Goal: Complete application form: Complete application form

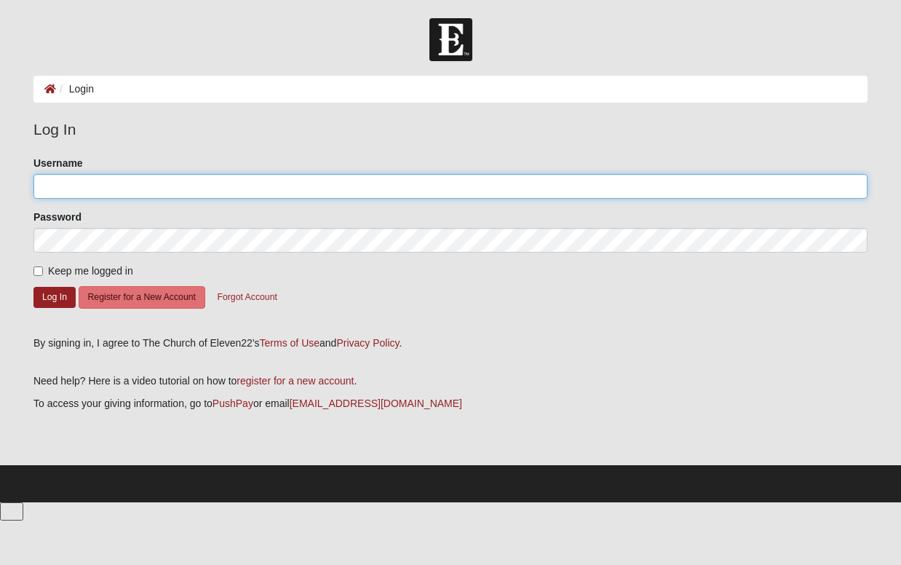
type input "Christina"
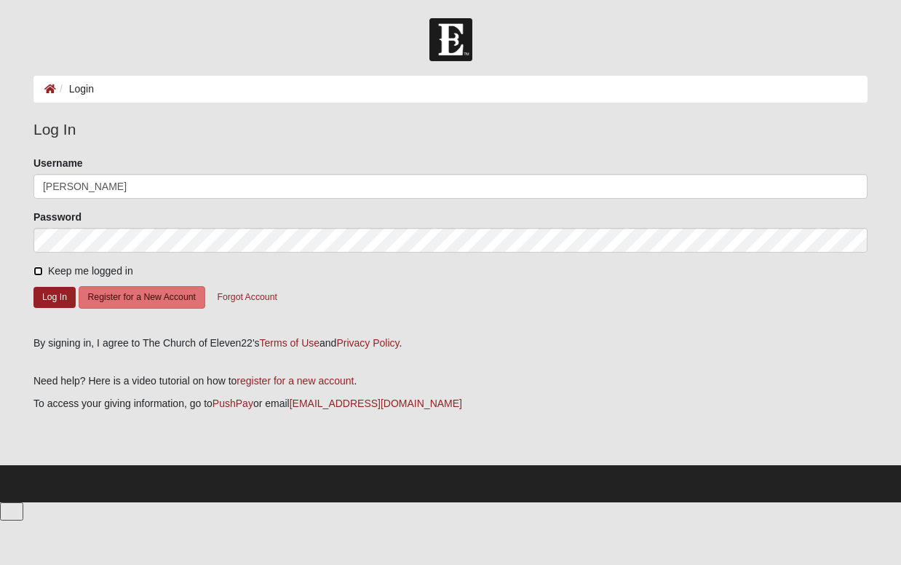
click at [38, 271] on input "Keep me logged in" at bounding box center [37, 270] width 9 height 9
checkbox input "true"
click at [43, 298] on button "Log In" at bounding box center [54, 297] width 42 height 21
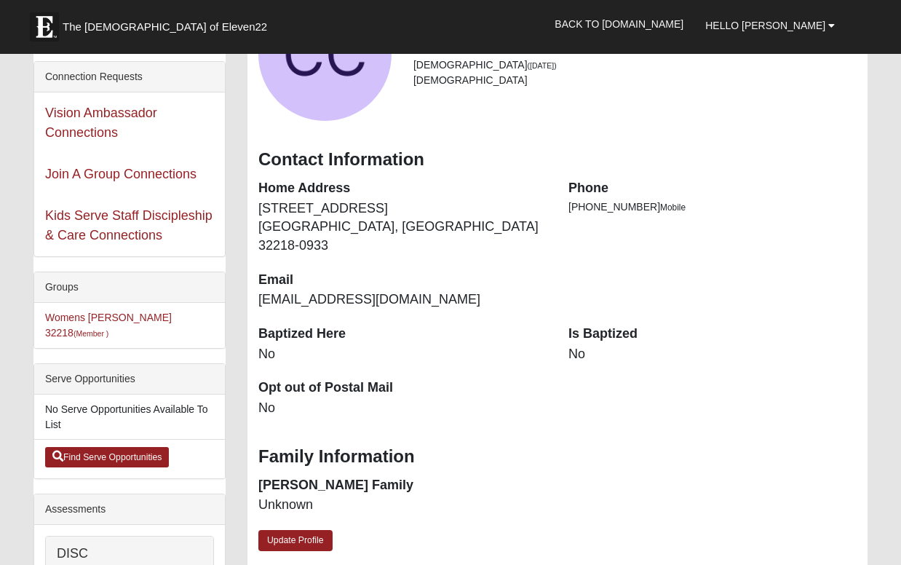
scroll to position [151, 0]
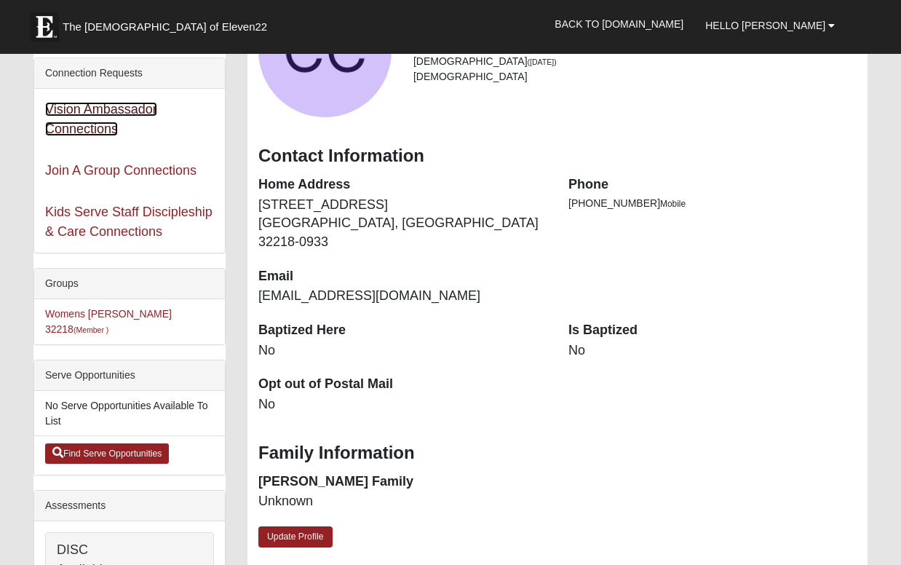
click at [90, 110] on link "Vision Ambassador Connections" at bounding box center [101, 119] width 112 height 34
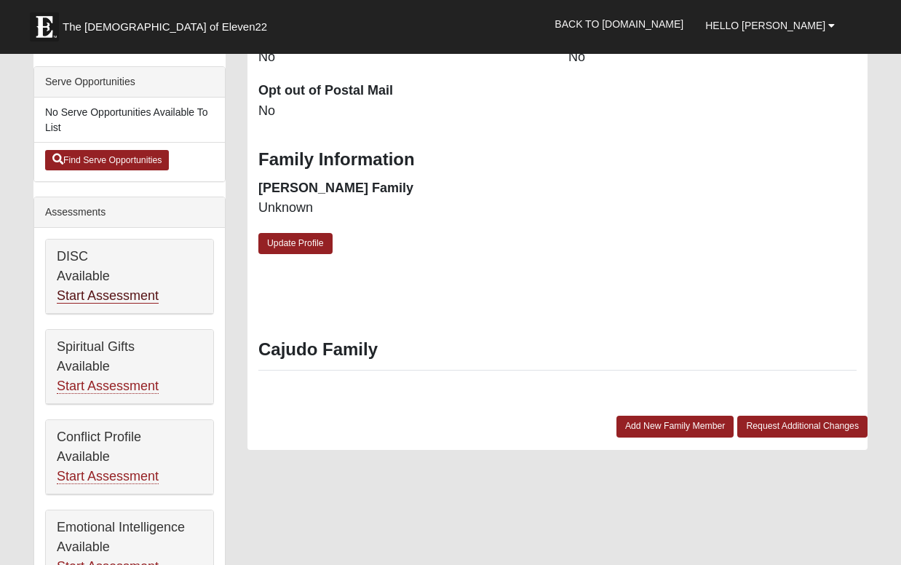
scroll to position [449, 0]
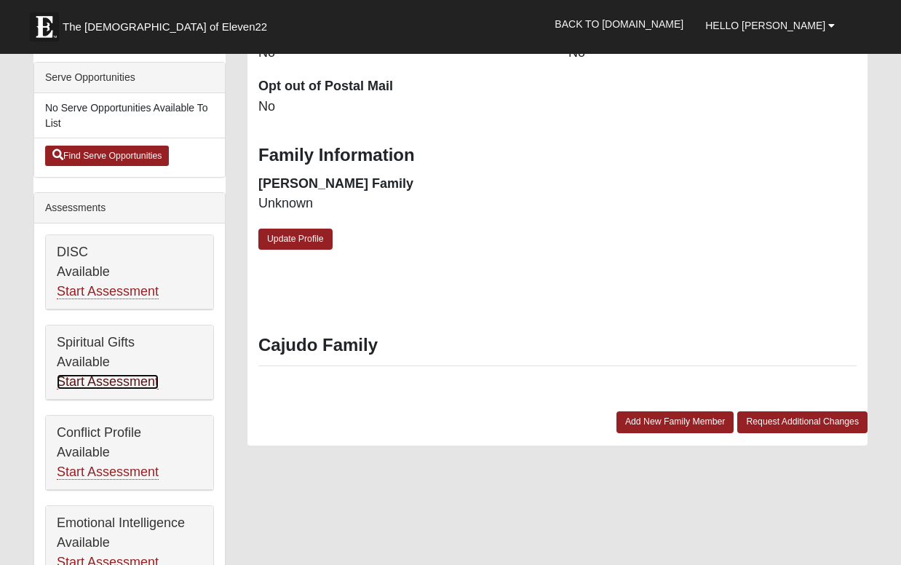
click at [96, 374] on link "Start Assessment" at bounding box center [108, 381] width 102 height 15
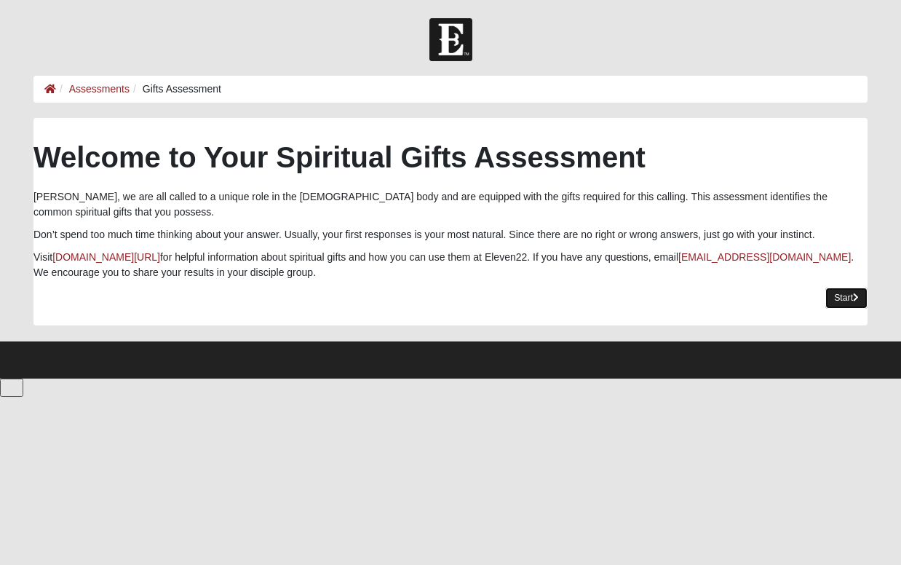
click at [846, 305] on link "Start" at bounding box center [846, 297] width 42 height 21
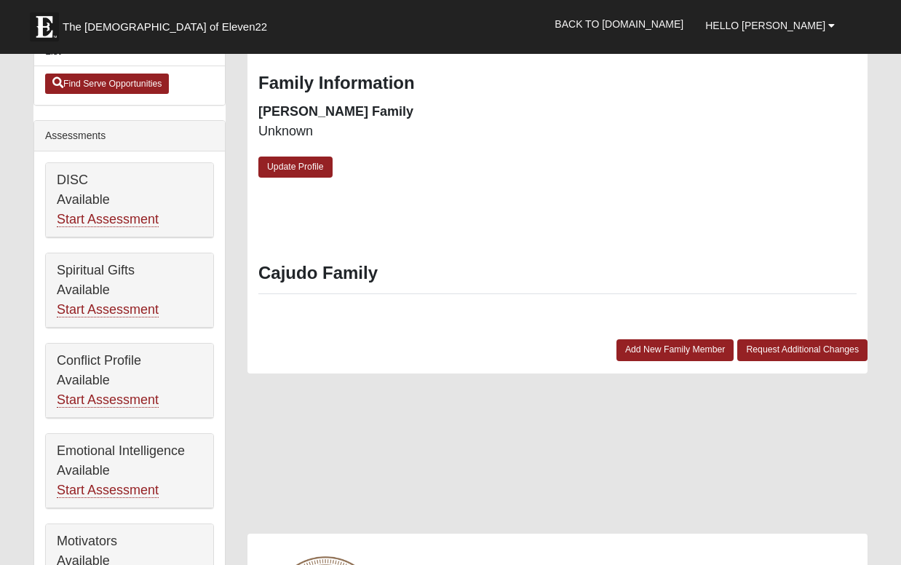
scroll to position [525, 0]
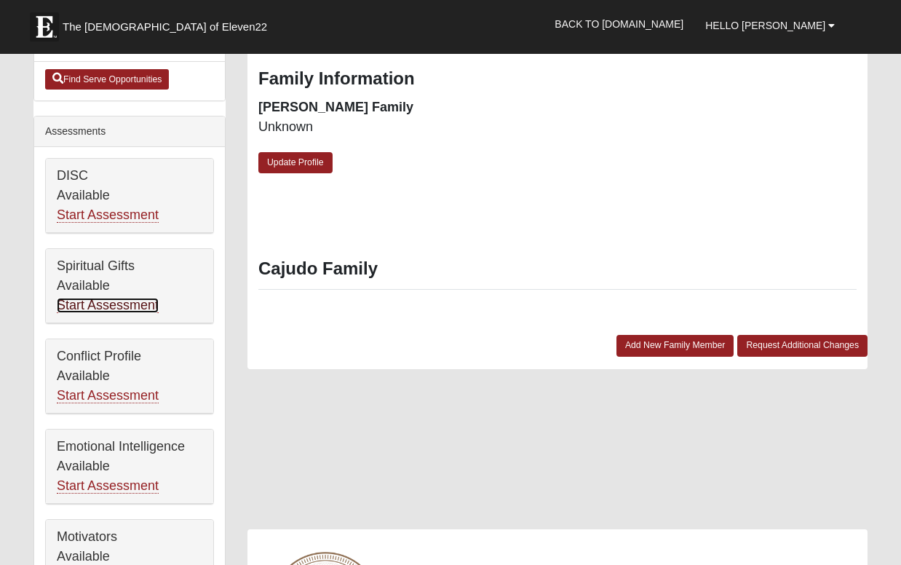
click at [100, 298] on link "Start Assessment" at bounding box center [108, 305] width 102 height 15
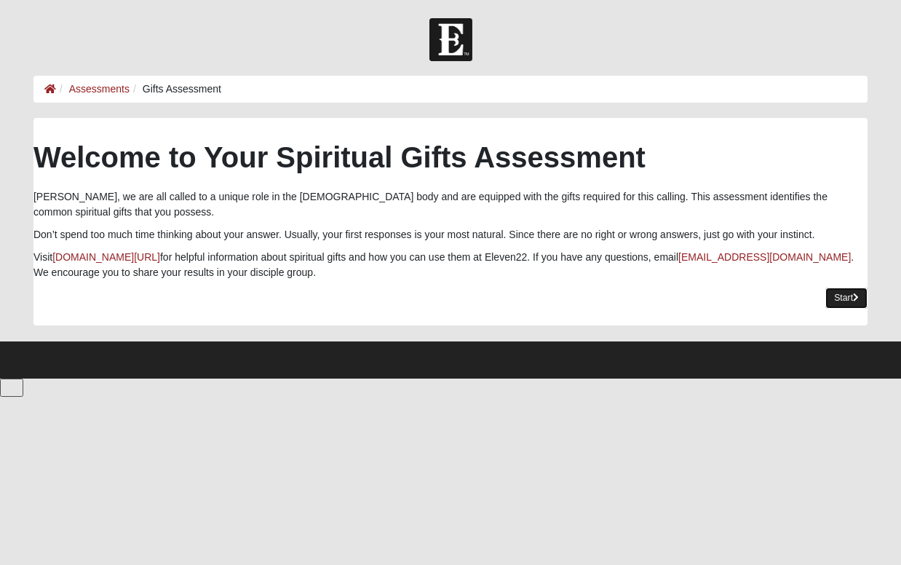
click at [837, 294] on link "Start" at bounding box center [846, 297] width 42 height 21
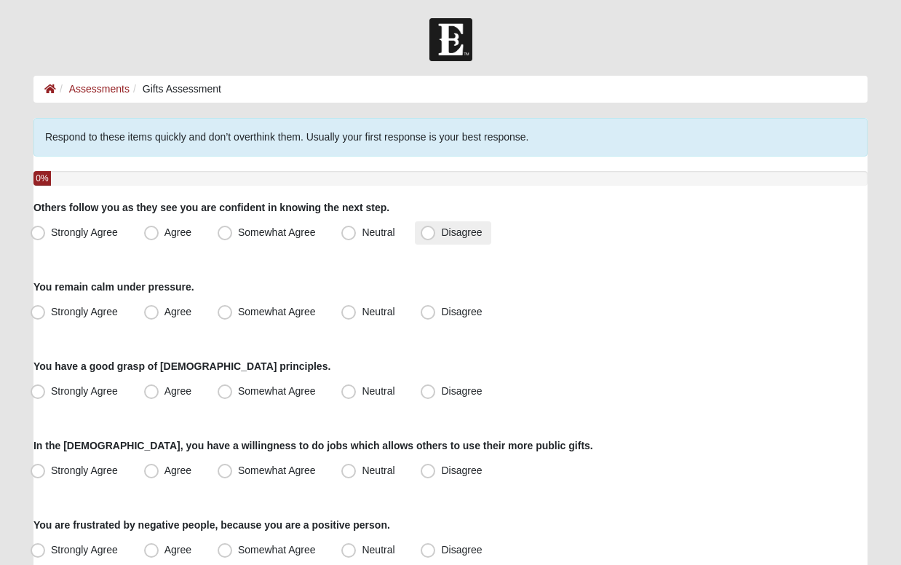
click at [441, 233] on span "Disagree" at bounding box center [461, 232] width 41 height 12
click at [431, 233] on input "Disagree" at bounding box center [430, 232] width 9 height 9
radio input "true"
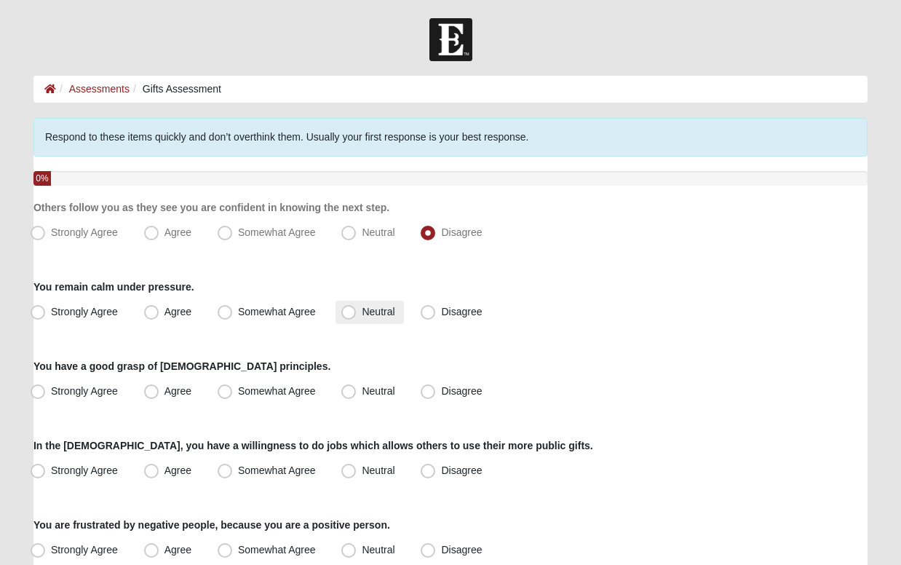
click at [362, 312] on span "Neutral" at bounding box center [378, 312] width 33 height 12
click at [351, 312] on input "Neutral" at bounding box center [351, 311] width 9 height 9
radio input "true"
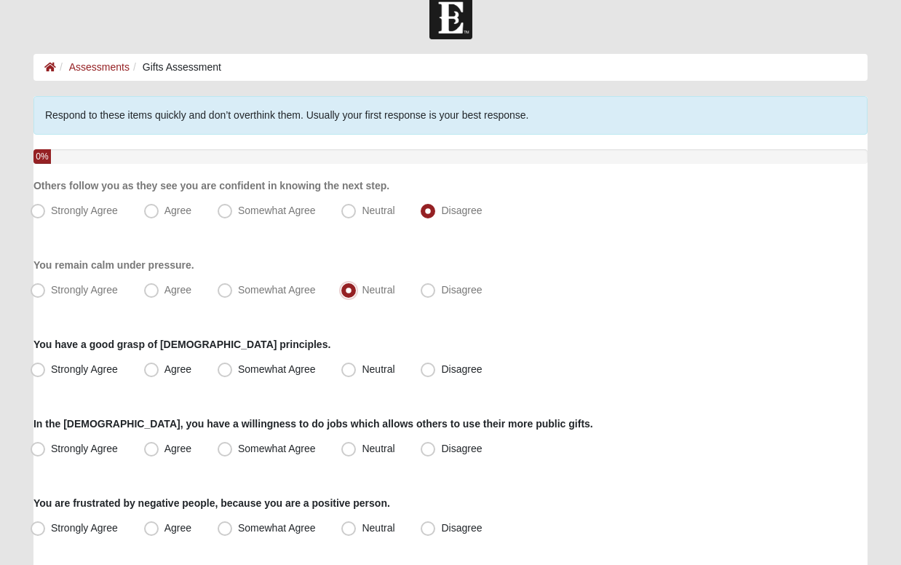
scroll to position [23, 0]
click at [238, 368] on span "Somewhat Agree" at bounding box center [277, 368] width 78 height 12
click at [226, 368] on input "Somewhat Agree" at bounding box center [227, 368] width 9 height 9
radio input "true"
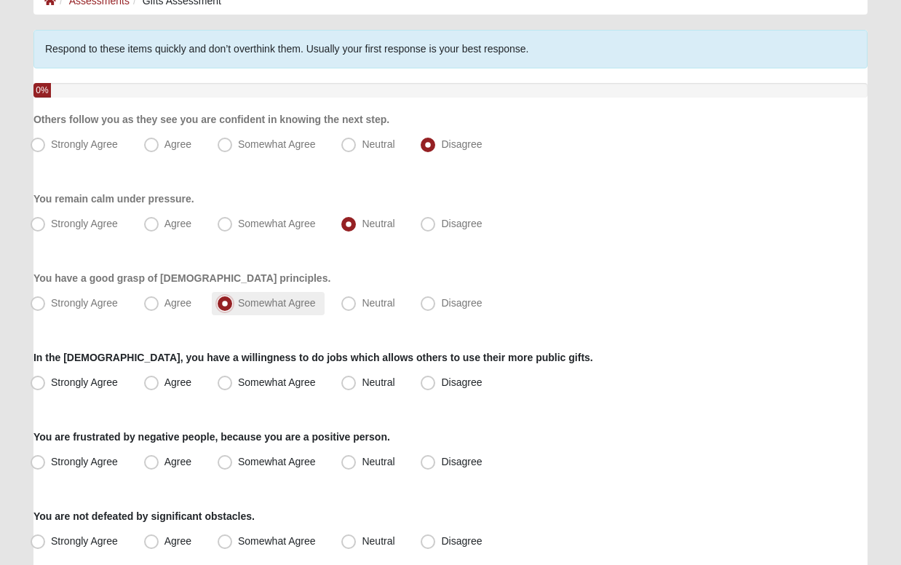
scroll to position [91, 0]
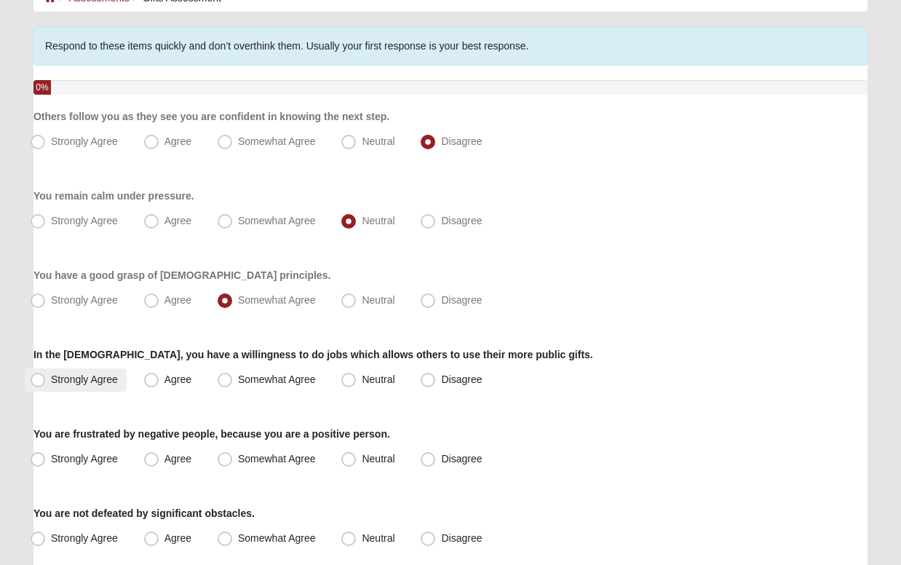
click at [51, 378] on span "Strongly Agree" at bounding box center [84, 379] width 67 height 12
click at [39, 378] on input "Strongly Agree" at bounding box center [40, 379] width 9 height 9
radio input "true"
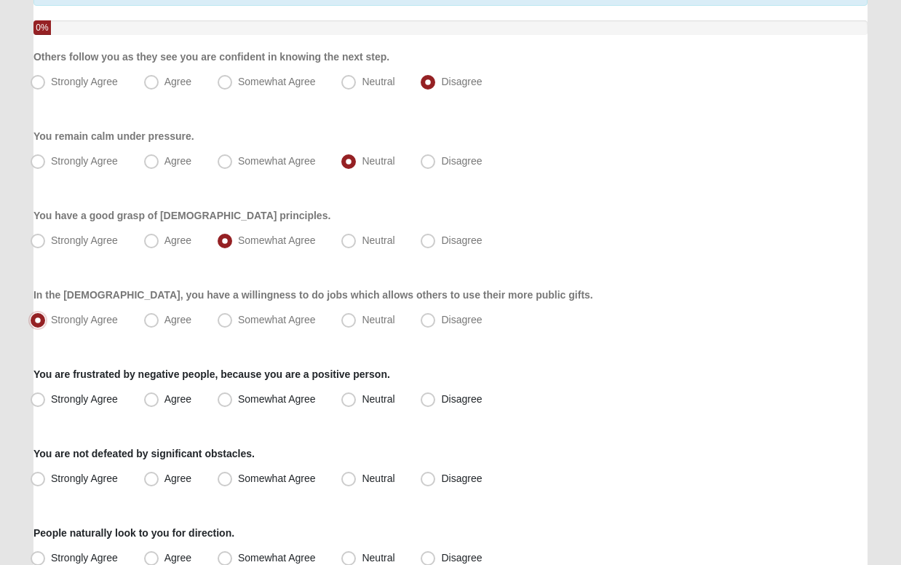
scroll to position [153, 0]
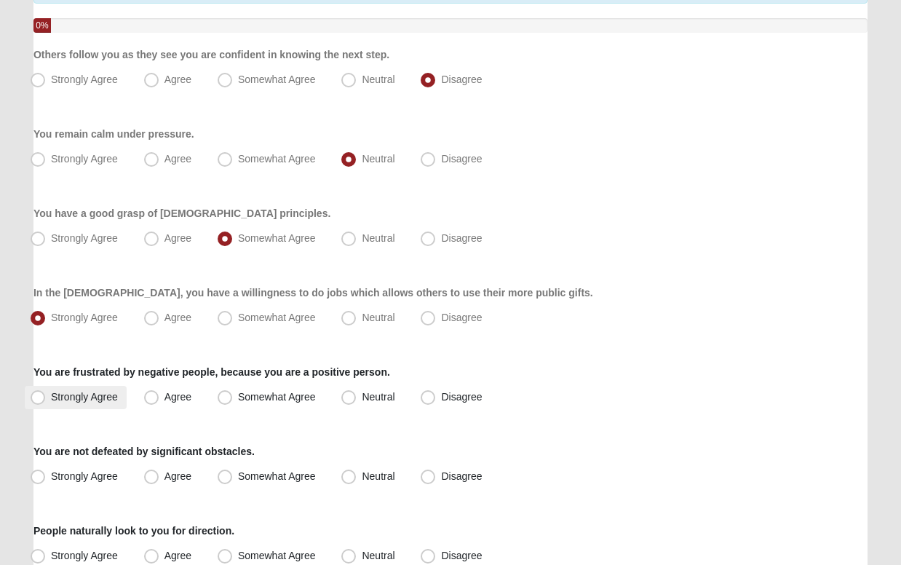
click at [51, 395] on span "Strongly Agree" at bounding box center [84, 397] width 67 height 12
click at [39, 395] on input "Strongly Agree" at bounding box center [40, 396] width 9 height 9
radio input "true"
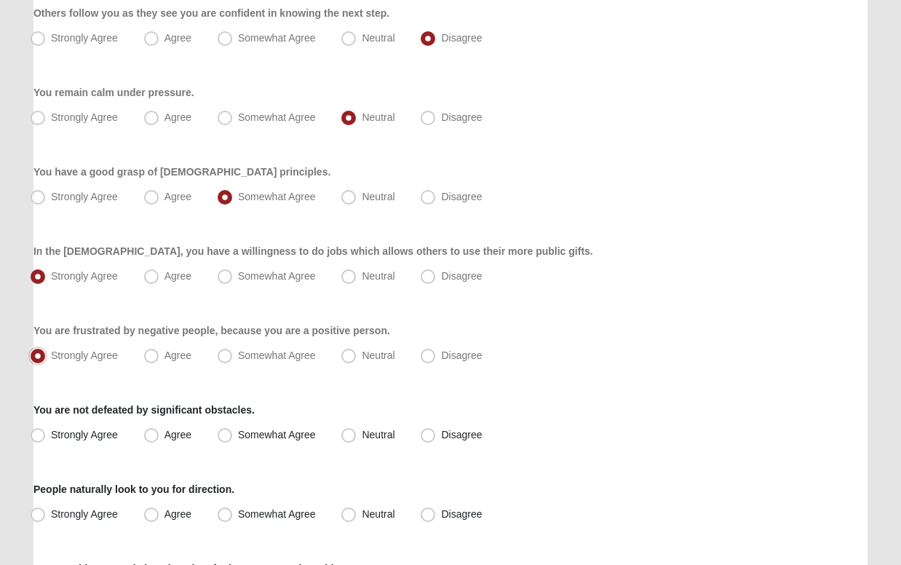
scroll to position [196, 0]
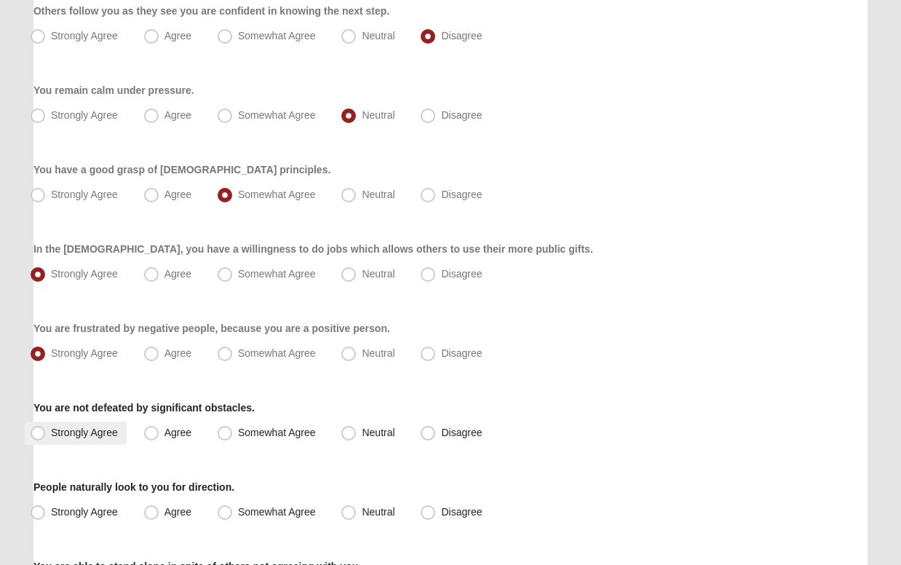
click at [51, 430] on span "Strongly Agree" at bounding box center [84, 432] width 67 height 12
click at [38, 430] on input "Strongly Agree" at bounding box center [40, 432] width 9 height 9
radio input "true"
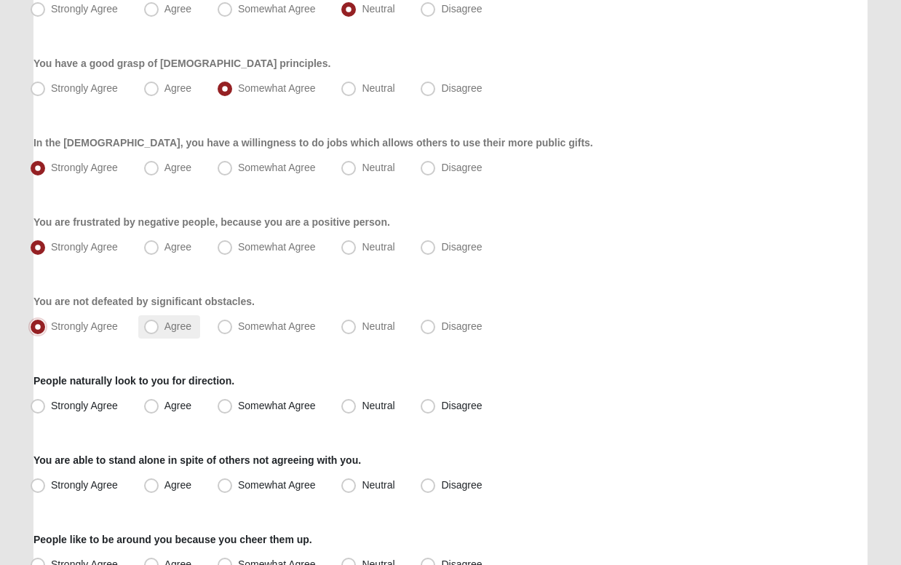
scroll to position [308, 0]
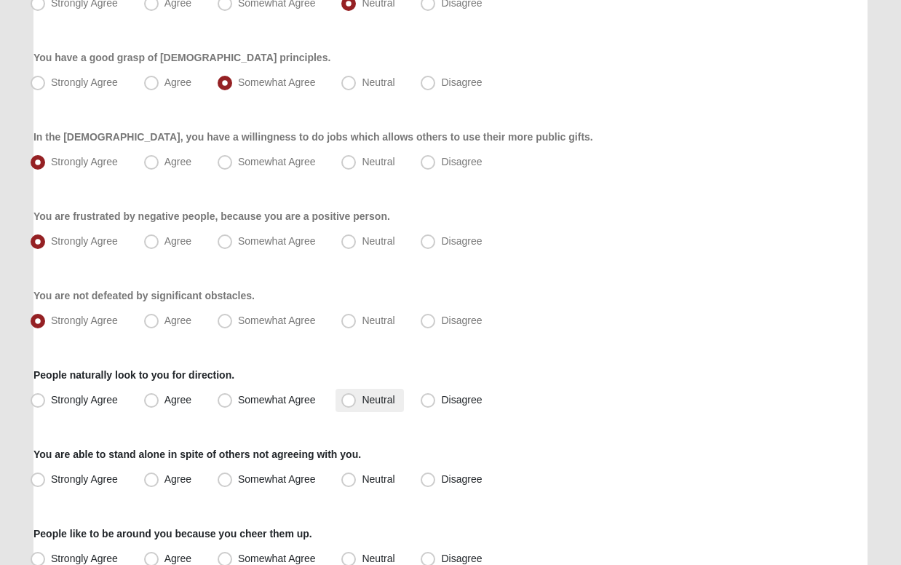
click at [362, 399] on span "Neutral" at bounding box center [378, 400] width 33 height 12
click at [348, 399] on input "Neutral" at bounding box center [351, 399] width 9 height 9
radio input "true"
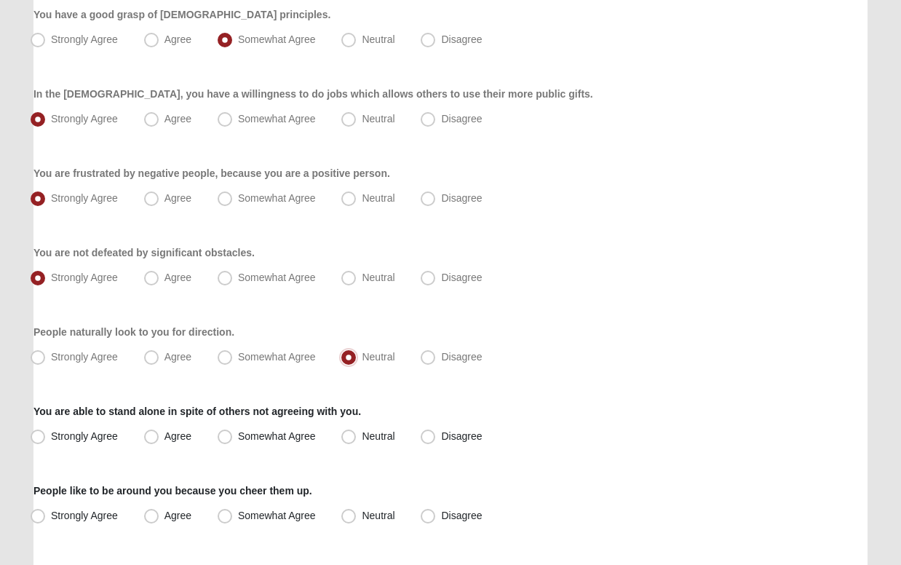
scroll to position [354, 0]
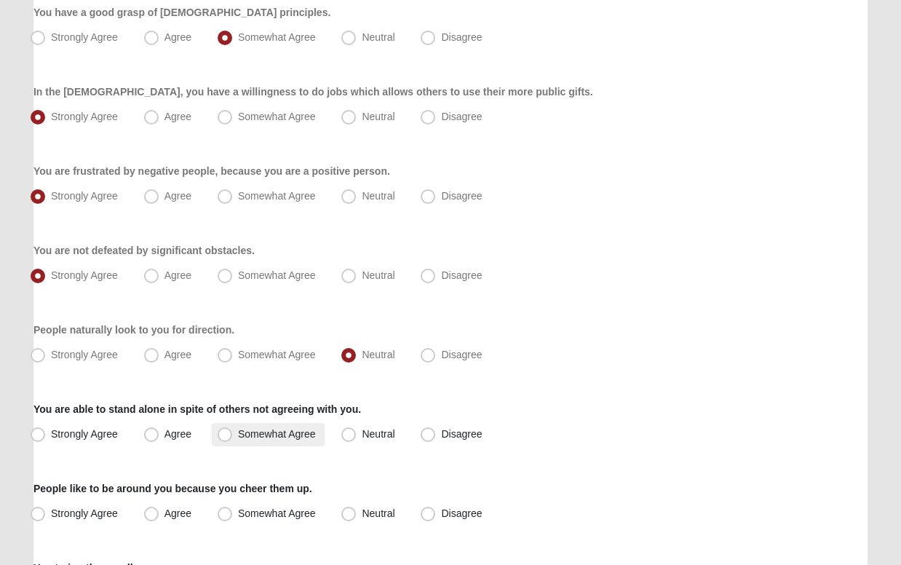
click at [238, 436] on span "Somewhat Agree" at bounding box center [277, 434] width 78 height 12
click at [223, 436] on input "Somewhat Agree" at bounding box center [227, 433] width 9 height 9
radio input "true"
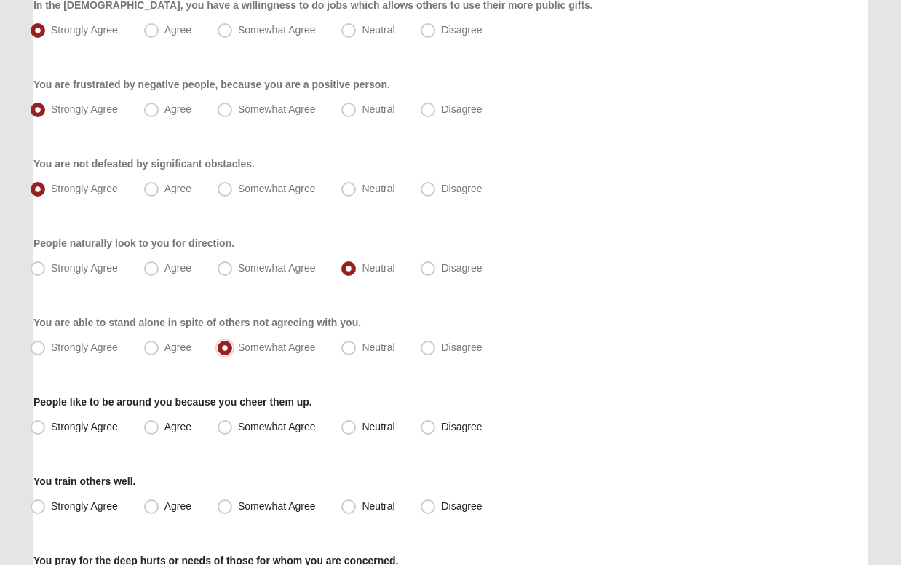
scroll to position [443, 0]
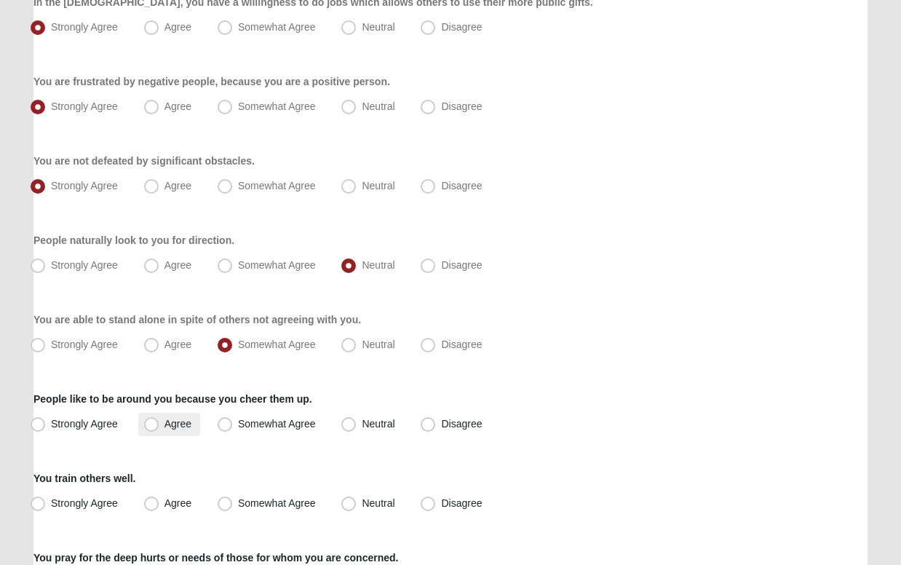
click at [164, 422] on span "Agree" at bounding box center [177, 424] width 27 height 12
click at [150, 422] on input "Agree" at bounding box center [154, 423] width 9 height 9
radio input "true"
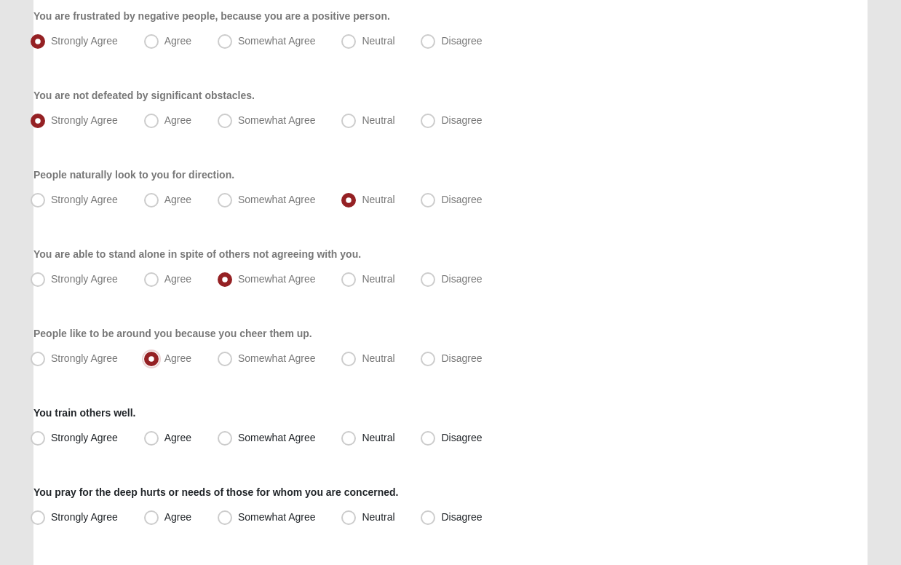
scroll to position [510, 0]
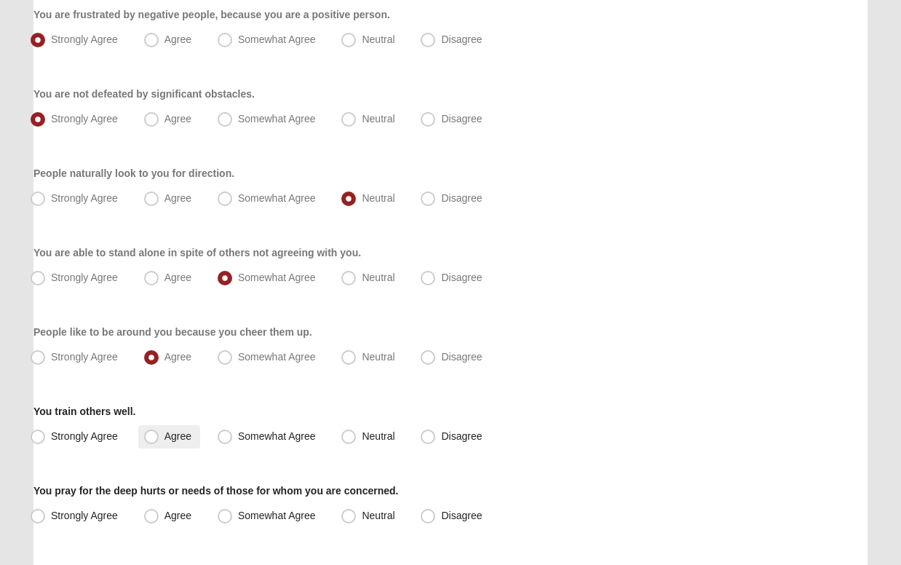
click at [164, 431] on span "Agree" at bounding box center [177, 436] width 27 height 12
click at [150, 431] on input "Agree" at bounding box center [154, 435] width 9 height 9
radio input "true"
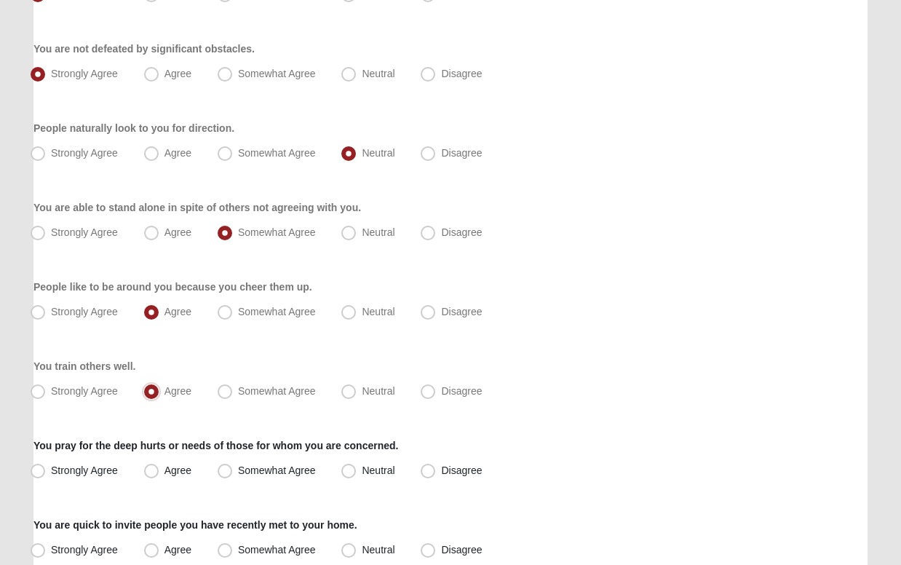
scroll to position [561, 0]
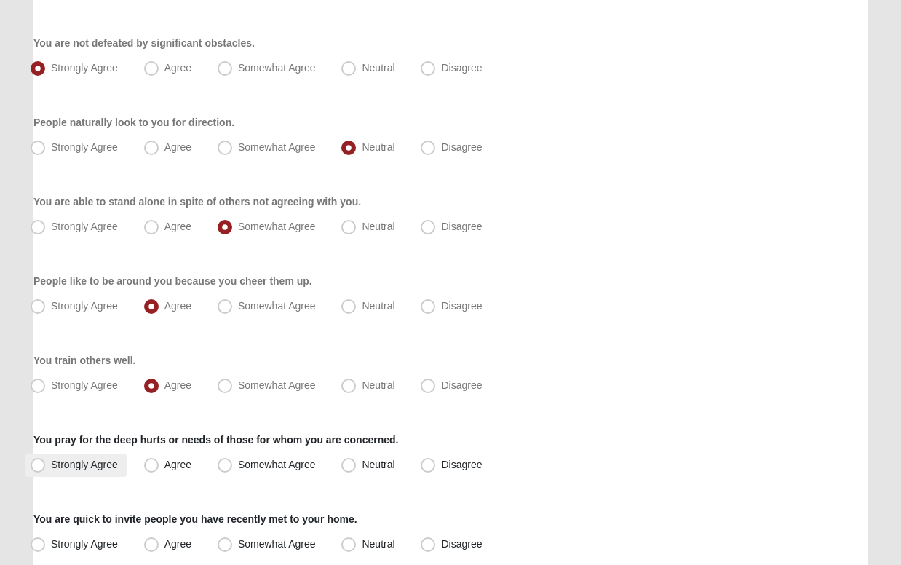
click at [51, 464] on span "Strongly Agree" at bounding box center [84, 464] width 67 height 12
click at [38, 464] on input "Strongly Agree" at bounding box center [40, 464] width 9 height 9
radio input "true"
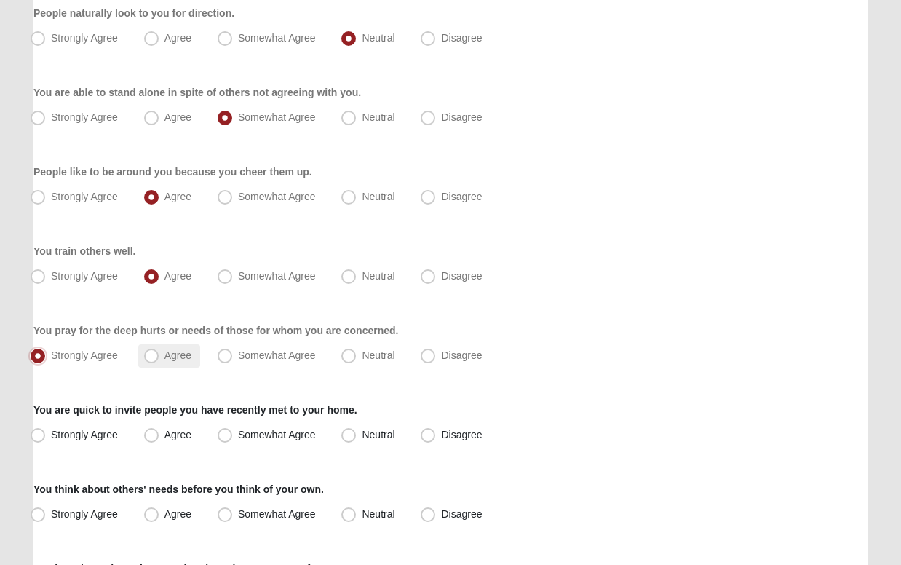
scroll to position [672, 0]
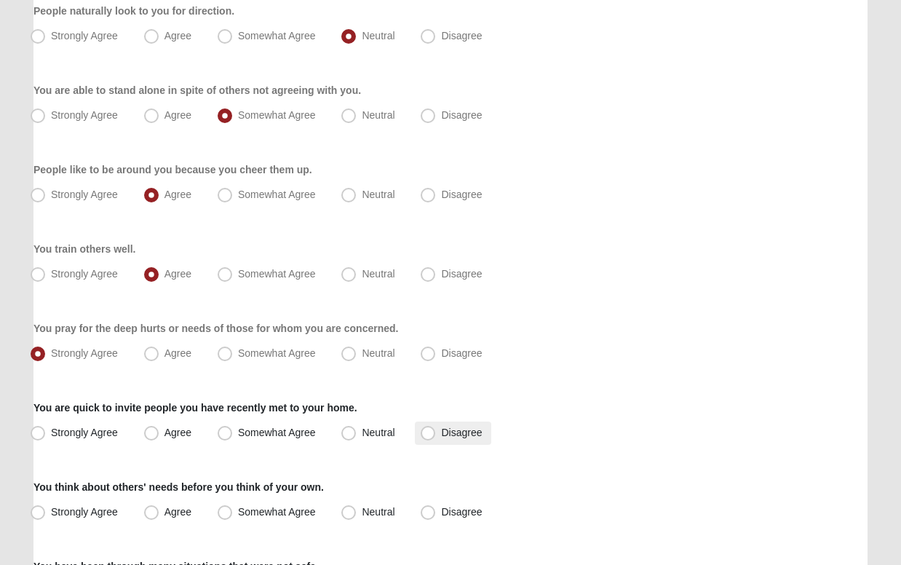
click at [441, 433] on span "Disagree" at bounding box center [461, 432] width 41 height 12
click at [429, 433] on input "Disagree" at bounding box center [430, 432] width 9 height 9
radio input "true"
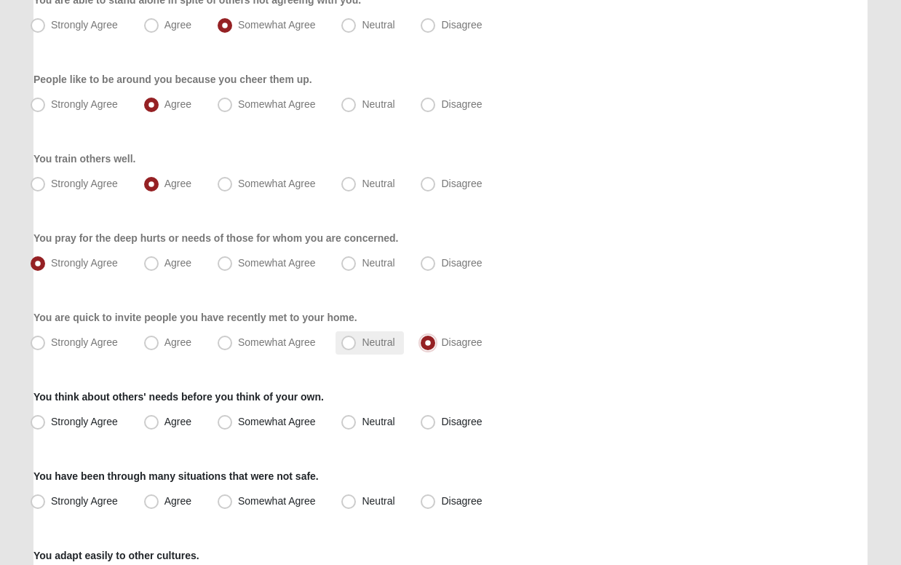
scroll to position [768, 0]
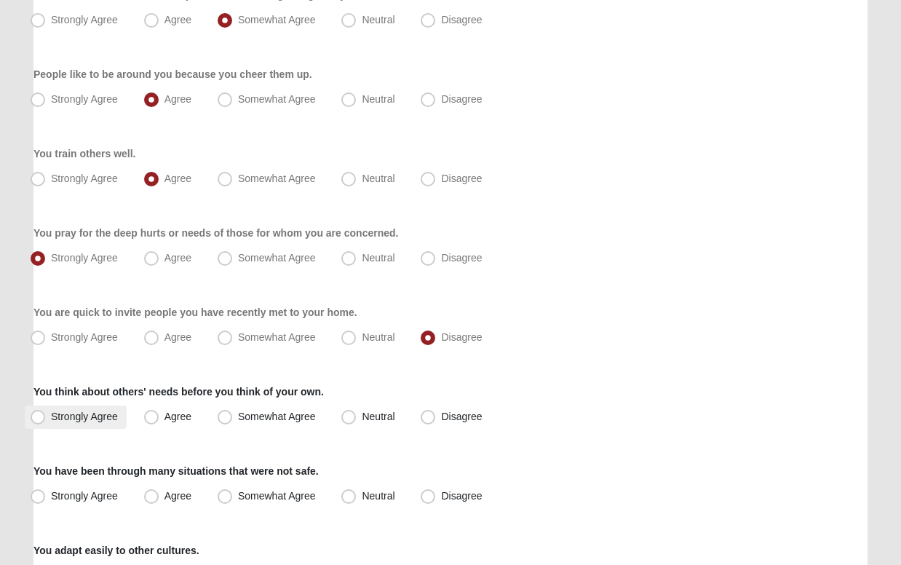
click at [51, 418] on span "Strongly Agree" at bounding box center [84, 416] width 67 height 12
click at [39, 418] on input "Strongly Agree" at bounding box center [40, 416] width 9 height 9
radio input "true"
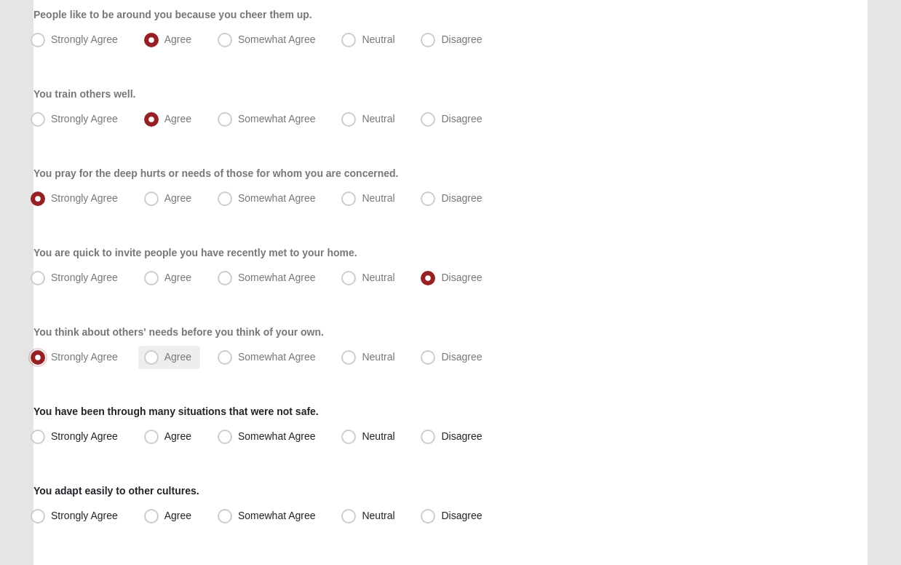
scroll to position [838, 0]
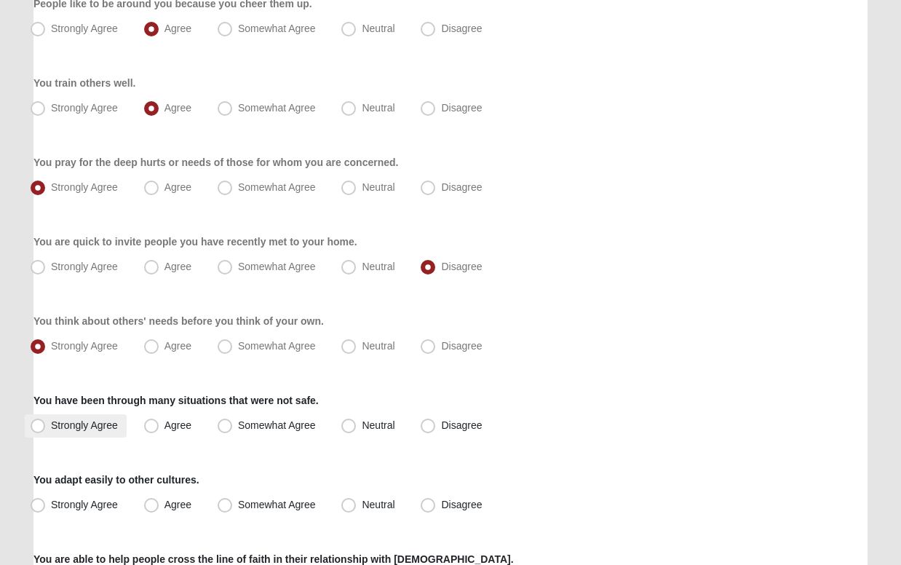
click at [51, 424] on span "Strongly Agree" at bounding box center [84, 425] width 67 height 12
click at [36, 424] on input "Strongly Agree" at bounding box center [40, 425] width 9 height 9
radio input "true"
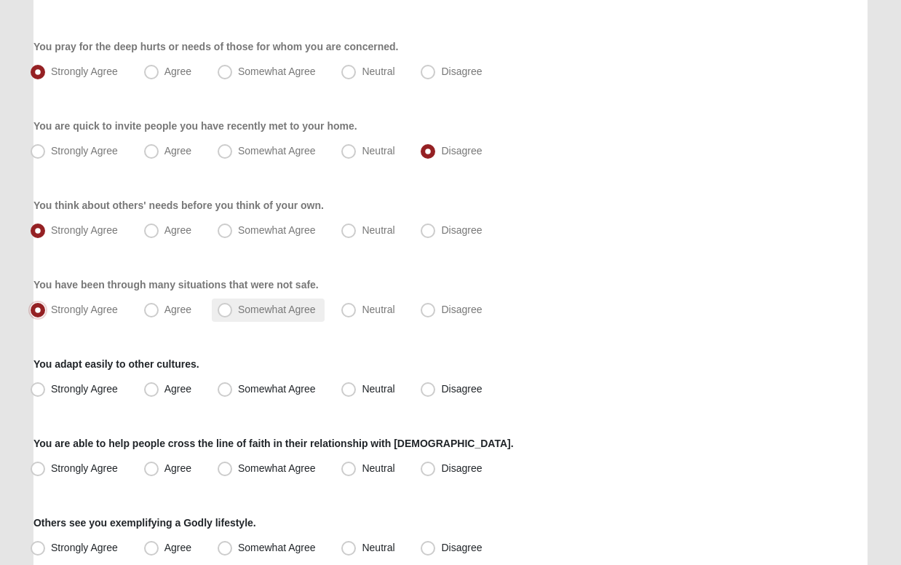
scroll to position [957, 0]
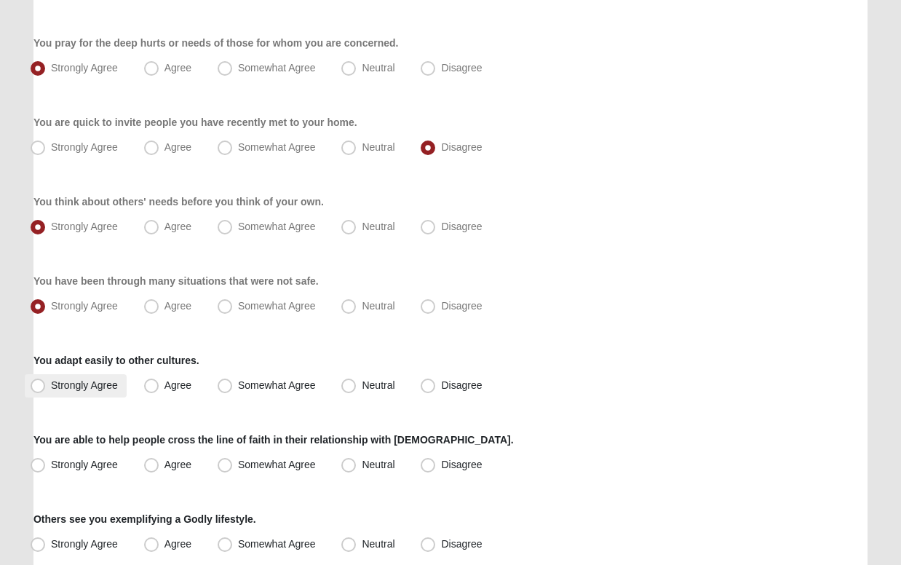
click at [51, 384] on span "Strongly Agree" at bounding box center [84, 385] width 67 height 12
click at [41, 384] on input "Strongly Agree" at bounding box center [40, 385] width 9 height 9
radio input "true"
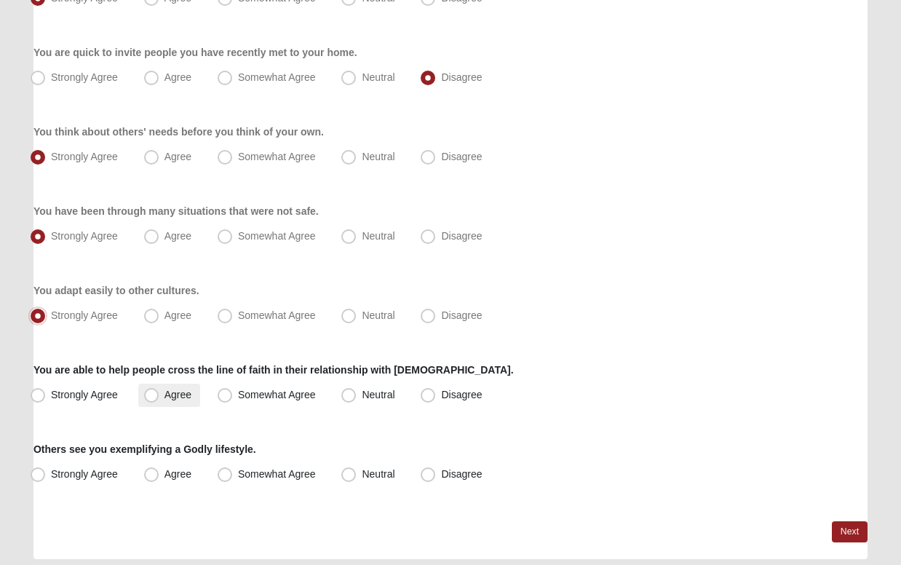
scroll to position [1029, 0]
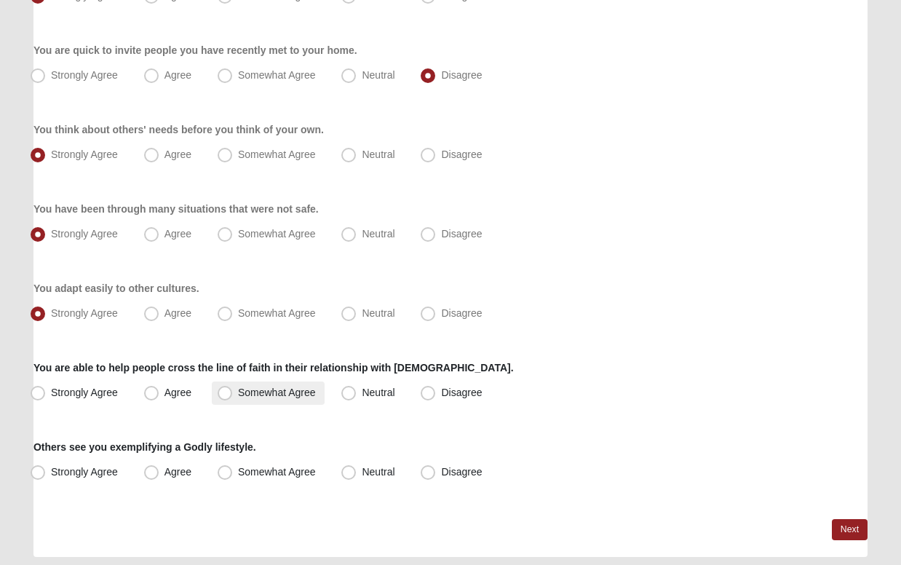
click at [238, 391] on span "Somewhat Agree" at bounding box center [277, 392] width 78 height 12
click at [226, 391] on input "Somewhat Agree" at bounding box center [227, 392] width 9 height 9
radio input "true"
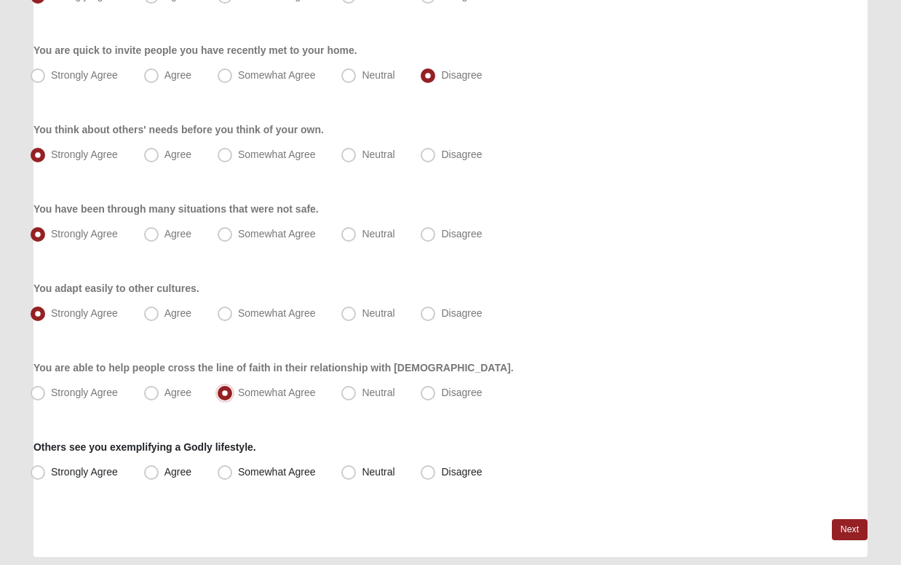
scroll to position [1037, 0]
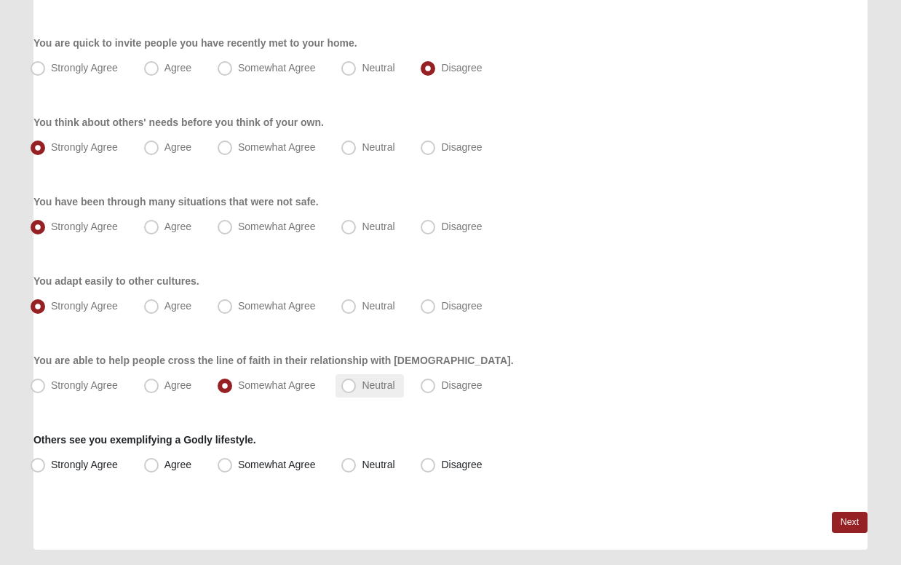
click at [362, 386] on span "Neutral" at bounding box center [378, 385] width 33 height 12
click at [348, 386] on input "Neutral" at bounding box center [351, 385] width 9 height 9
radio input "true"
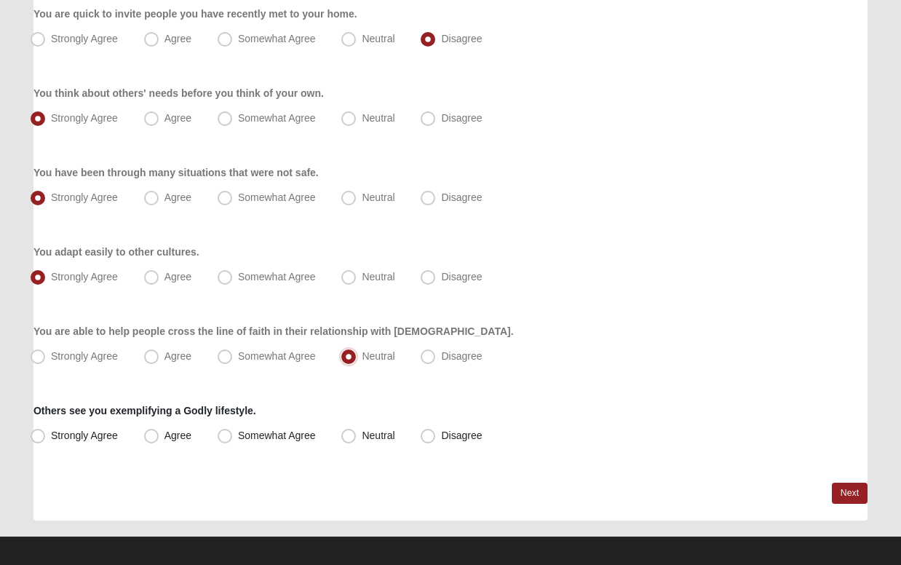
scroll to position [1068, 0]
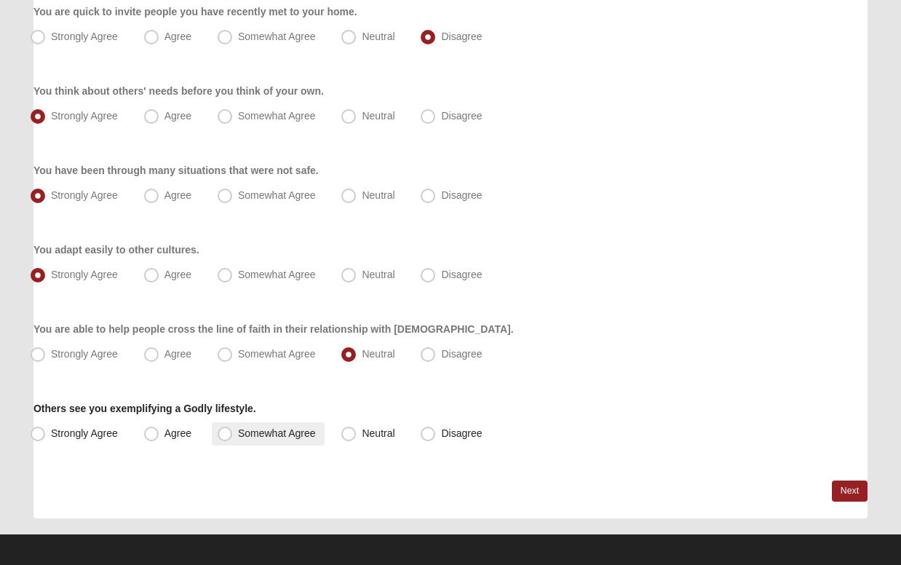
click at [238, 435] on span "Somewhat Agree" at bounding box center [277, 433] width 78 height 12
click at [225, 435] on input "Somewhat Agree" at bounding box center [227, 433] width 9 height 9
radio input "true"
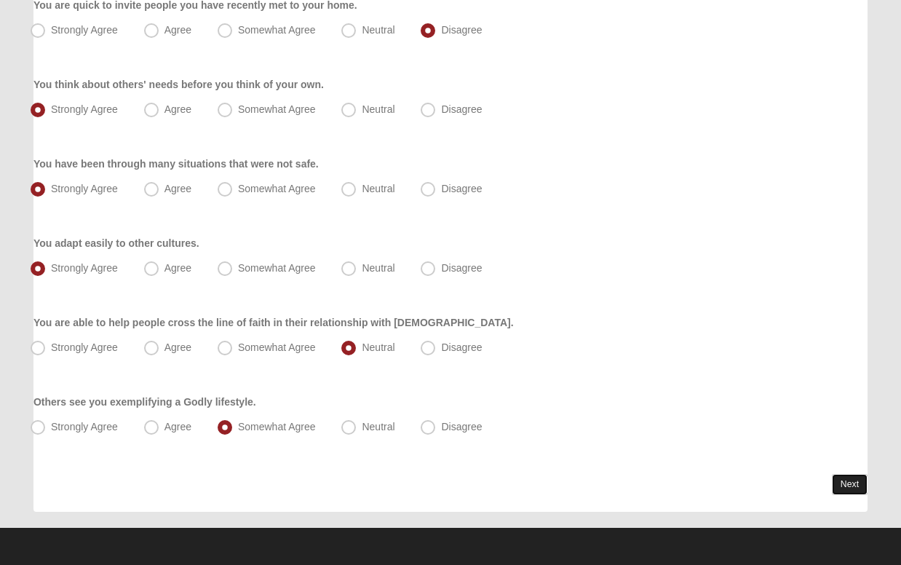
click at [848, 483] on link "Next" at bounding box center [850, 484] width 36 height 21
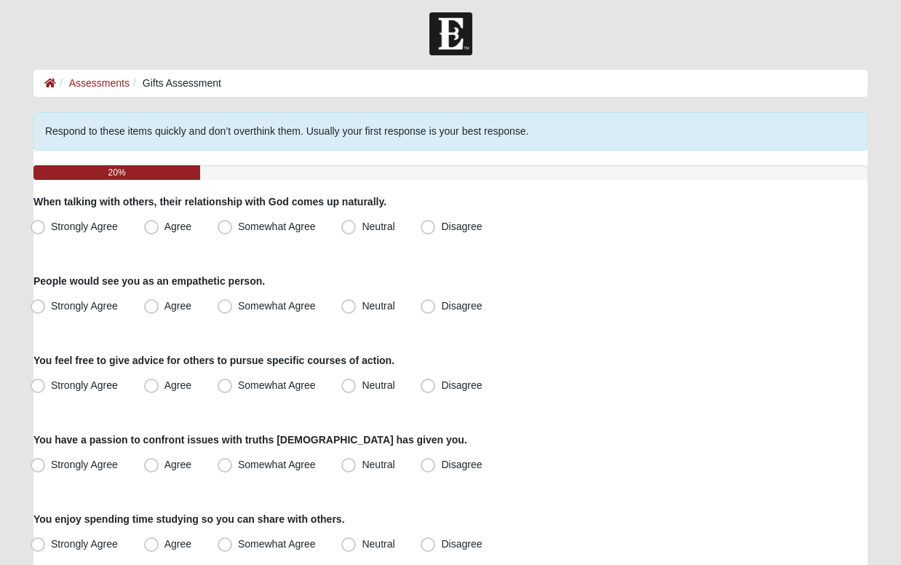
scroll to position [13, 0]
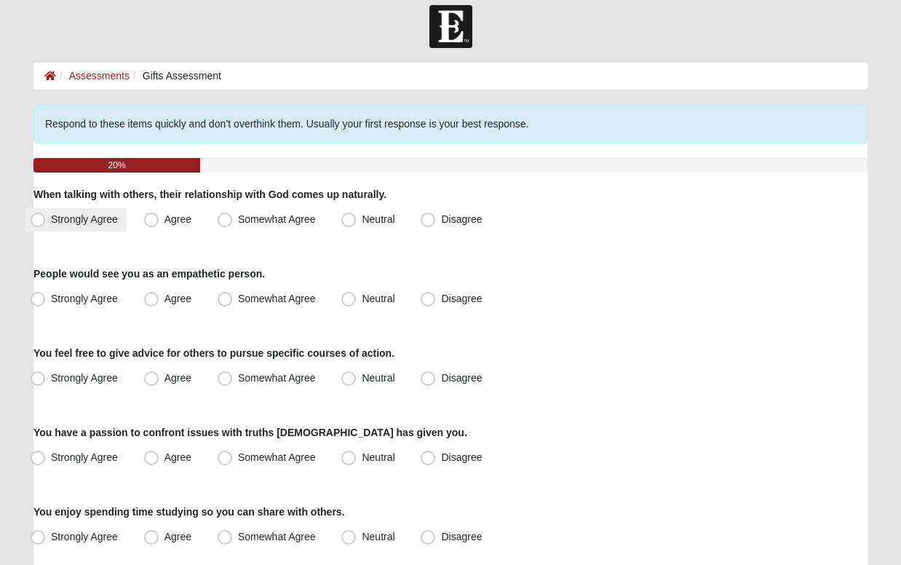
click at [51, 217] on span "Strongly Agree" at bounding box center [84, 219] width 67 height 12
click at [39, 217] on input "Strongly Agree" at bounding box center [40, 219] width 9 height 9
radio input "true"
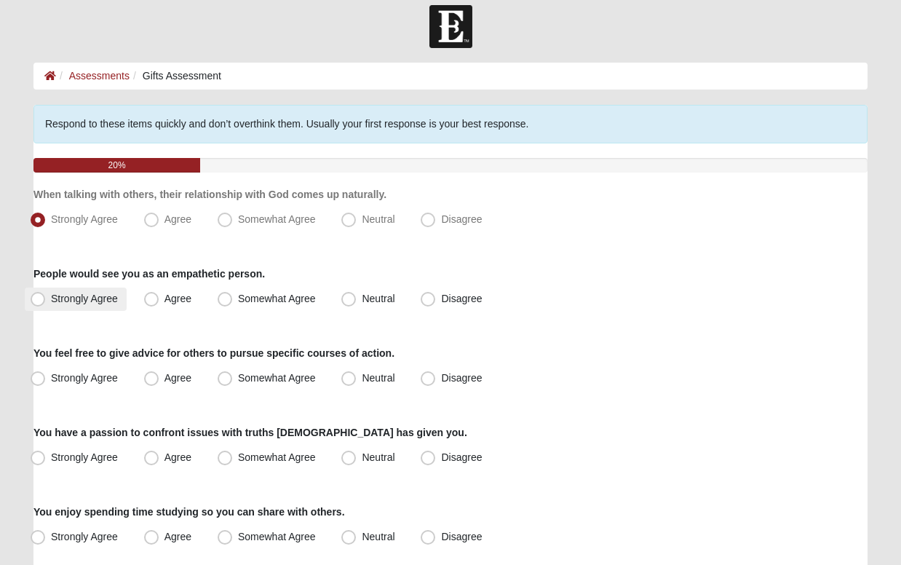
click at [51, 299] on span "Strongly Agree" at bounding box center [84, 298] width 67 height 12
click at [39, 299] on input "Strongly Agree" at bounding box center [40, 298] width 9 height 9
radio input "true"
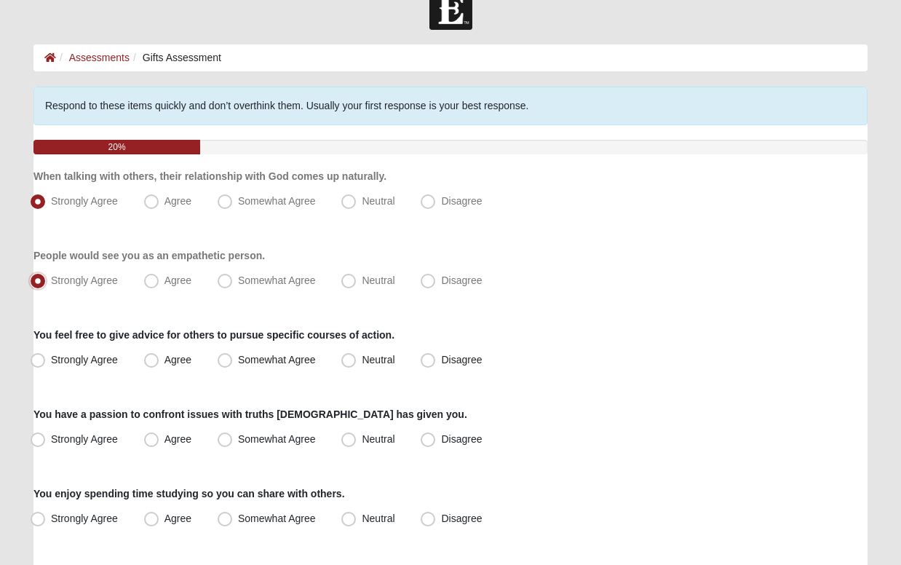
scroll to position [38, 0]
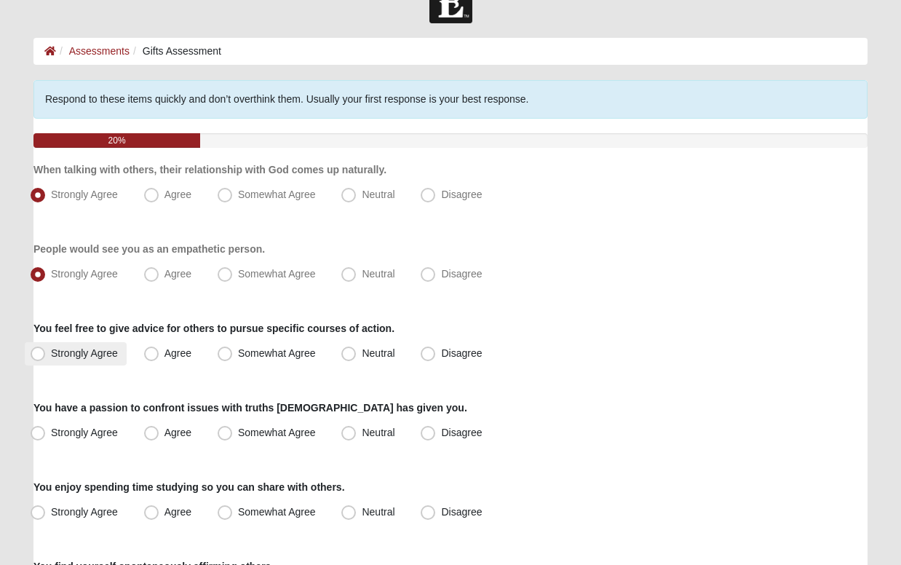
click at [51, 353] on span "Strongly Agree" at bounding box center [84, 353] width 67 height 12
click at [36, 353] on input "Strongly Agree" at bounding box center [40, 352] width 9 height 9
radio input "true"
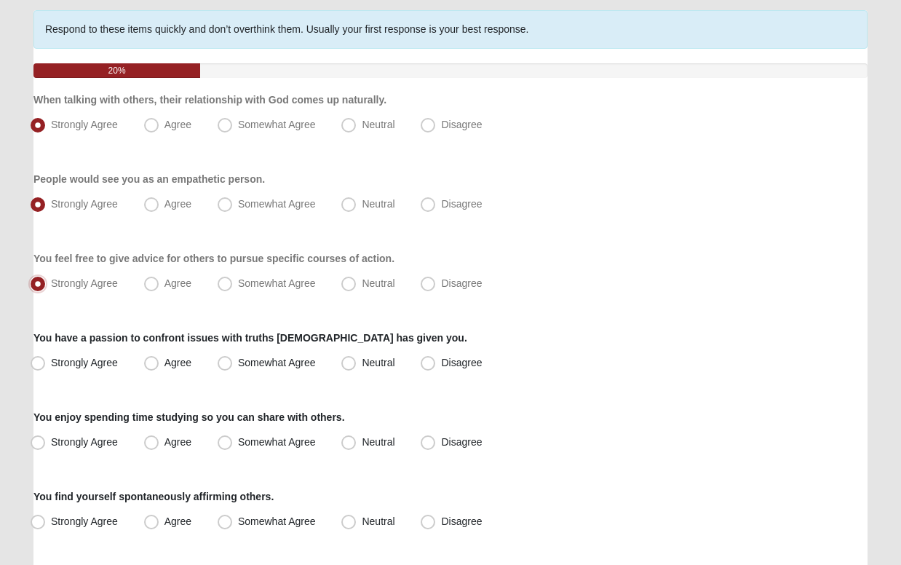
scroll to position [108, 0]
click at [164, 362] on span "Agree" at bounding box center [177, 362] width 27 height 12
click at [151, 362] on input "Agree" at bounding box center [154, 361] width 9 height 9
radio input "true"
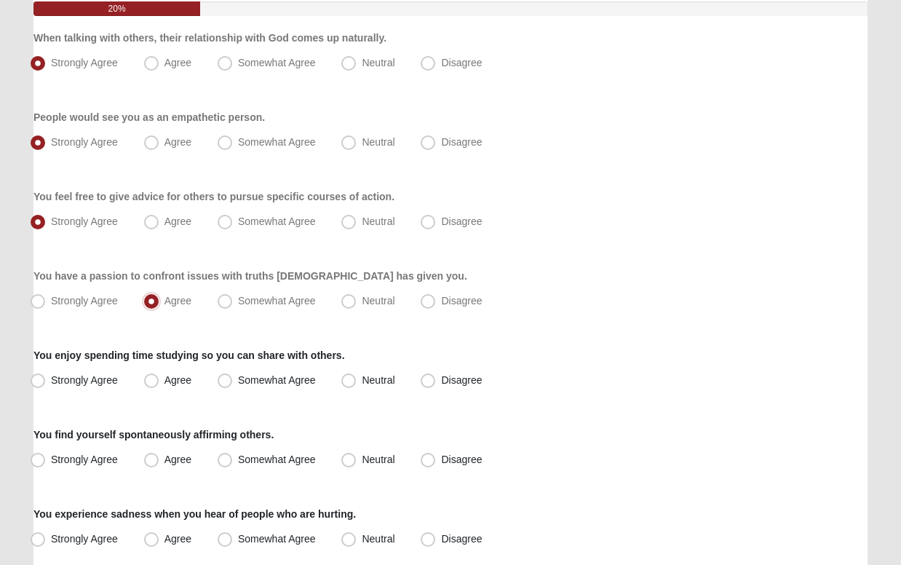
scroll to position [173, 0]
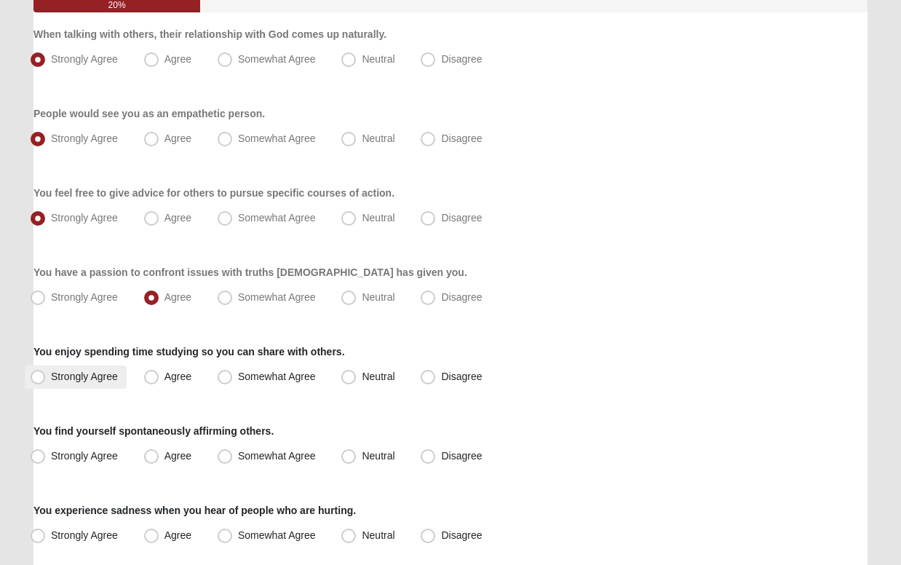
click at [51, 375] on span "Strongly Agree" at bounding box center [84, 376] width 67 height 12
click at [39, 375] on input "Strongly Agree" at bounding box center [40, 376] width 9 height 9
radio input "true"
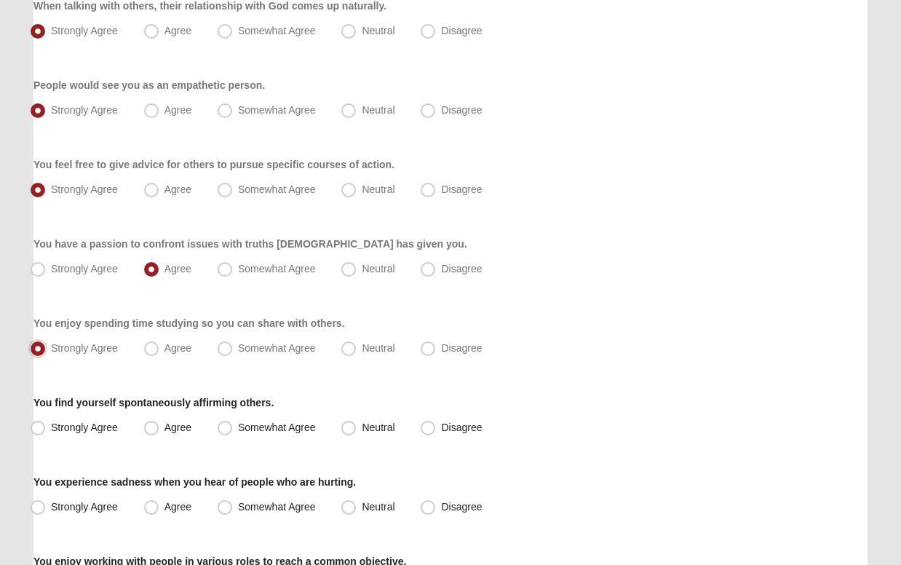
scroll to position [206, 0]
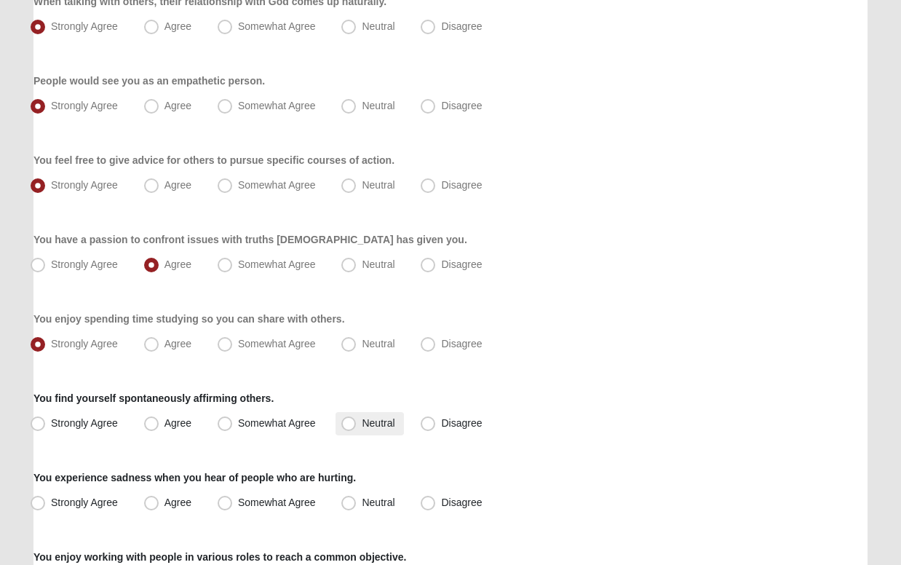
click at [362, 423] on span "Neutral" at bounding box center [378, 423] width 33 height 12
click at [351, 423] on input "Neutral" at bounding box center [351, 422] width 9 height 9
radio input "true"
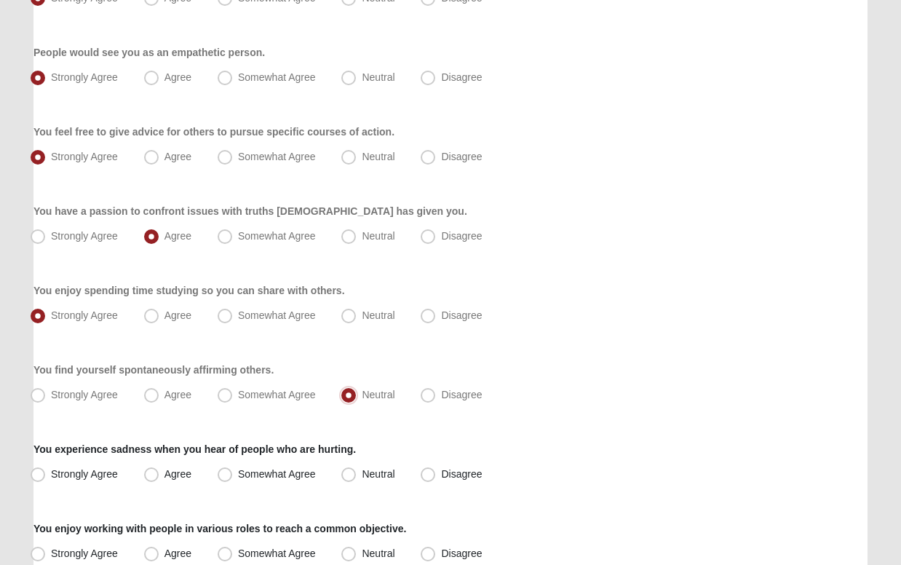
scroll to position [237, 0]
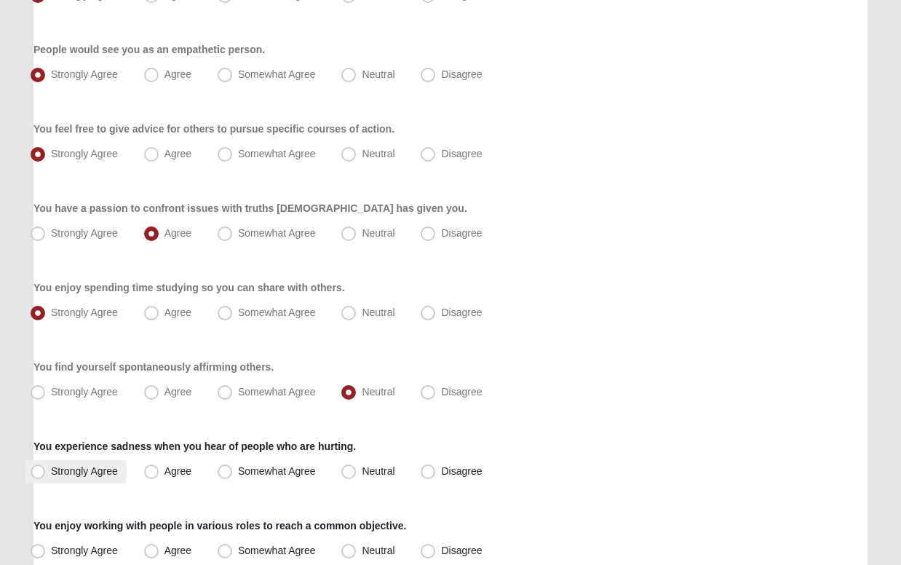
click at [51, 470] on span "Strongly Agree" at bounding box center [84, 471] width 67 height 12
click at [37, 470] on input "Strongly Agree" at bounding box center [40, 470] width 9 height 9
radio input "true"
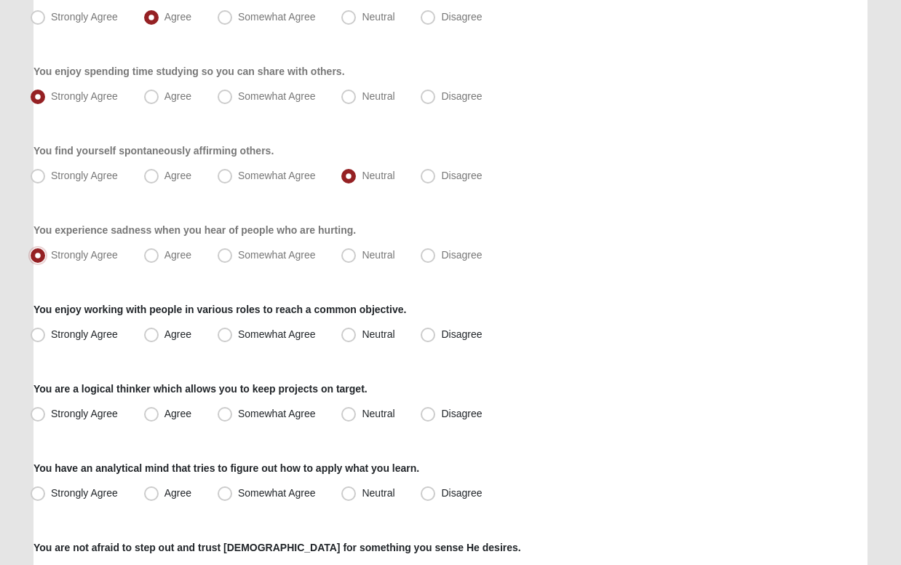
scroll to position [457, 0]
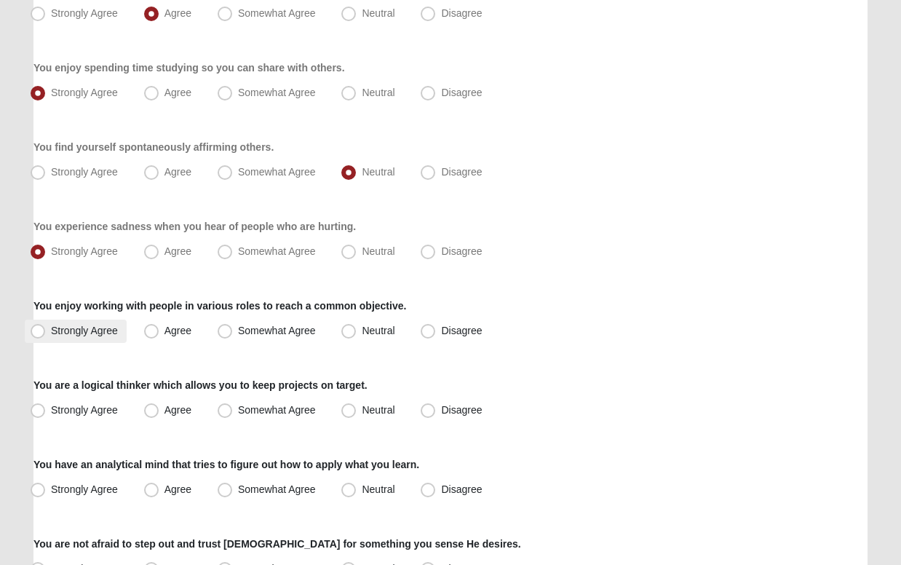
click at [51, 330] on span "Strongly Agree" at bounding box center [84, 330] width 67 height 12
click at [39, 330] on input "Strongly Agree" at bounding box center [40, 330] width 9 height 9
radio input "true"
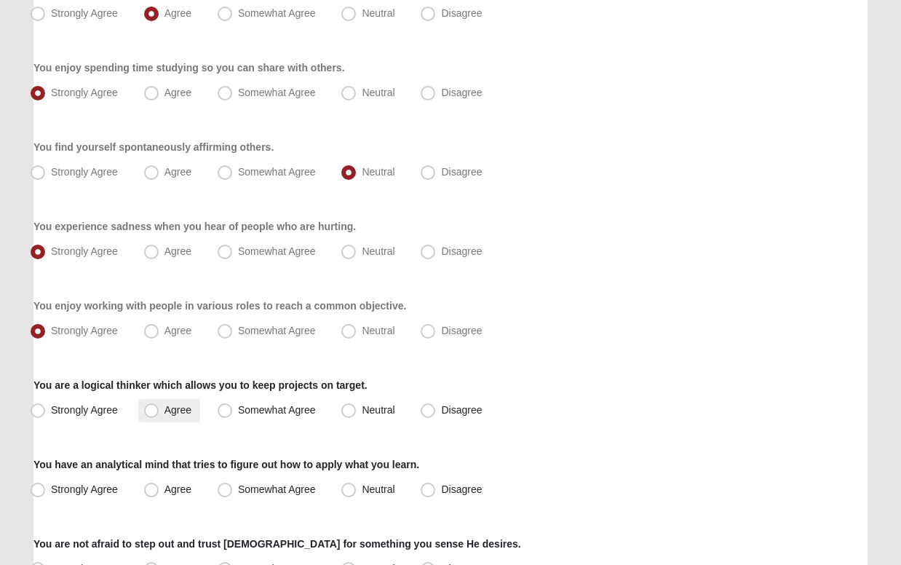
click at [164, 411] on span "Agree" at bounding box center [177, 410] width 27 height 12
click at [151, 411] on input "Agree" at bounding box center [154, 409] width 9 height 9
radio input "true"
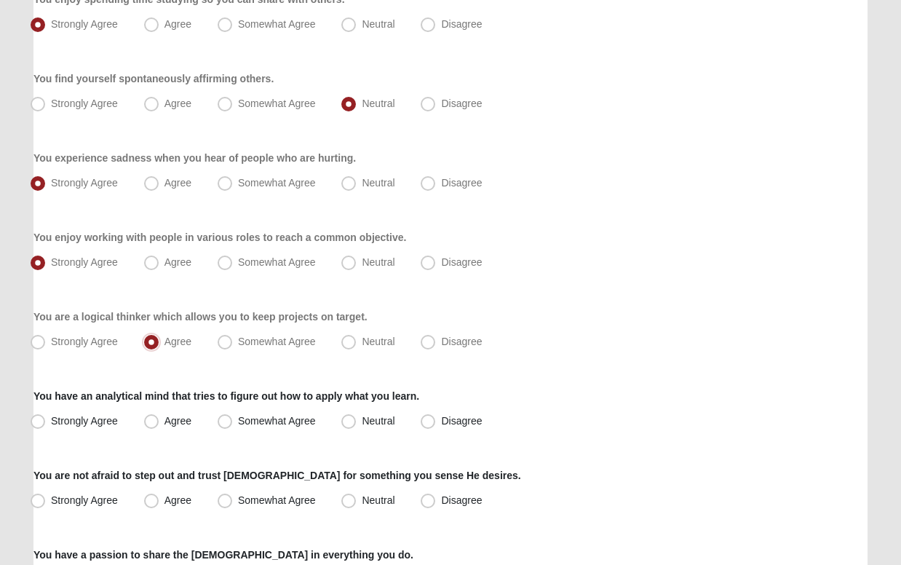
scroll to position [527, 0]
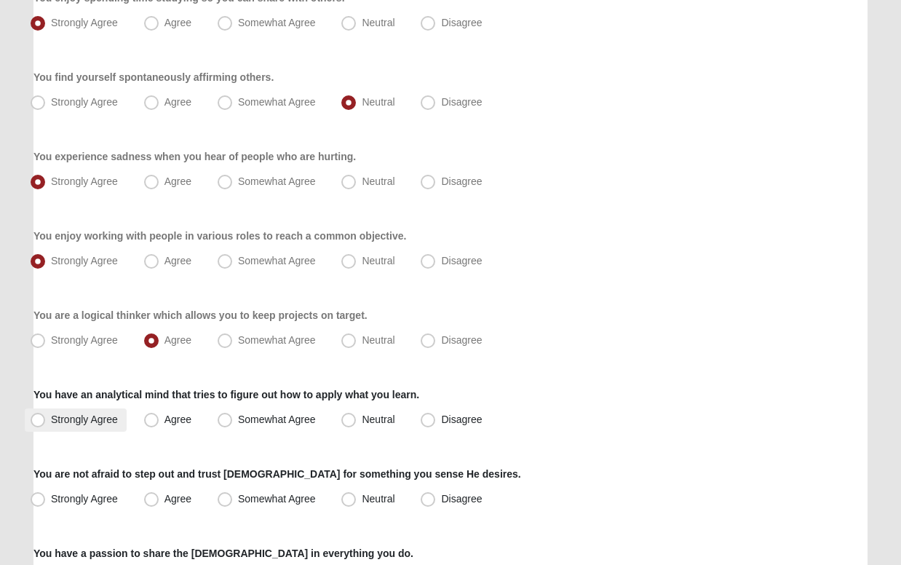
click at [51, 419] on span "Strongly Agree" at bounding box center [84, 419] width 67 height 12
click at [39, 419] on input "Strongly Agree" at bounding box center [40, 419] width 9 height 9
radio input "true"
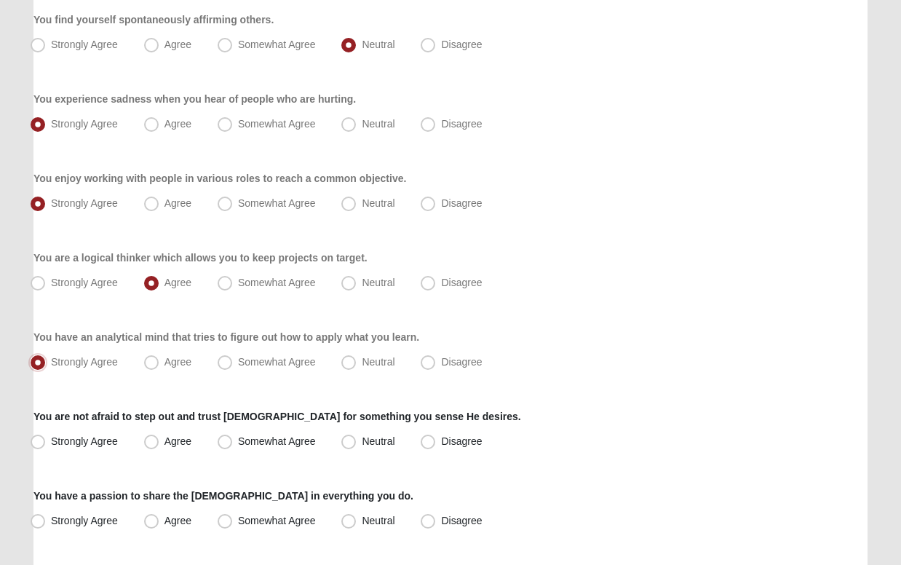
scroll to position [585, 0]
click at [164, 442] on span "Agree" at bounding box center [177, 440] width 27 height 12
click at [154, 442] on input "Agree" at bounding box center [154, 440] width 9 height 9
radio input "true"
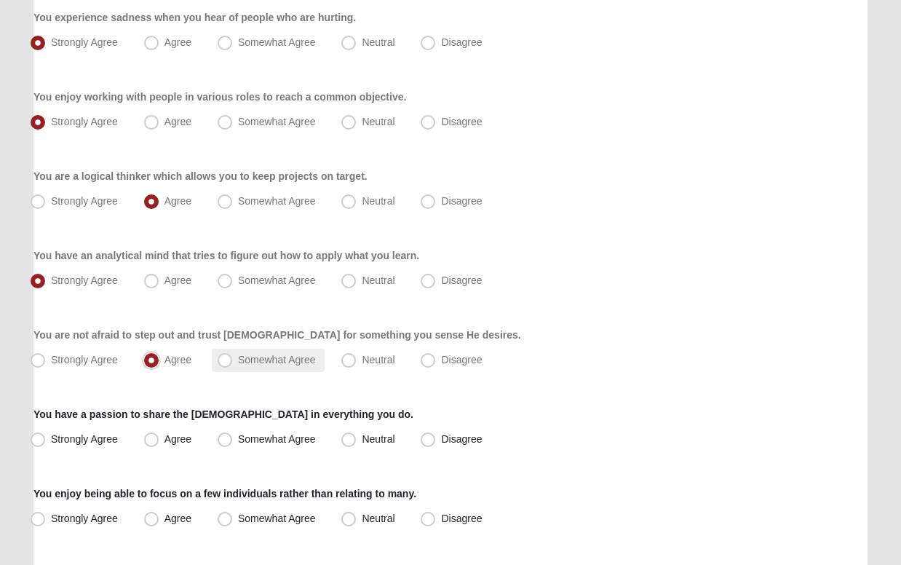
scroll to position [666, 0]
click at [51, 434] on span "Strongly Agree" at bounding box center [84, 438] width 67 height 12
click at [36, 434] on input "Strongly Agree" at bounding box center [40, 438] width 9 height 9
radio input "true"
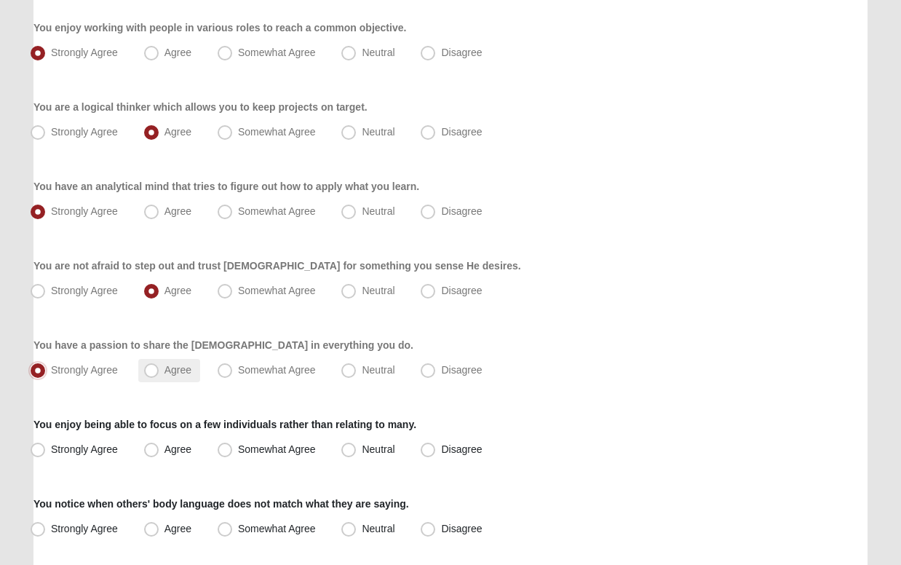
scroll to position [744, 0]
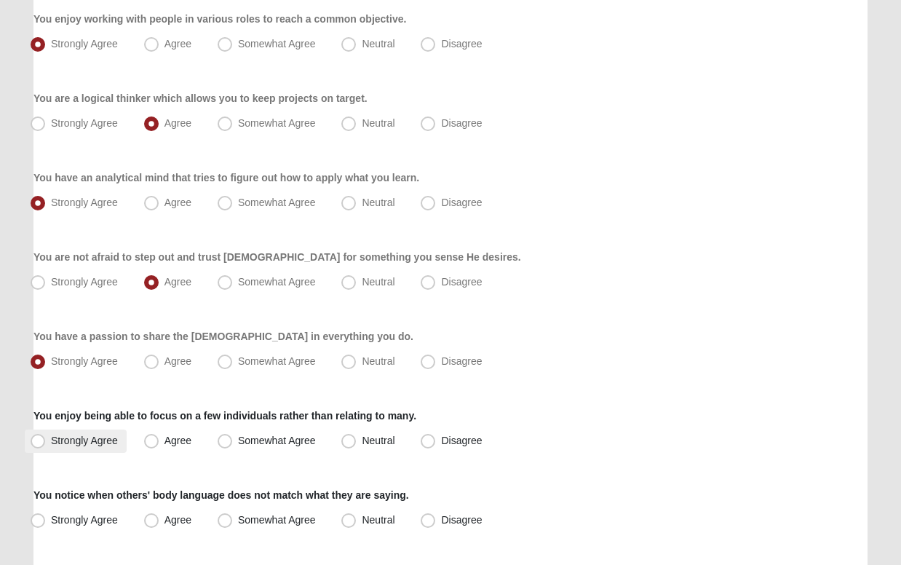
click at [51, 439] on span "Strongly Agree" at bounding box center [84, 440] width 67 height 12
click at [36, 439] on input "Strongly Agree" at bounding box center [40, 440] width 9 height 9
radio input "true"
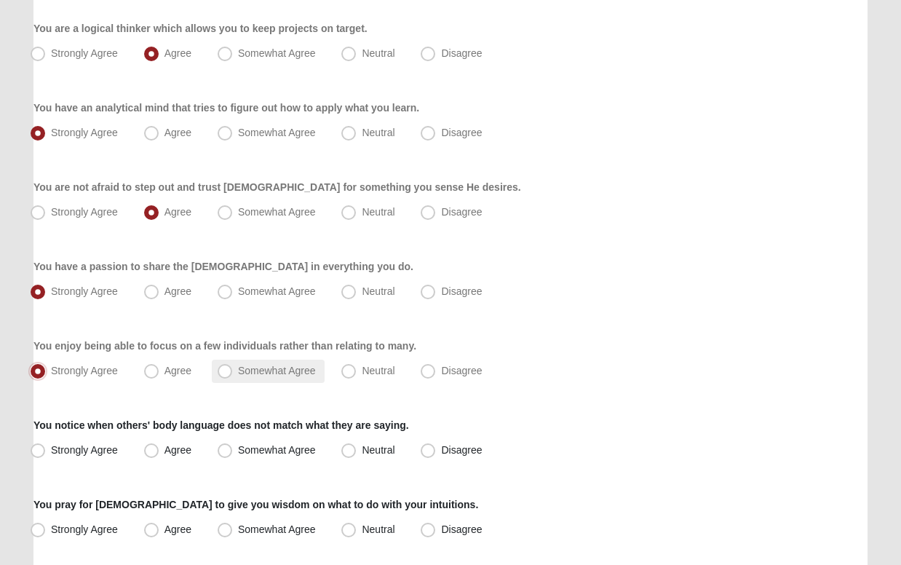
scroll to position [818, 0]
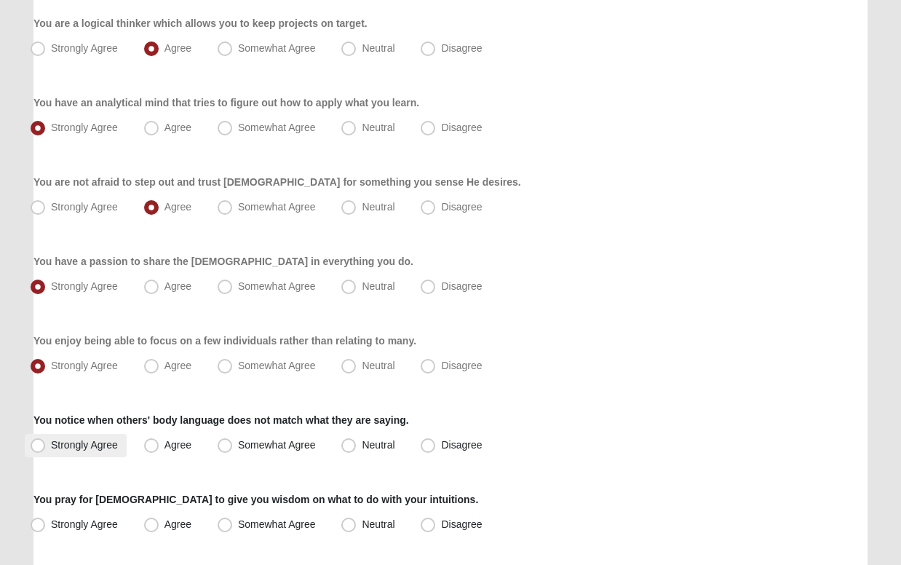
click at [51, 445] on span "Strongly Agree" at bounding box center [84, 445] width 67 height 12
click at [37, 445] on input "Strongly Agree" at bounding box center [40, 444] width 9 height 9
radio input "true"
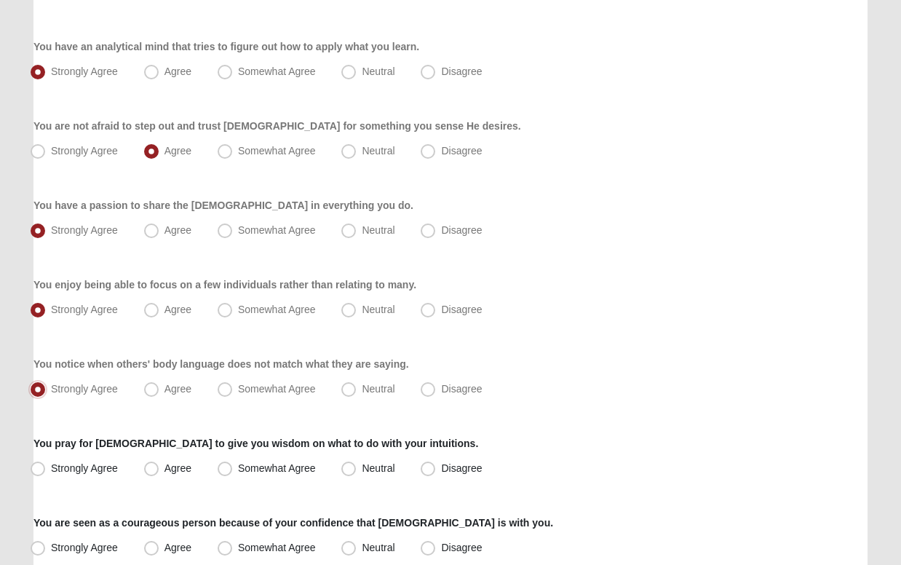
scroll to position [897, 0]
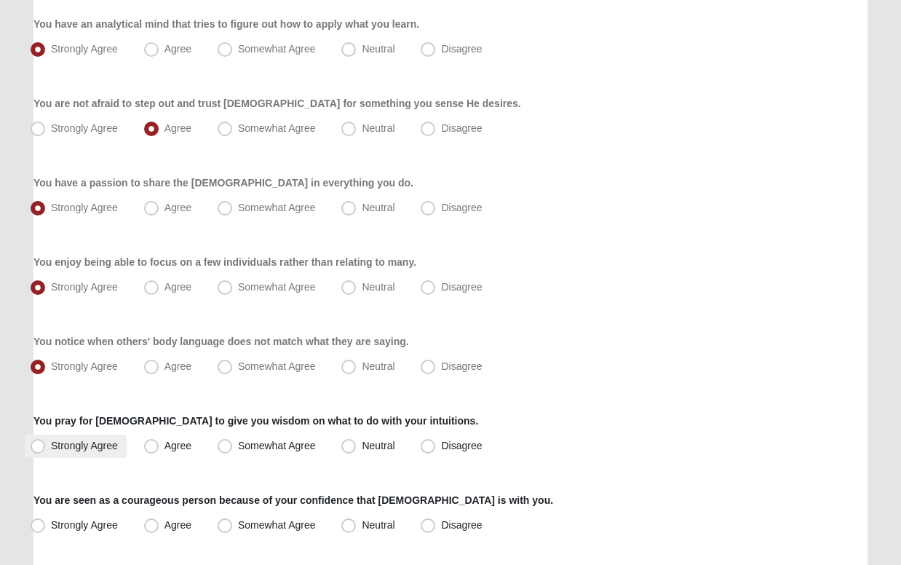
click at [51, 443] on span "Strongly Agree" at bounding box center [84, 445] width 67 height 12
click at [41, 443] on input "Strongly Agree" at bounding box center [40, 445] width 9 height 9
radio input "true"
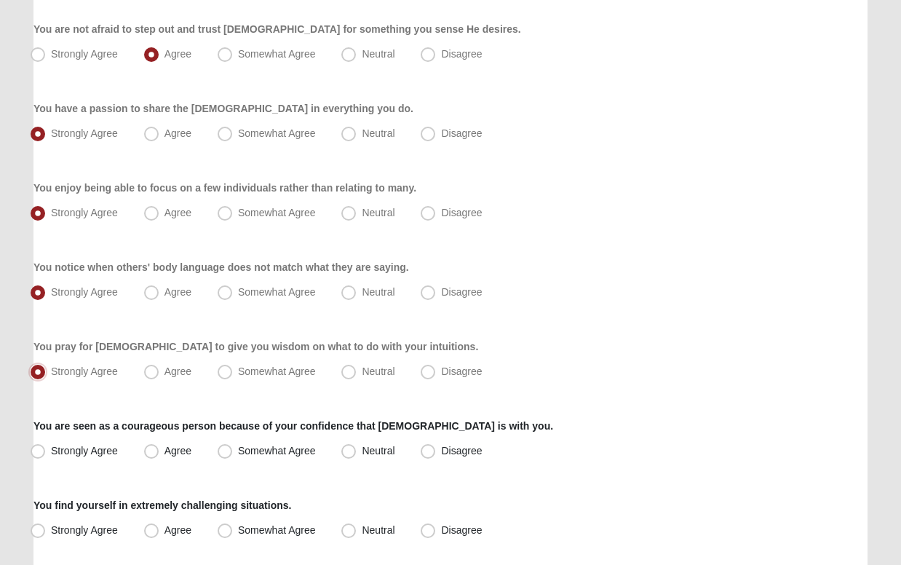
scroll to position [982, 0]
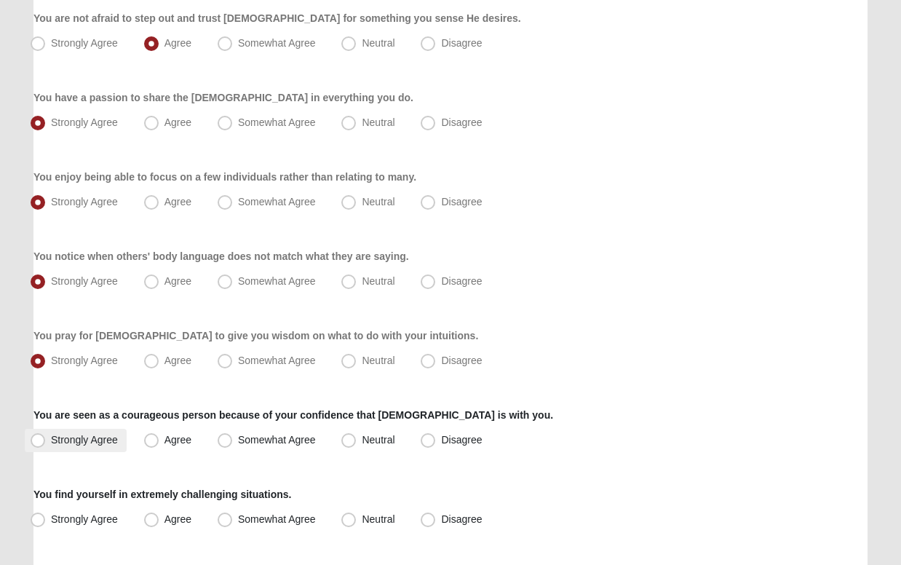
click at [51, 439] on span "Strongly Agree" at bounding box center [84, 440] width 67 height 12
click at [39, 439] on input "Strongly Agree" at bounding box center [40, 439] width 9 height 9
radio input "true"
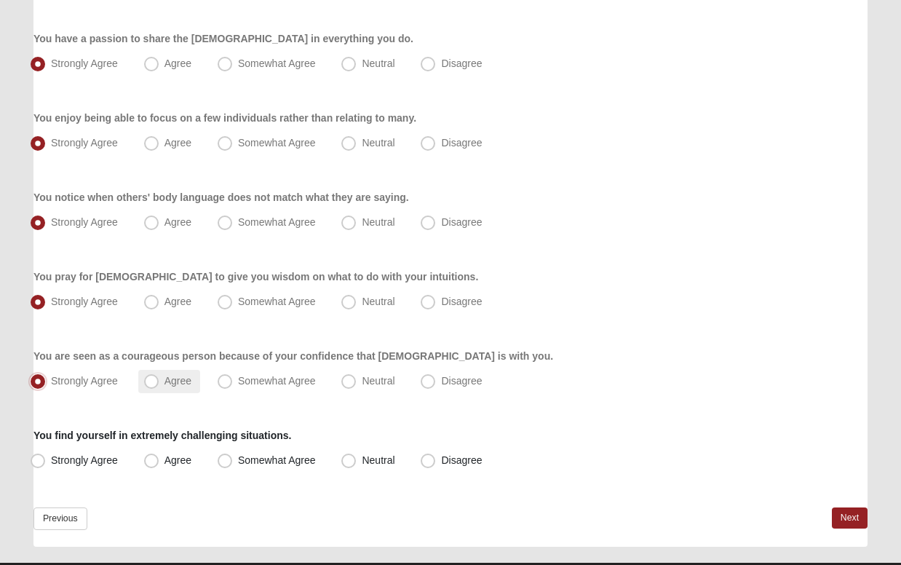
scroll to position [1046, 0]
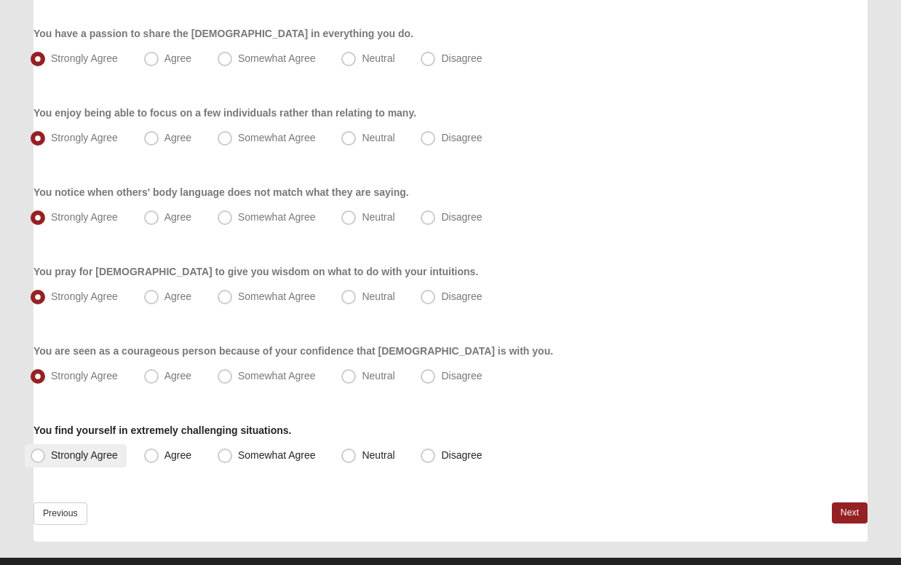
click at [51, 451] on span "Strongly Agree" at bounding box center [84, 455] width 67 height 12
click at [39, 451] on input "Strongly Agree" at bounding box center [40, 454] width 9 height 9
radio input "true"
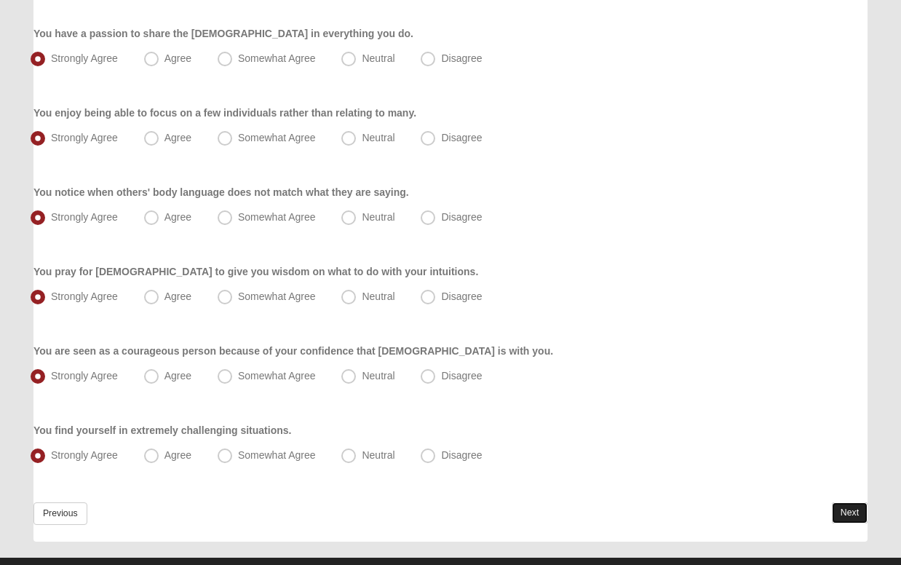
click at [850, 512] on link "Next" at bounding box center [850, 512] width 36 height 21
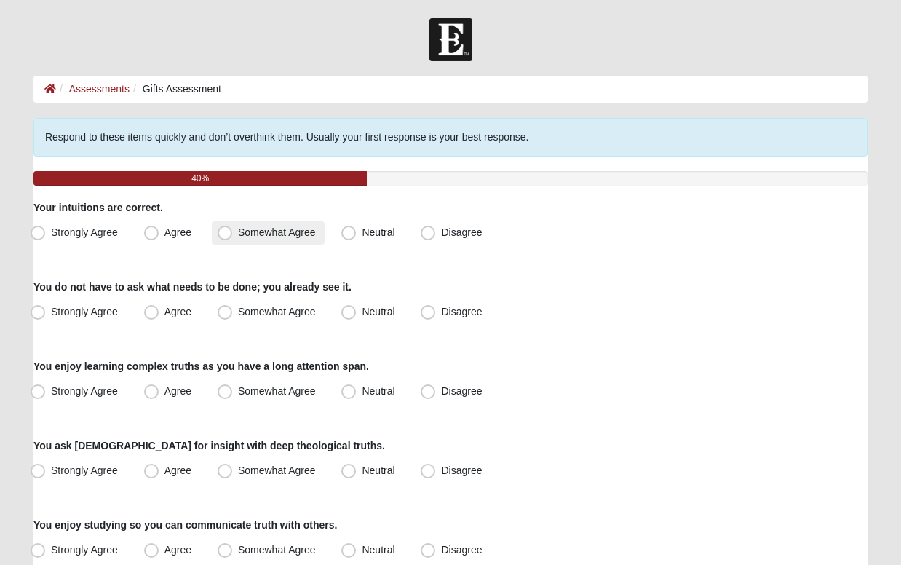
click at [238, 231] on span "Somewhat Agree" at bounding box center [277, 232] width 78 height 12
click at [223, 231] on input "Somewhat Agree" at bounding box center [227, 232] width 9 height 9
radio input "true"
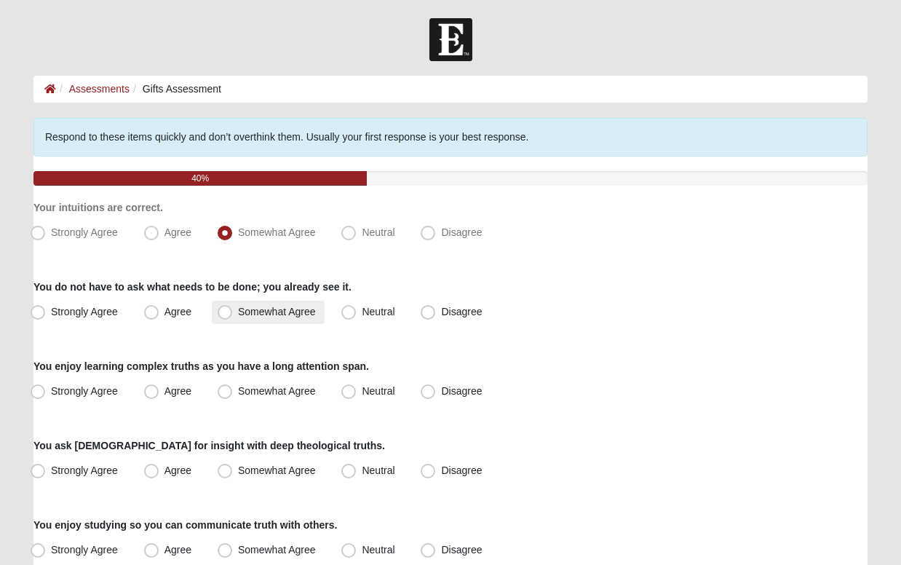
click at [238, 310] on span "Somewhat Agree" at bounding box center [277, 312] width 78 height 12
click at [228, 310] on input "Somewhat Agree" at bounding box center [227, 311] width 9 height 9
radio input "true"
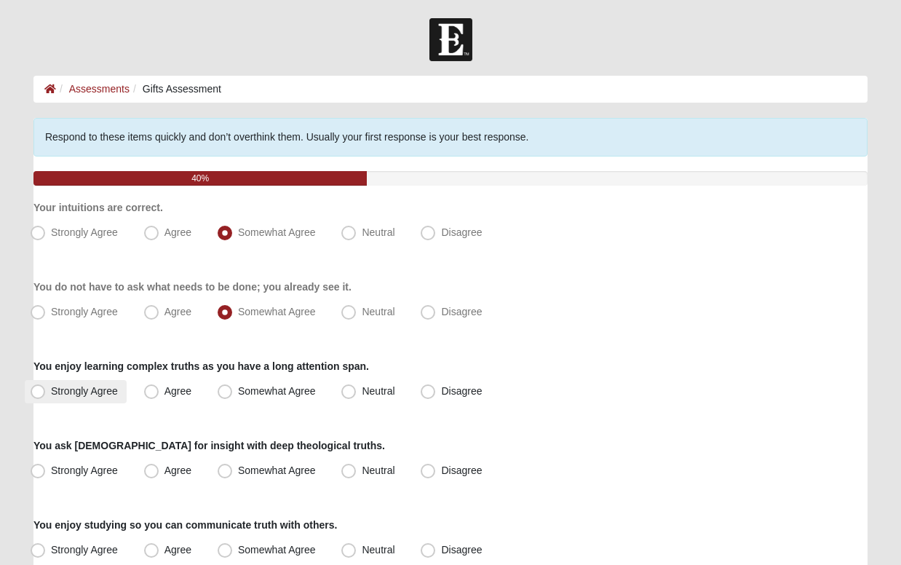
click at [51, 390] on span "Strongly Agree" at bounding box center [84, 391] width 67 height 12
click at [39, 390] on input "Strongly Agree" at bounding box center [40, 390] width 9 height 9
radio input "true"
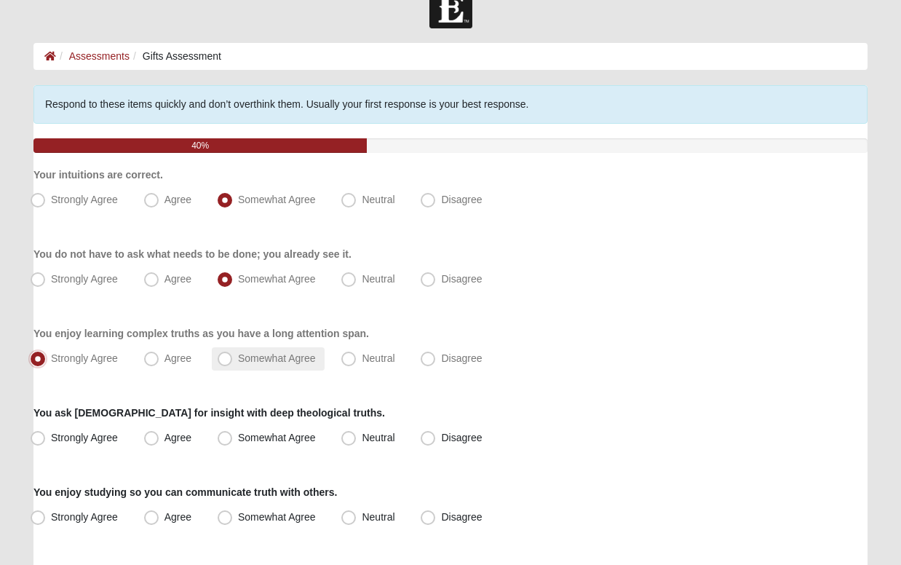
scroll to position [33, 0]
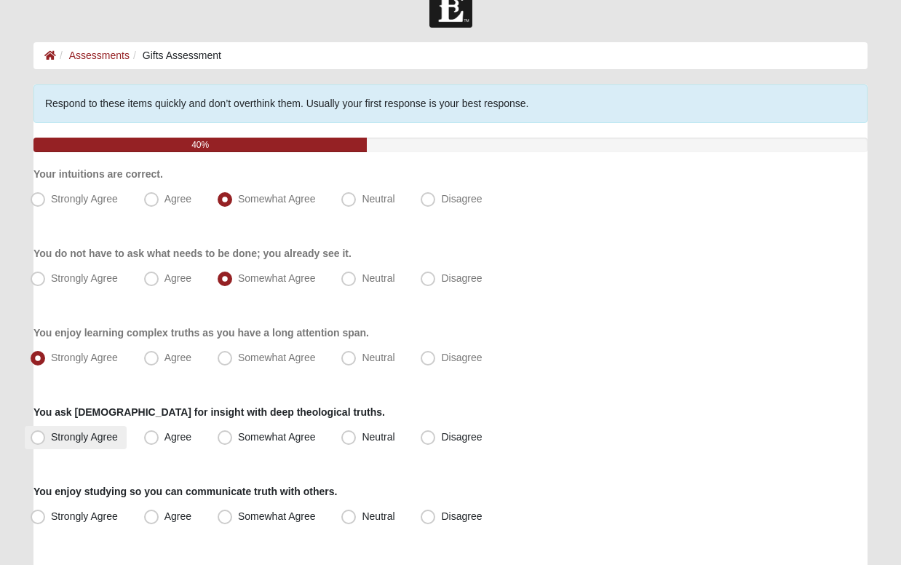
click at [51, 438] on span "Strongly Agree" at bounding box center [84, 437] width 67 height 12
click at [38, 438] on input "Strongly Agree" at bounding box center [40, 436] width 9 height 9
radio input "true"
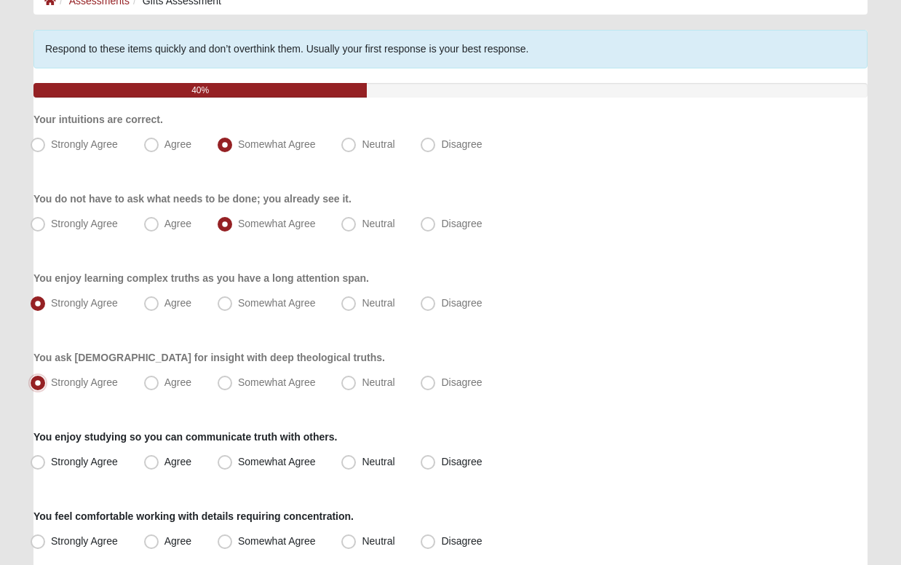
scroll to position [92, 0]
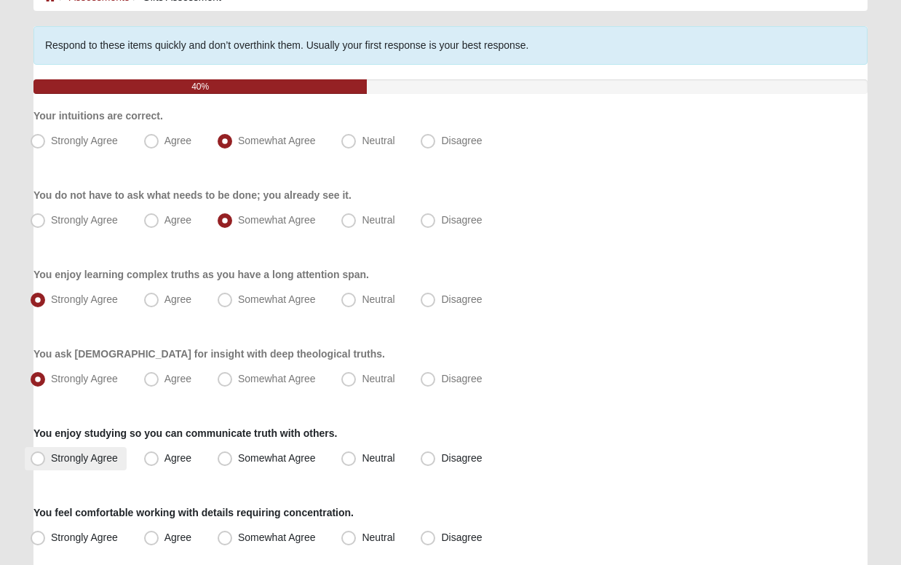
click at [51, 454] on span "Strongly Agree" at bounding box center [84, 458] width 67 height 12
click at [36, 454] on input "Strongly Agree" at bounding box center [40, 457] width 9 height 9
radio input "true"
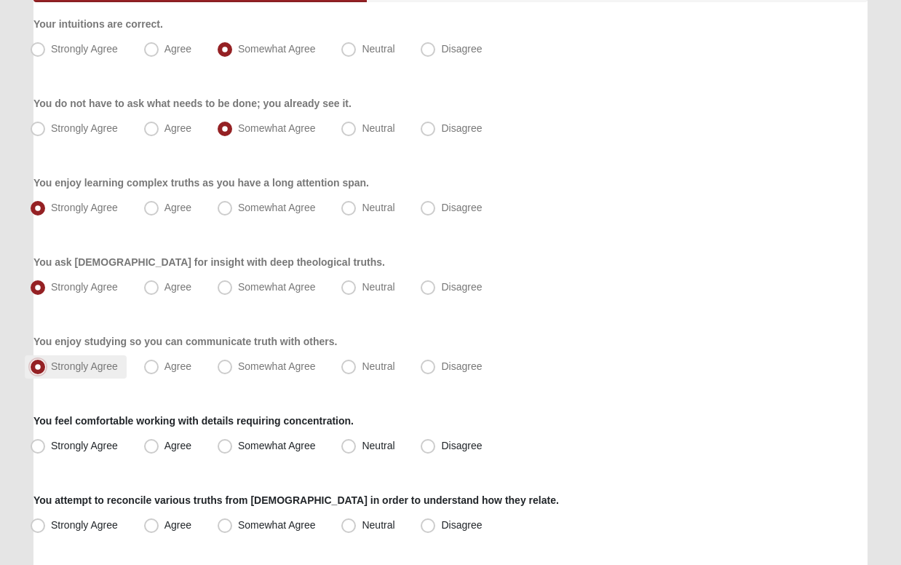
scroll to position [184, 0]
click at [51, 442] on span "Strongly Agree" at bounding box center [84, 445] width 67 height 12
click at [37, 442] on input "Strongly Agree" at bounding box center [40, 444] width 9 height 9
radio input "true"
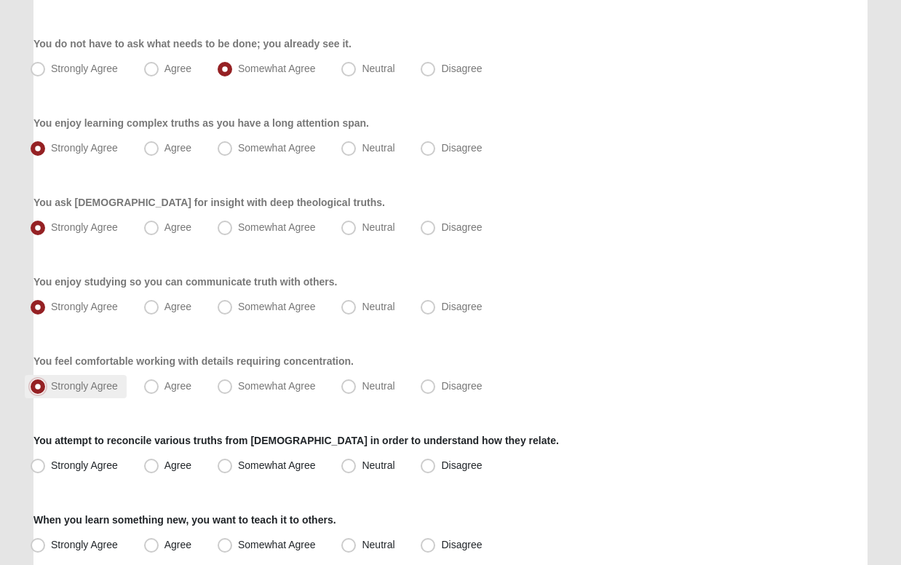
scroll to position [249, 0]
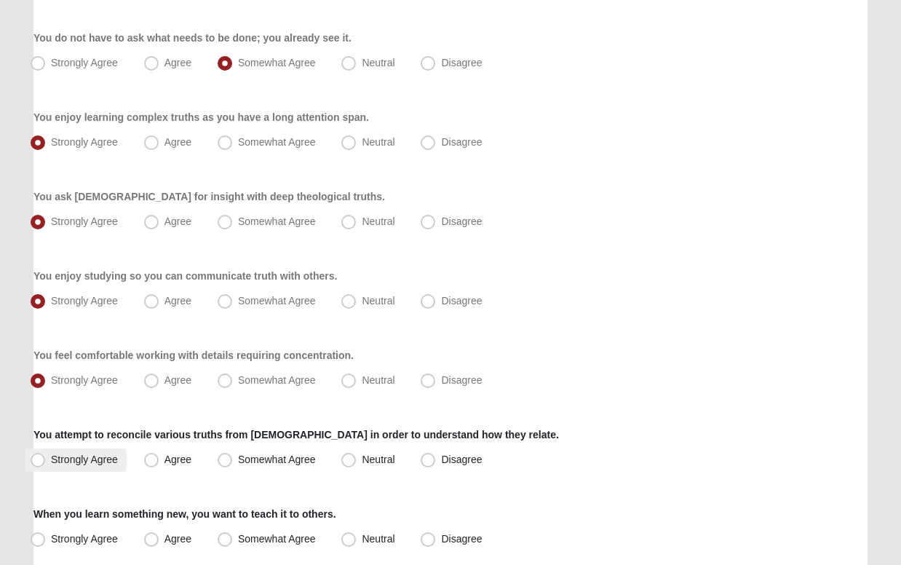
click at [51, 460] on span "Strongly Agree" at bounding box center [84, 459] width 67 height 12
click at [43, 460] on input "Strongly Agree" at bounding box center [40, 459] width 9 height 9
radio input "true"
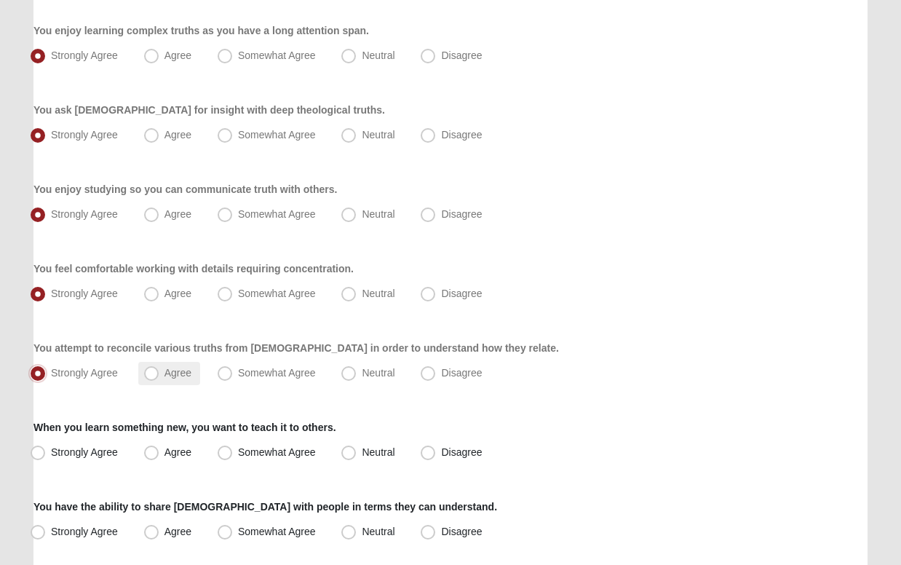
scroll to position [340, 0]
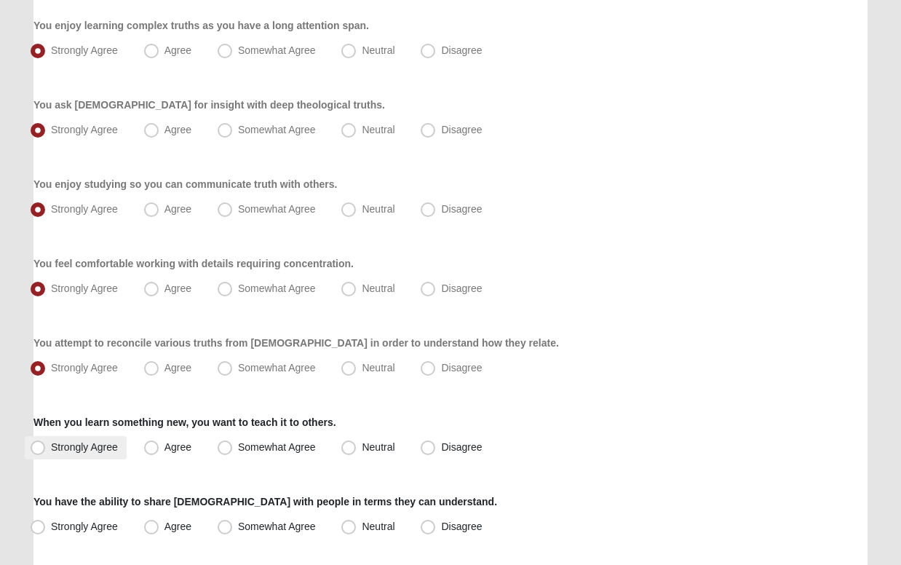
click at [51, 450] on span "Strongly Agree" at bounding box center [84, 447] width 67 height 12
click at [36, 450] on input "Strongly Agree" at bounding box center [40, 446] width 9 height 9
radio input "true"
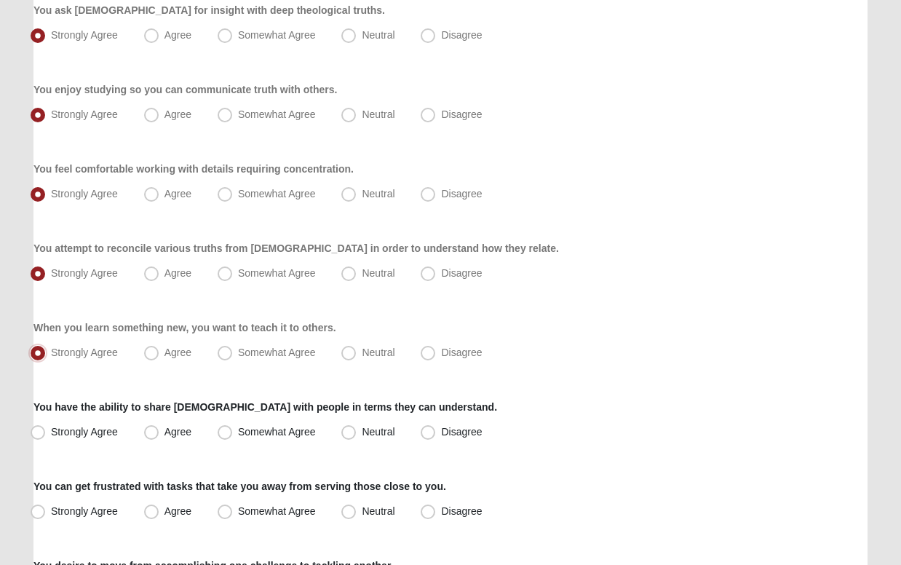
scroll to position [438, 0]
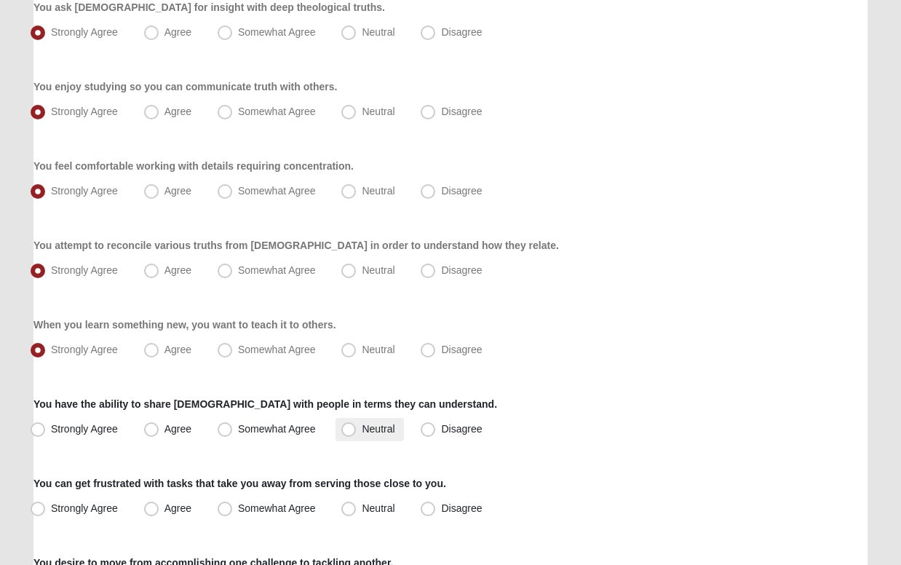
click at [362, 429] on span "Neutral" at bounding box center [378, 429] width 33 height 12
click at [348, 429] on input "Neutral" at bounding box center [351, 428] width 9 height 9
radio input "true"
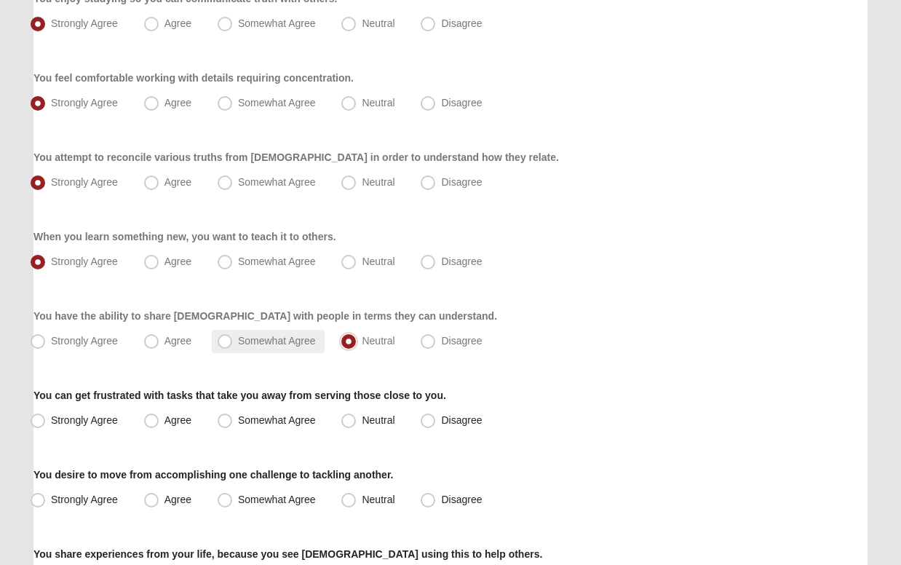
scroll to position [527, 0]
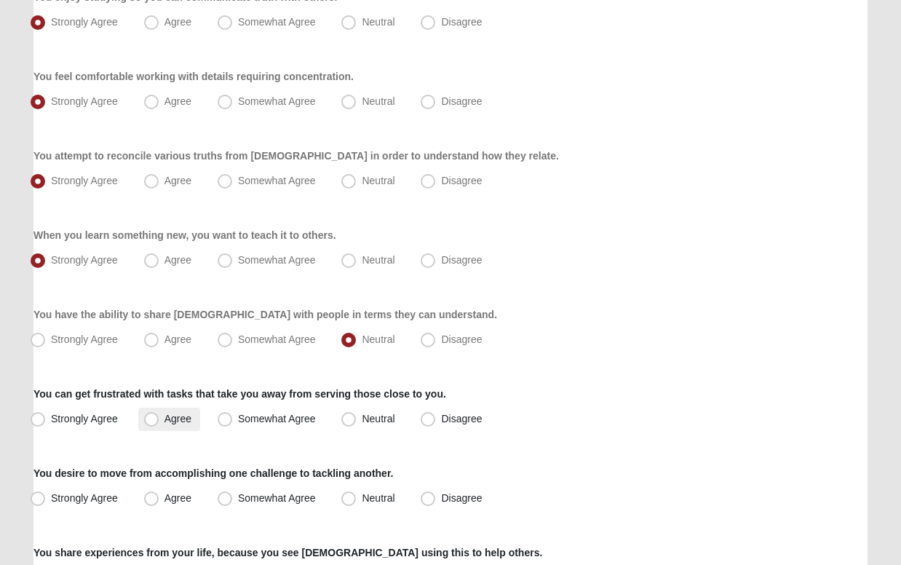
click at [164, 418] on span "Agree" at bounding box center [177, 419] width 27 height 12
click at [150, 418] on input "Agree" at bounding box center [154, 418] width 9 height 9
radio input "true"
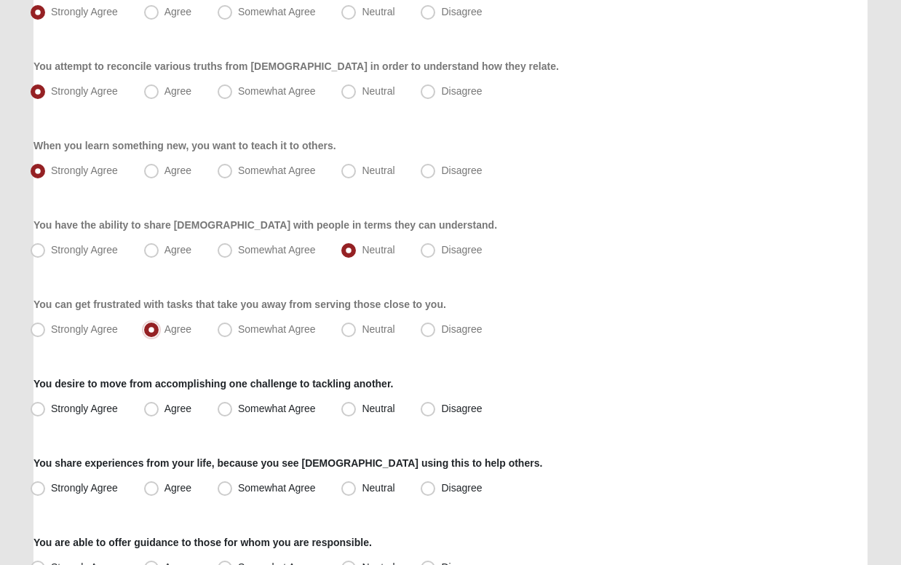
scroll to position [618, 0]
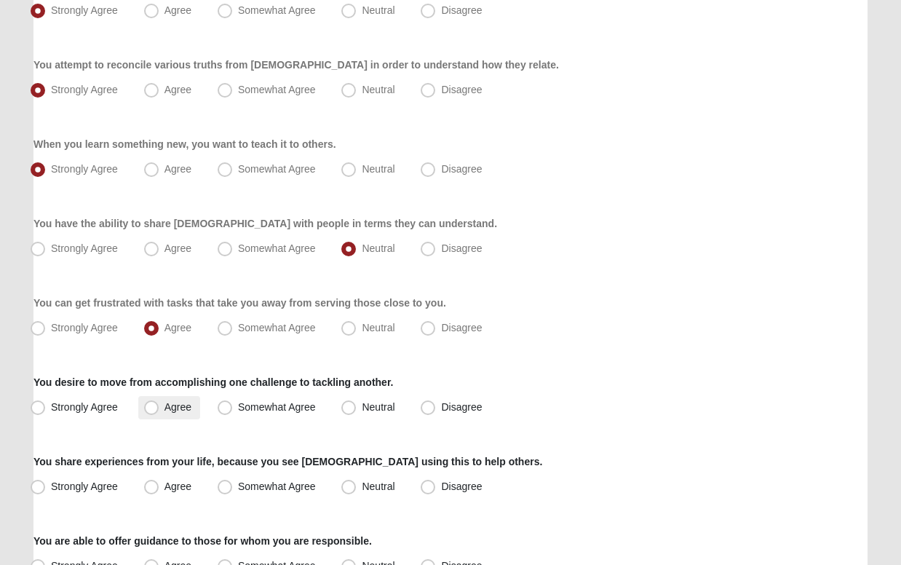
click at [164, 407] on span "Agree" at bounding box center [177, 407] width 27 height 12
click at [151, 407] on input "Agree" at bounding box center [154, 406] width 9 height 9
radio input "true"
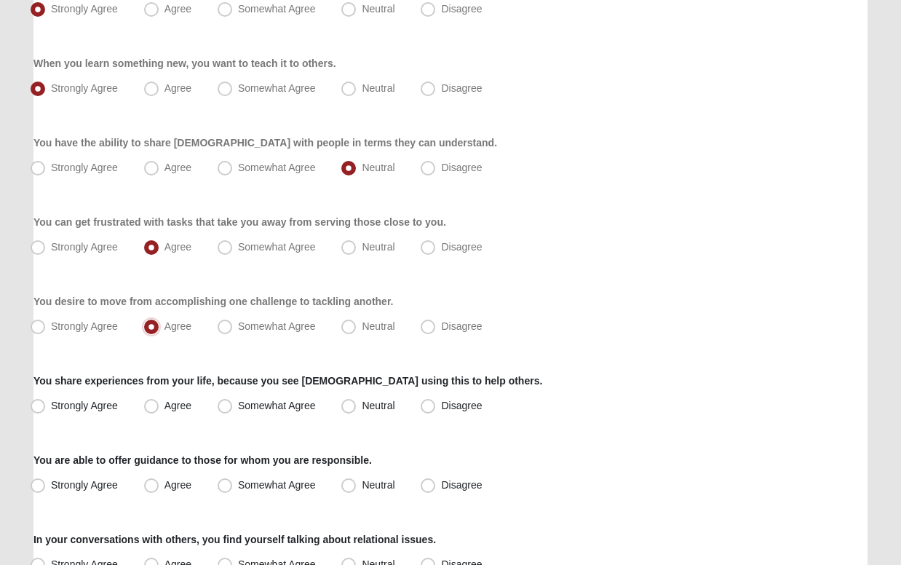
scroll to position [700, 0]
click at [51, 404] on span "Strongly Agree" at bounding box center [84, 405] width 67 height 12
click at [36, 404] on input "Strongly Agree" at bounding box center [40, 404] width 9 height 9
radio input "true"
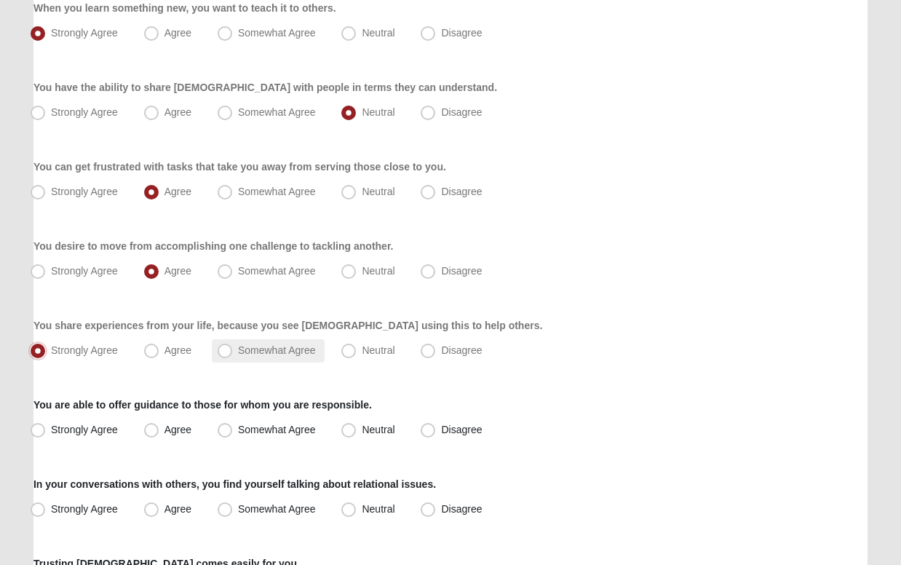
scroll to position [756, 0]
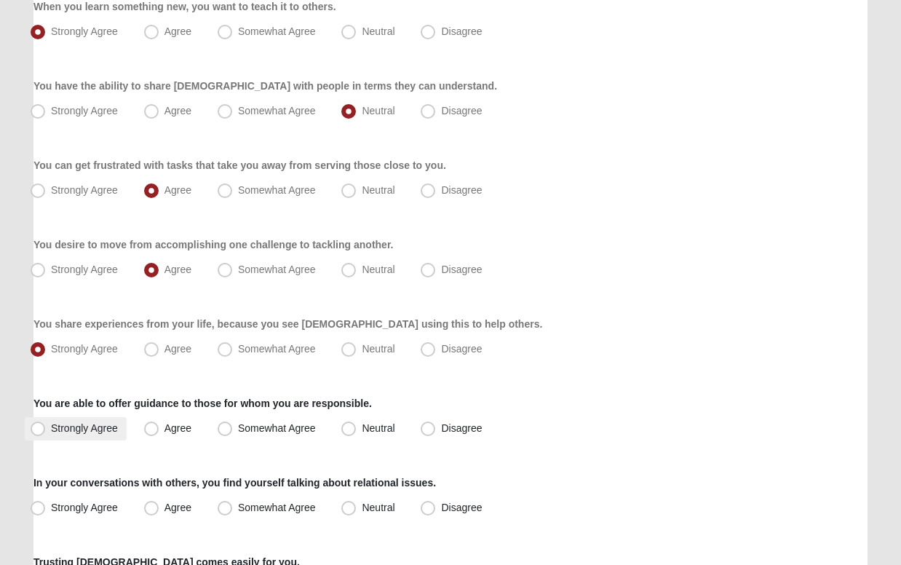
click at [51, 426] on span "Strongly Agree" at bounding box center [84, 428] width 67 height 12
click at [36, 426] on input "Strongly Agree" at bounding box center [40, 427] width 9 height 9
radio input "true"
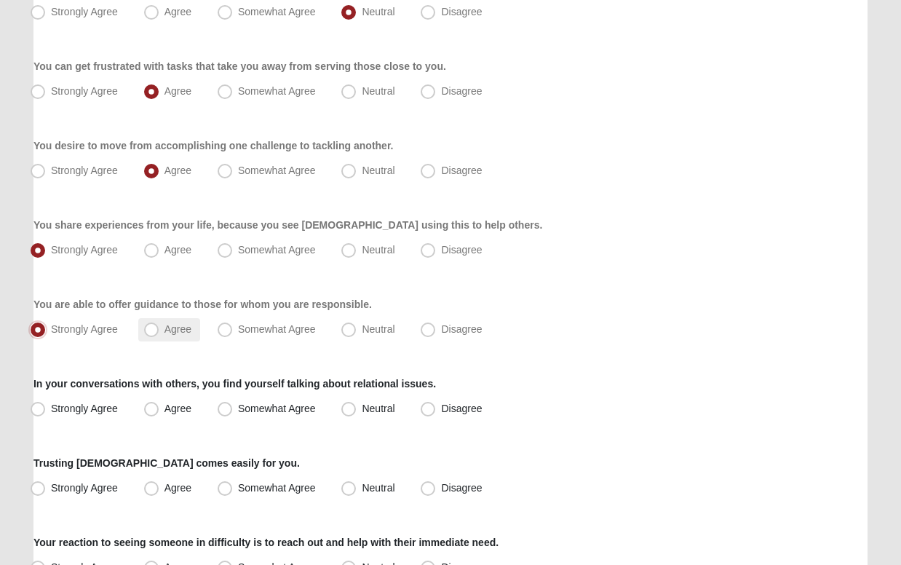
scroll to position [857, 0]
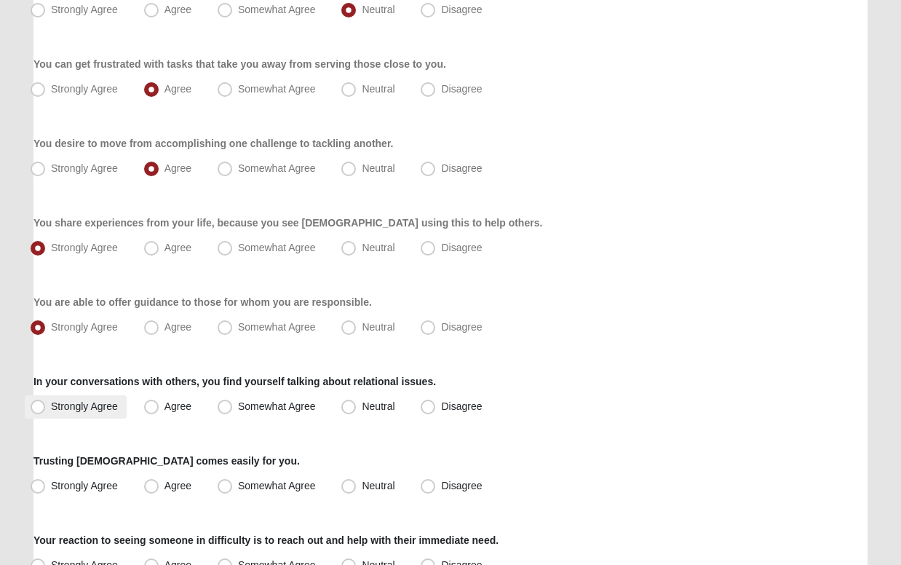
click at [51, 403] on span "Strongly Agree" at bounding box center [84, 406] width 67 height 12
click at [39, 403] on input "Strongly Agree" at bounding box center [40, 406] width 9 height 9
radio input "true"
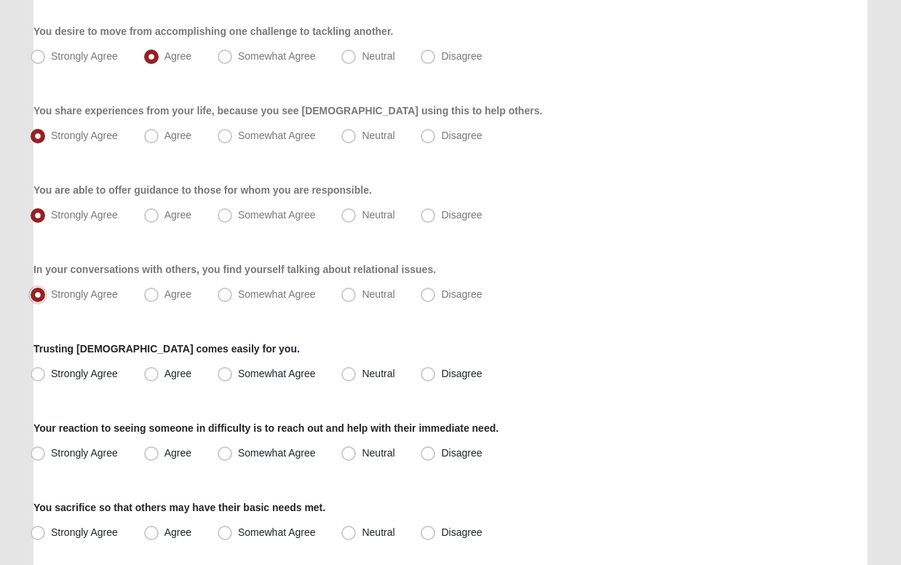
scroll to position [976, 0]
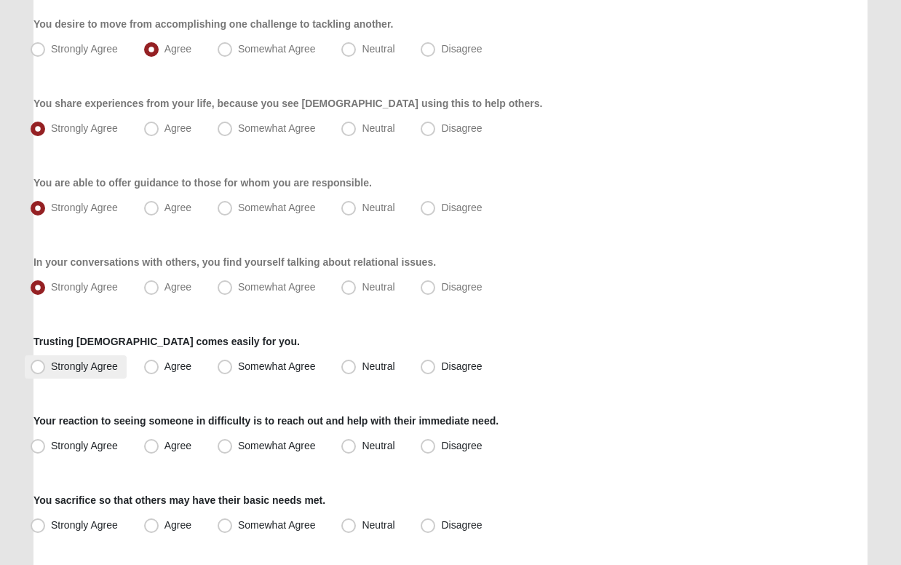
click at [51, 367] on span "Strongly Agree" at bounding box center [84, 366] width 67 height 12
click at [36, 367] on input "Strongly Agree" at bounding box center [40, 366] width 9 height 9
radio input "true"
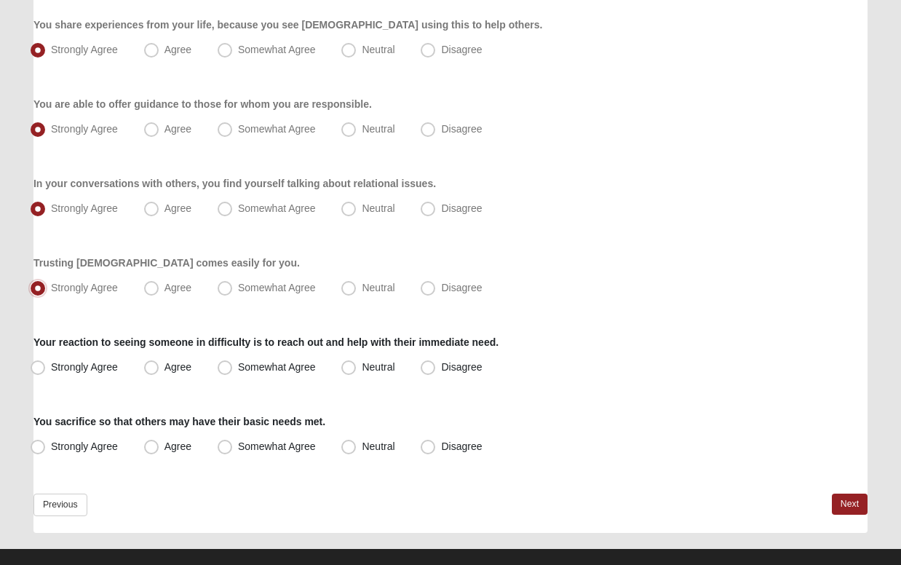
scroll to position [1076, 0]
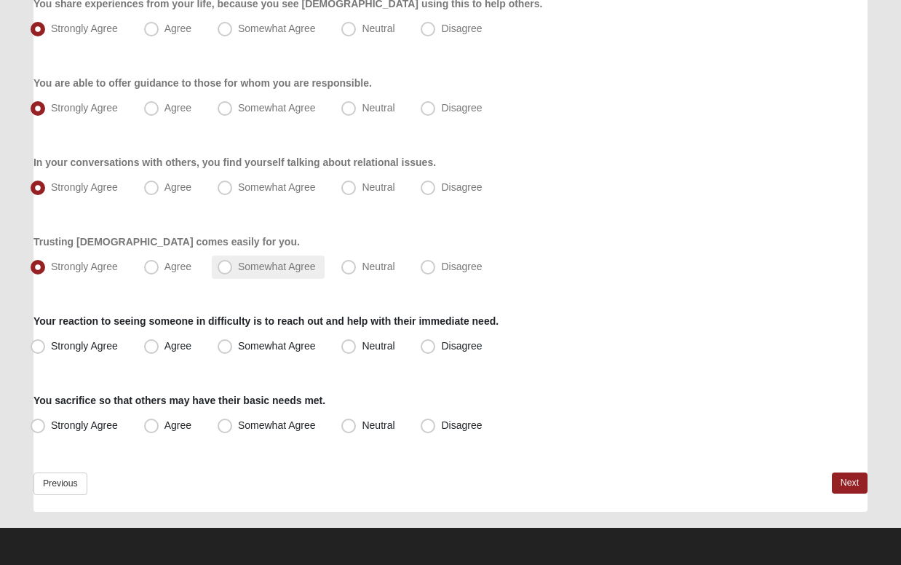
click at [238, 268] on span "Somewhat Agree" at bounding box center [277, 266] width 78 height 12
click at [223, 268] on input "Somewhat Agree" at bounding box center [227, 266] width 9 height 9
radio input "true"
click at [238, 346] on span "Somewhat Agree" at bounding box center [277, 346] width 78 height 12
click at [223, 346] on input "Somewhat Agree" at bounding box center [227, 345] width 9 height 9
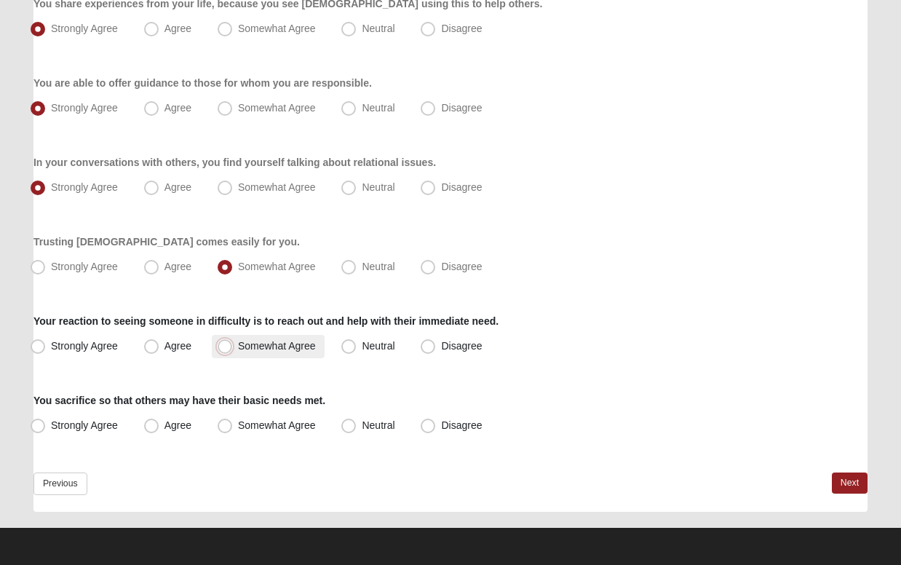
radio input "true"
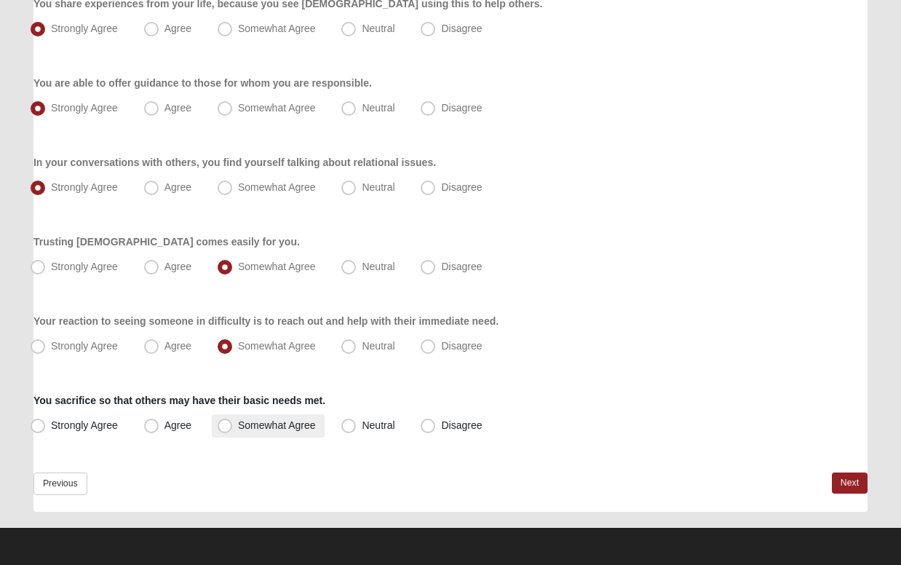
click at [238, 423] on span "Somewhat Agree" at bounding box center [277, 425] width 78 height 12
click at [224, 423] on input "Somewhat Agree" at bounding box center [227, 425] width 9 height 9
radio input "true"
click at [845, 476] on link "Next" at bounding box center [850, 482] width 36 height 21
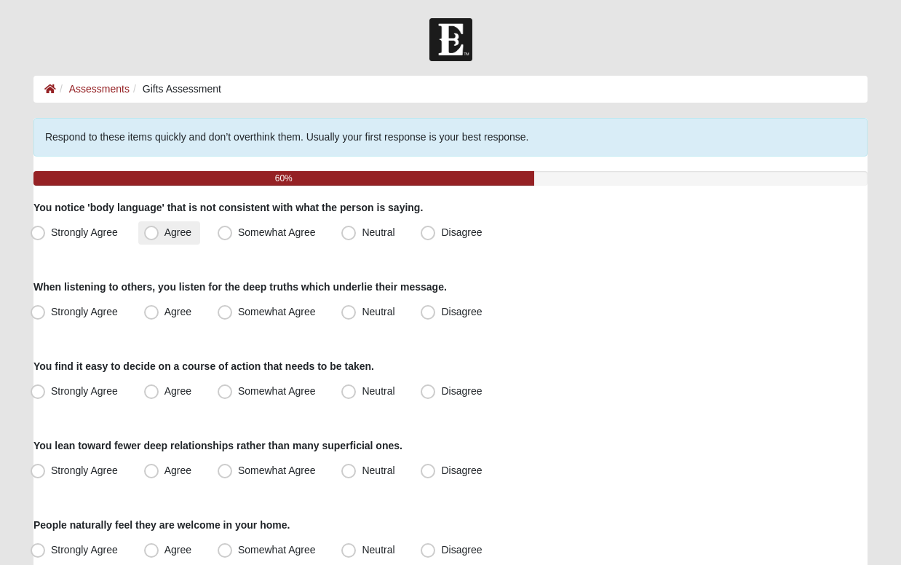
click at [164, 229] on span "Agree" at bounding box center [177, 232] width 27 height 12
click at [150, 229] on input "Agree" at bounding box center [154, 232] width 9 height 9
radio input "true"
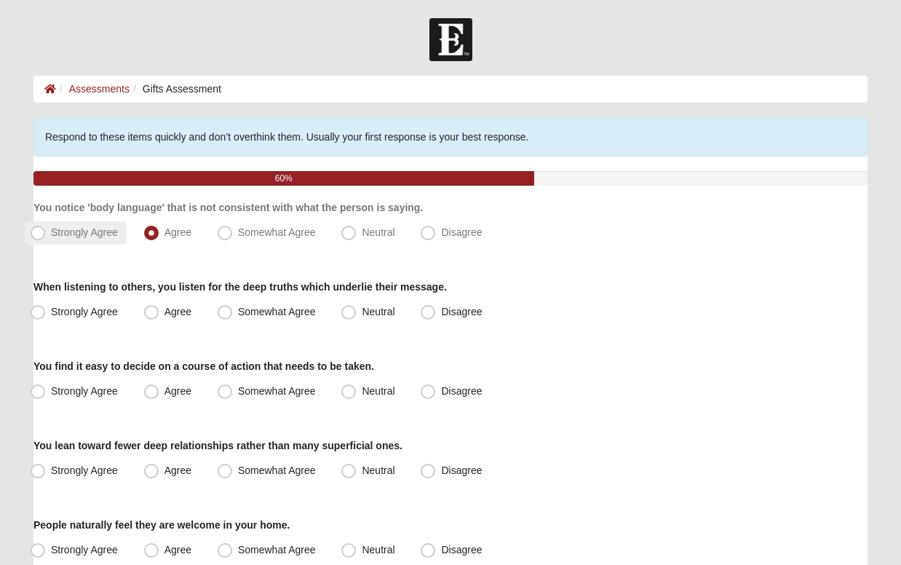
click at [51, 233] on span "Strongly Agree" at bounding box center [84, 232] width 67 height 12
click at [39, 233] on input "Strongly Agree" at bounding box center [40, 232] width 9 height 9
radio input "true"
click at [51, 307] on span "Strongly Agree" at bounding box center [84, 312] width 67 height 12
click at [41, 307] on input "Strongly Agree" at bounding box center [40, 311] width 9 height 9
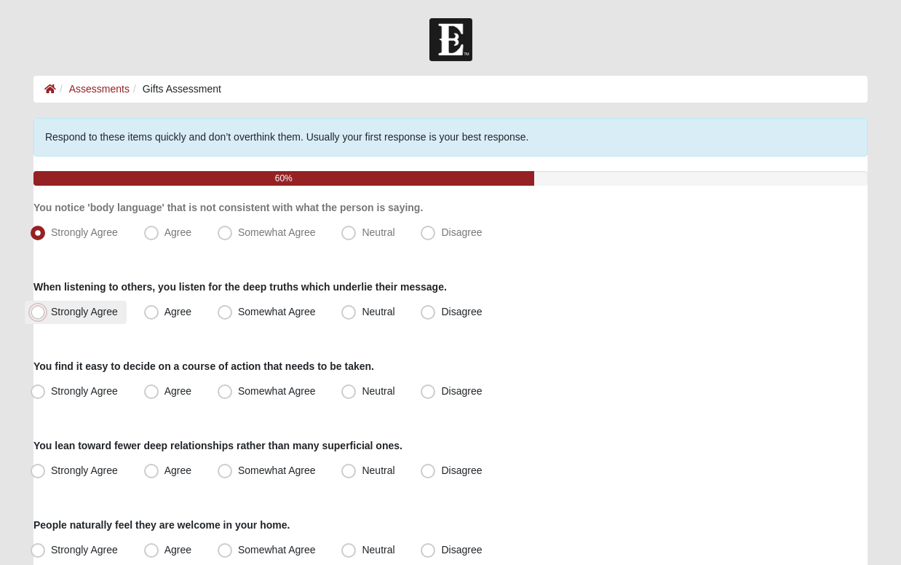
radio input "true"
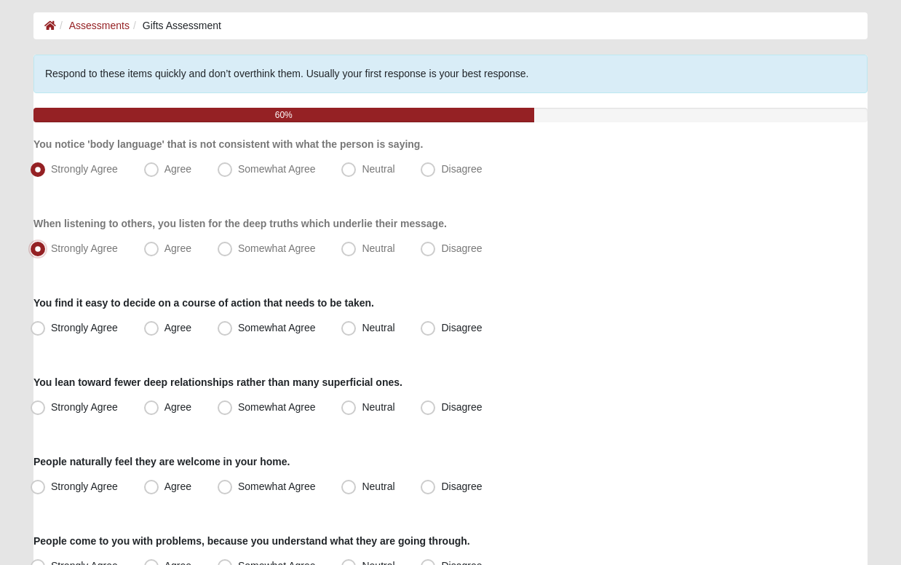
scroll to position [66, 0]
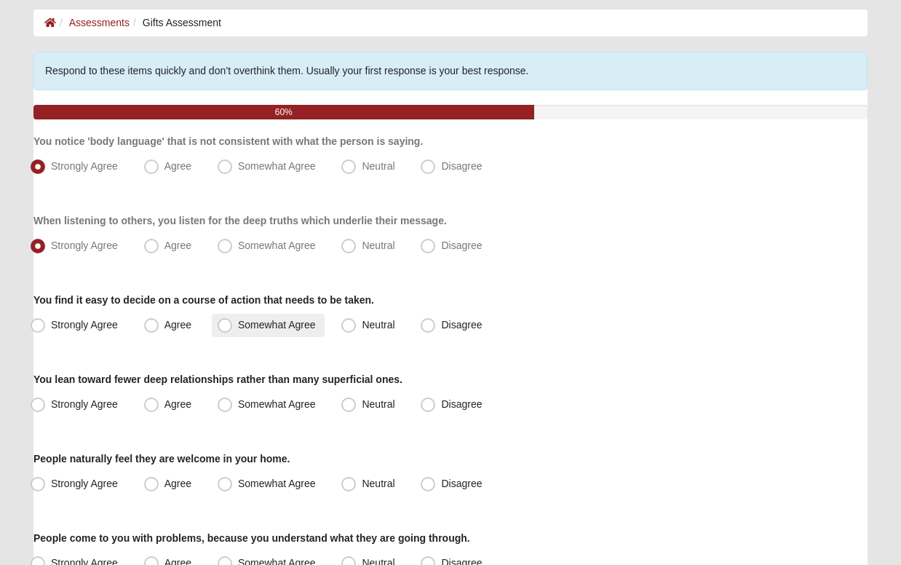
click at [238, 326] on span "Somewhat Agree" at bounding box center [277, 325] width 78 height 12
click at [223, 326] on input "Somewhat Agree" at bounding box center [227, 324] width 9 height 9
radio input "true"
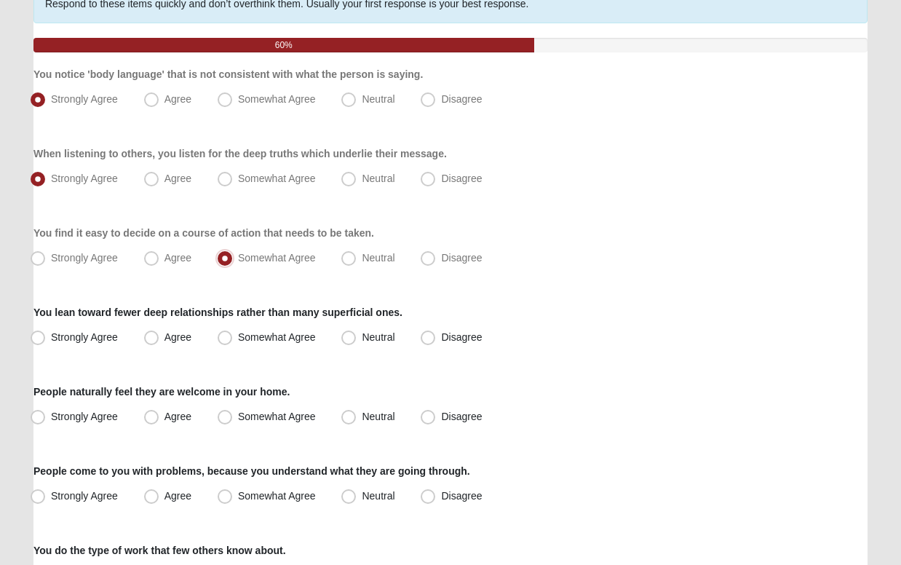
scroll to position [134, 0]
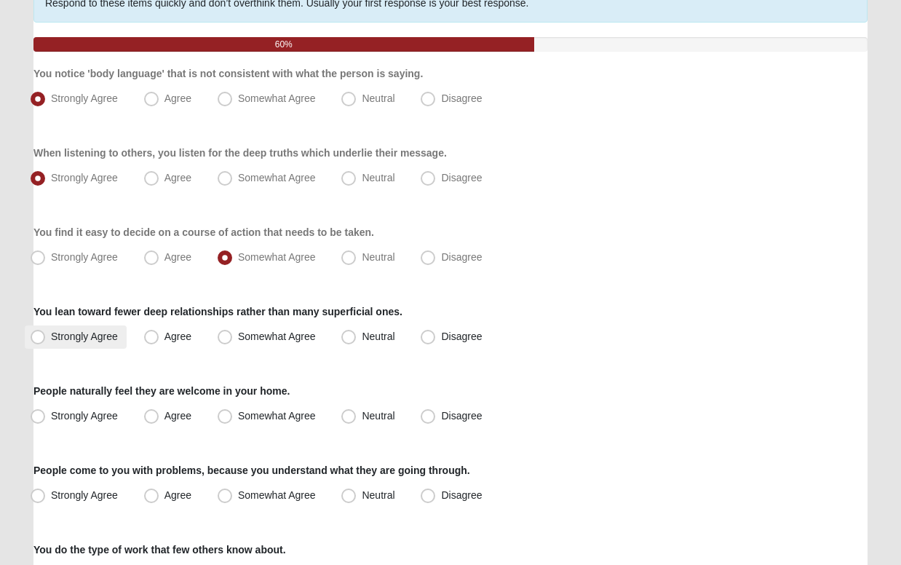
click at [51, 335] on span "Strongly Agree" at bounding box center [84, 336] width 67 height 12
click at [38, 335] on input "Strongly Agree" at bounding box center [40, 336] width 9 height 9
radio input "true"
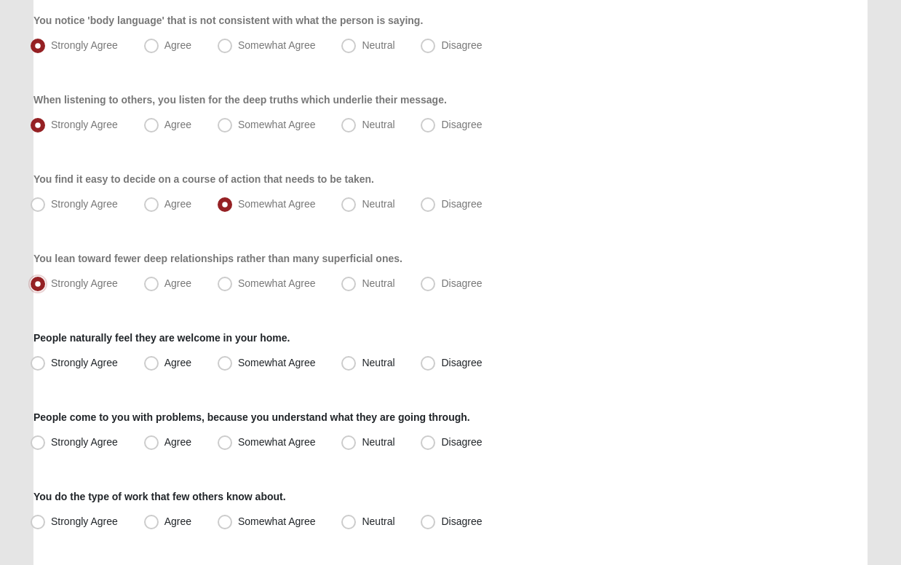
scroll to position [191, 0]
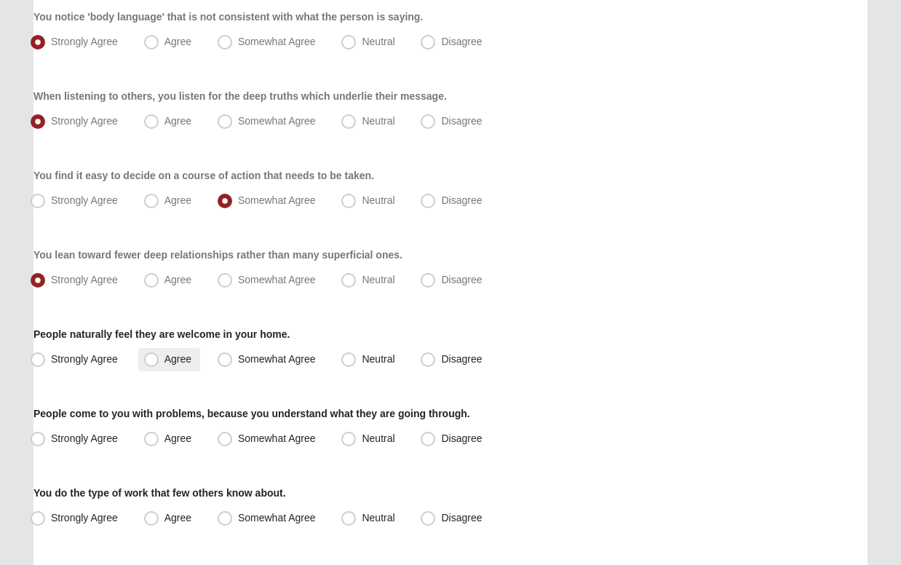
click at [164, 359] on span "Agree" at bounding box center [177, 359] width 27 height 12
click at [150, 359] on input "Agree" at bounding box center [154, 358] width 9 height 9
radio input "true"
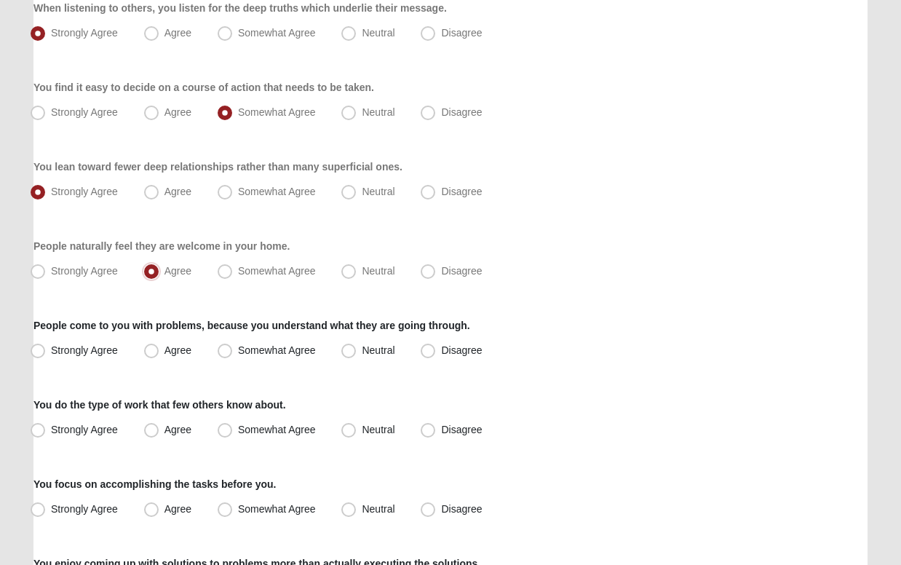
scroll to position [280, 0]
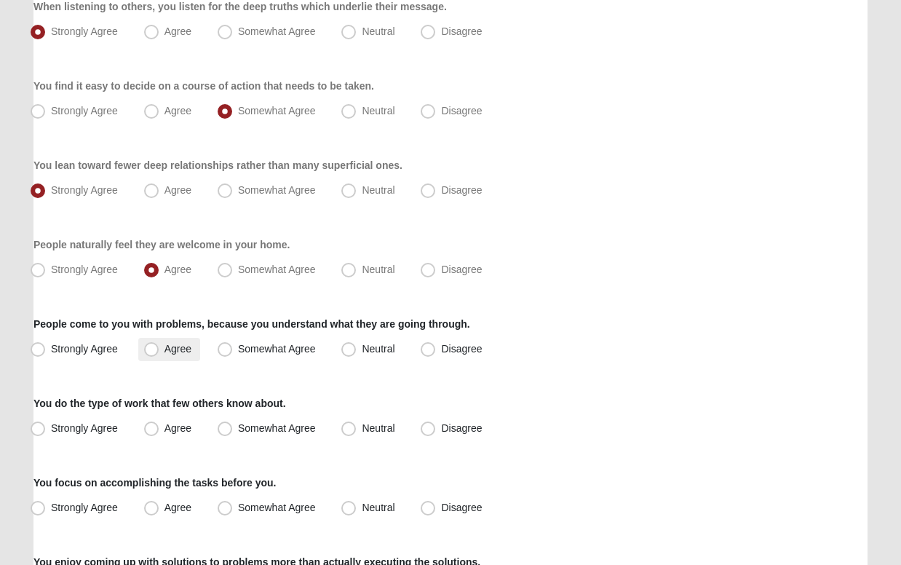
click at [164, 349] on span "Agree" at bounding box center [177, 349] width 27 height 12
click at [150, 349] on input "Agree" at bounding box center [154, 348] width 9 height 9
radio input "true"
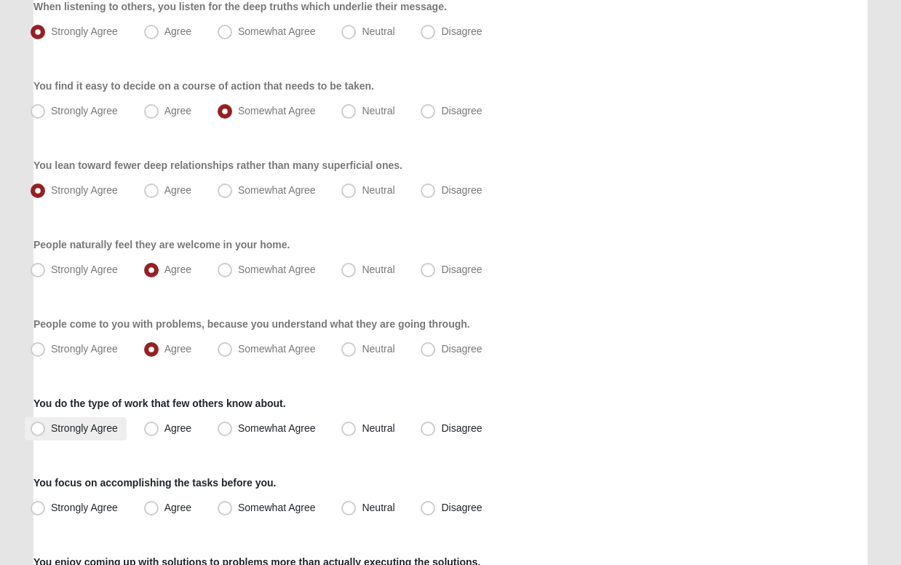
click at [51, 429] on span "Strongly Agree" at bounding box center [84, 428] width 67 height 12
click at [37, 429] on input "Strongly Agree" at bounding box center [40, 427] width 9 height 9
radio input "true"
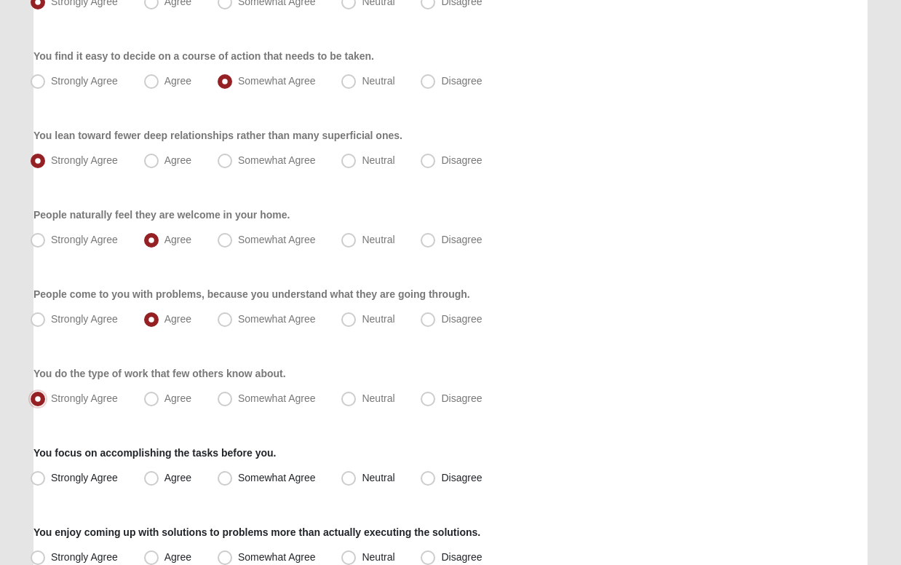
scroll to position [314, 0]
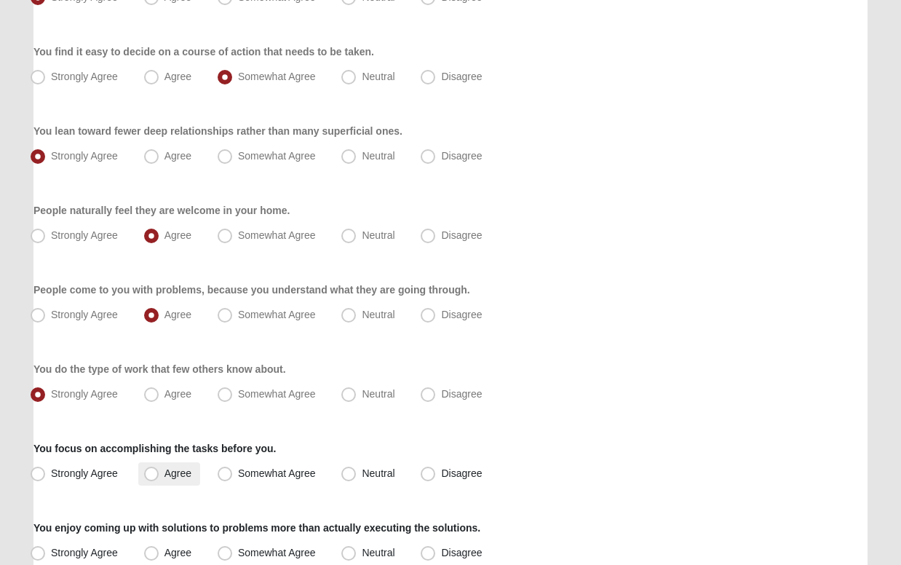
click at [164, 474] on span "Agree" at bounding box center [177, 473] width 27 height 12
click at [151, 474] on input "Agree" at bounding box center [154, 473] width 9 height 9
radio input "true"
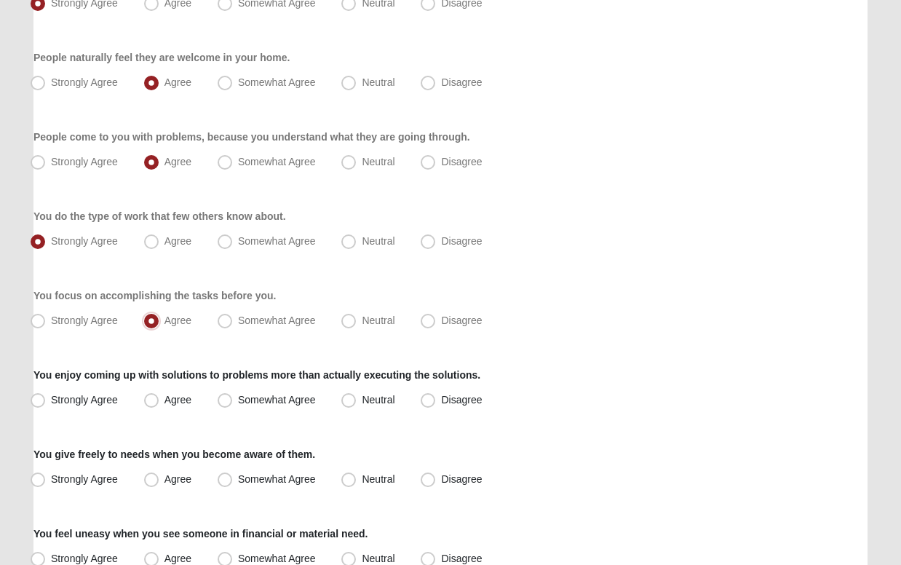
scroll to position [469, 0]
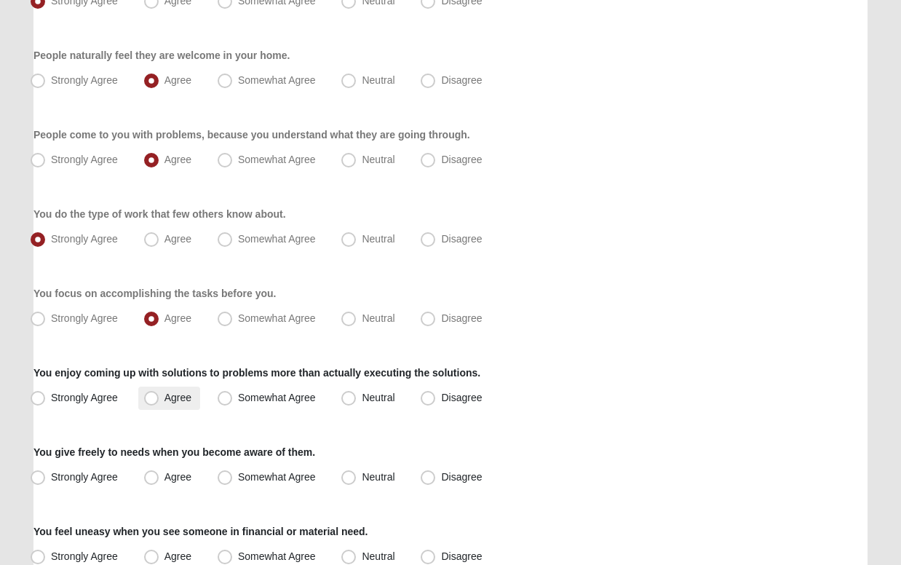
click at [164, 400] on span "Agree" at bounding box center [177, 397] width 27 height 12
click at [153, 400] on input "Agree" at bounding box center [154, 397] width 9 height 9
radio input "true"
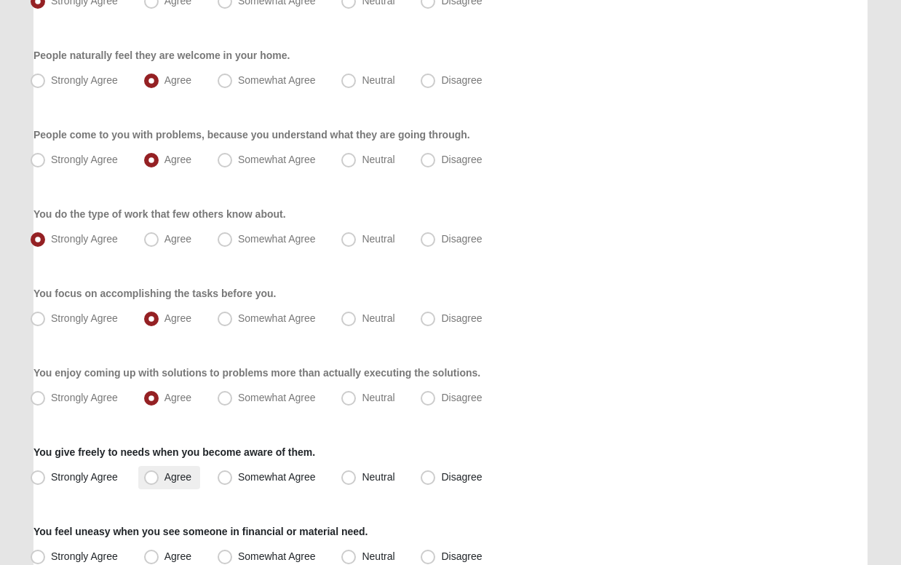
click at [164, 475] on span "Agree" at bounding box center [177, 477] width 27 height 12
click at [150, 475] on input "Agree" at bounding box center [154, 476] width 9 height 9
radio input "true"
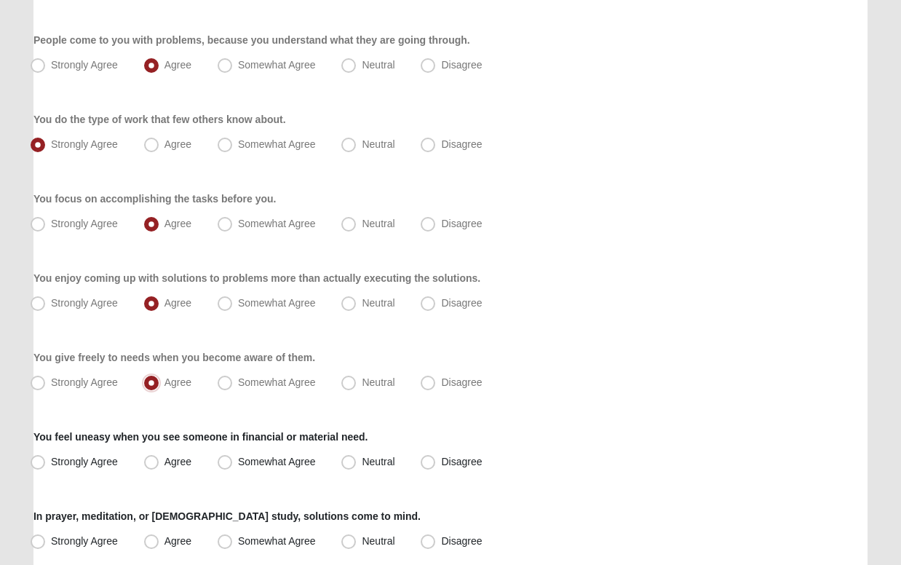
scroll to position [568, 0]
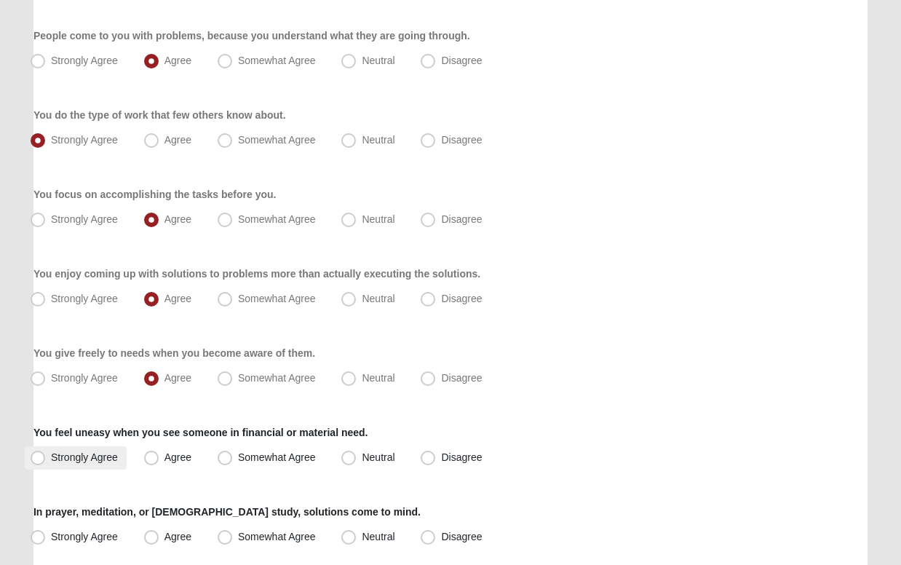
click at [51, 455] on span "Strongly Agree" at bounding box center [84, 457] width 67 height 12
click at [41, 455] on input "Strongly Agree" at bounding box center [40, 457] width 9 height 9
radio input "true"
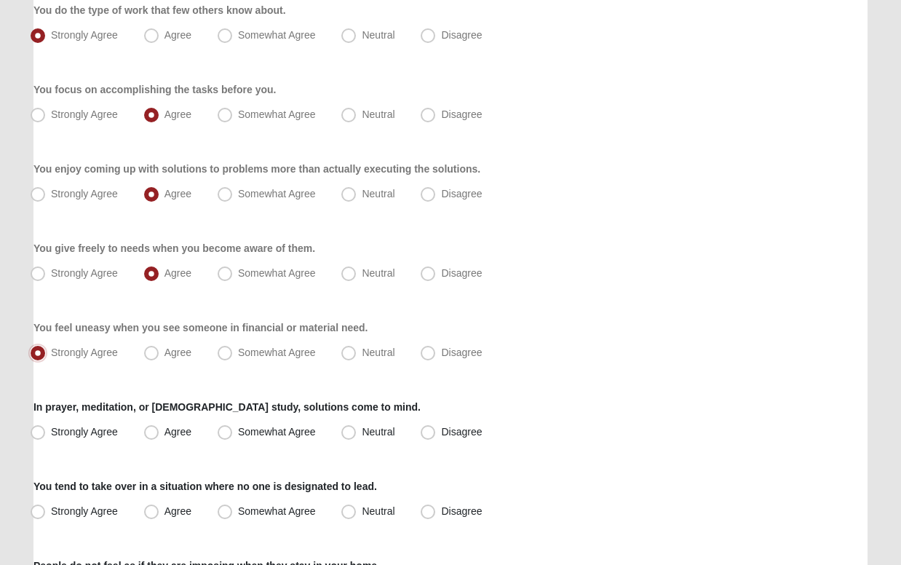
scroll to position [675, 0]
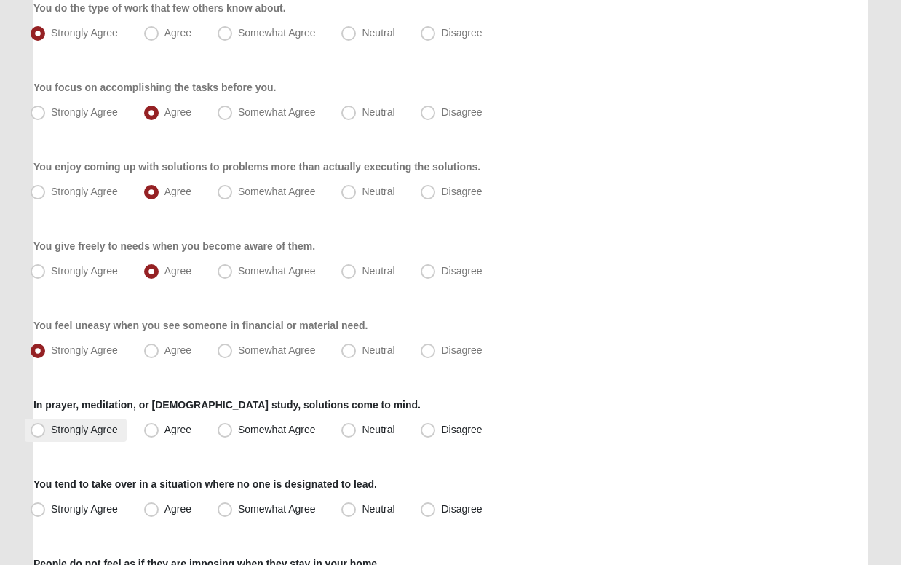
click at [51, 428] on span "Strongly Agree" at bounding box center [84, 429] width 67 height 12
click at [42, 428] on input "Strongly Agree" at bounding box center [40, 429] width 9 height 9
radio input "true"
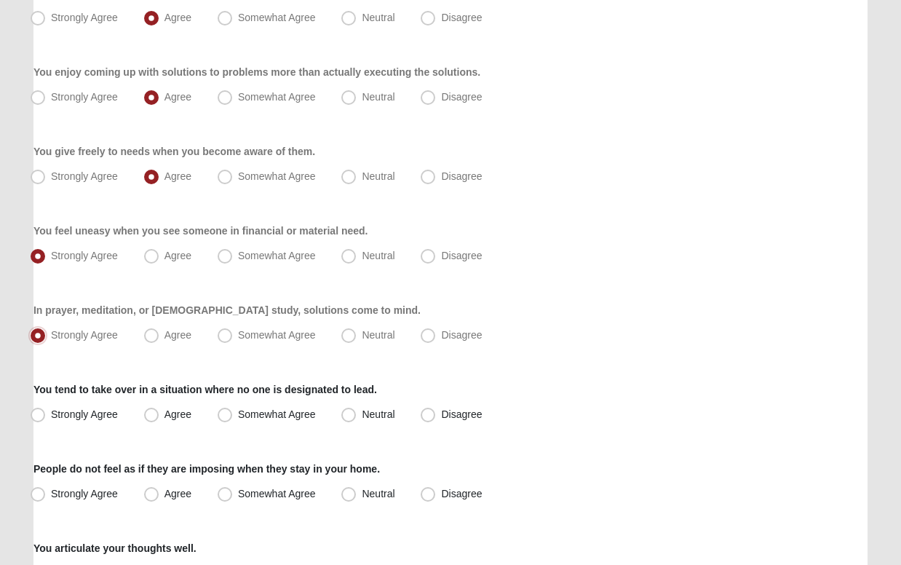
scroll to position [771, 0]
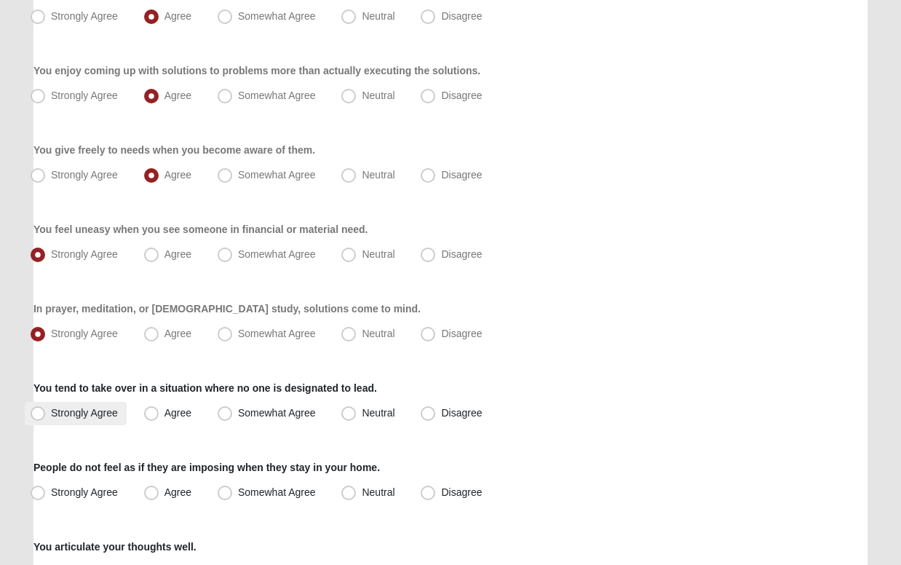
click at [51, 411] on span "Strongly Agree" at bounding box center [84, 413] width 67 height 12
click at [39, 411] on input "Strongly Agree" at bounding box center [40, 412] width 9 height 9
radio input "true"
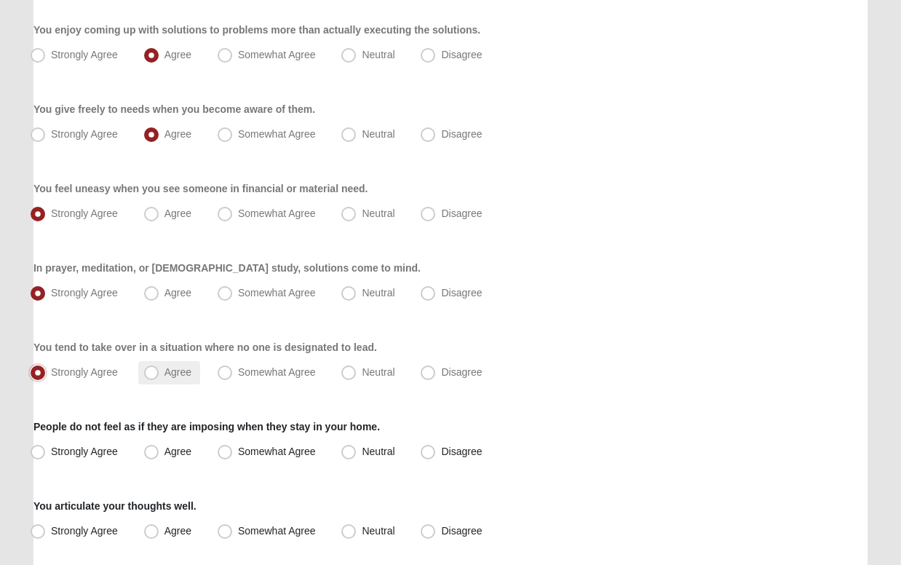
scroll to position [821, 0]
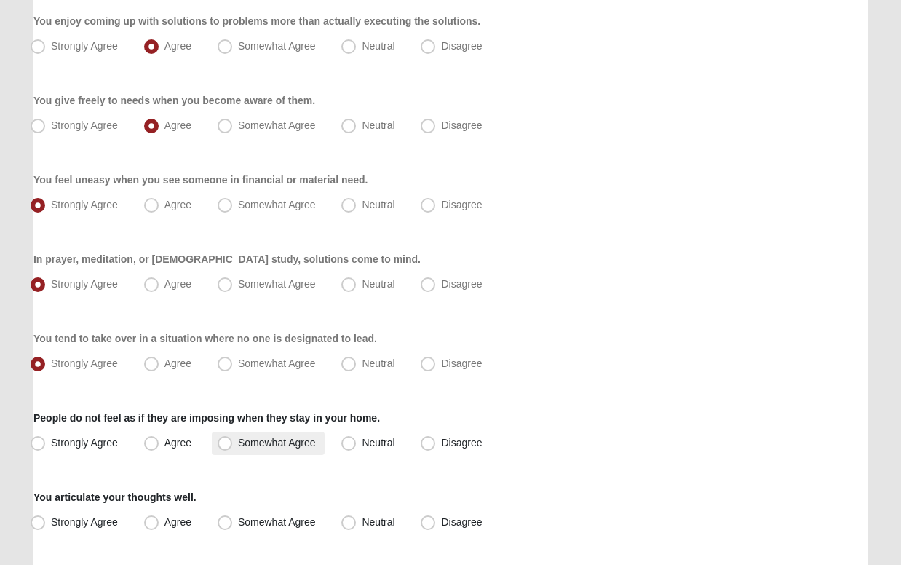
click at [238, 443] on span "Somewhat Agree" at bounding box center [277, 443] width 78 height 12
click at [223, 443] on input "Somewhat Agree" at bounding box center [227, 442] width 9 height 9
radio input "true"
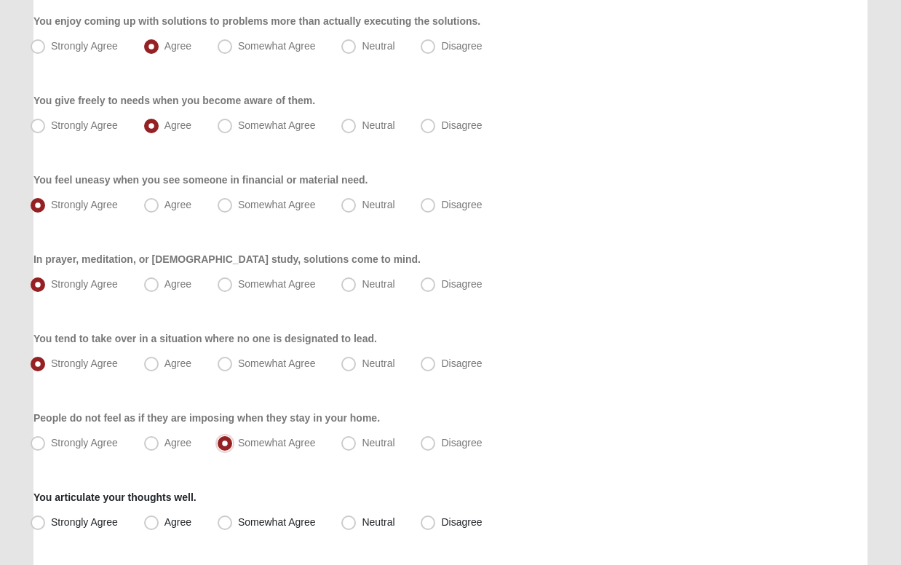
scroll to position [842, 0]
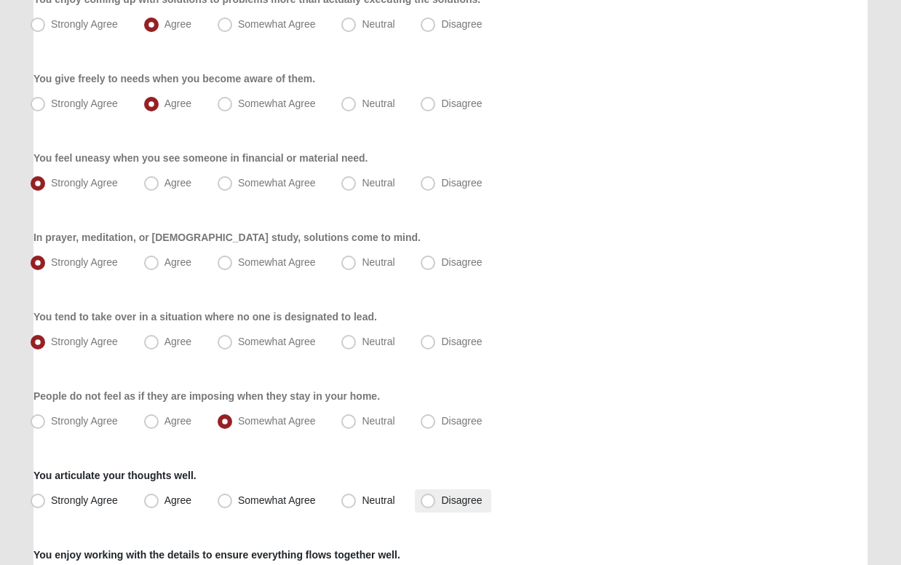
click at [441, 498] on span "Disagree" at bounding box center [461, 500] width 41 height 12
click at [426, 498] on input "Disagree" at bounding box center [430, 499] width 9 height 9
radio input "true"
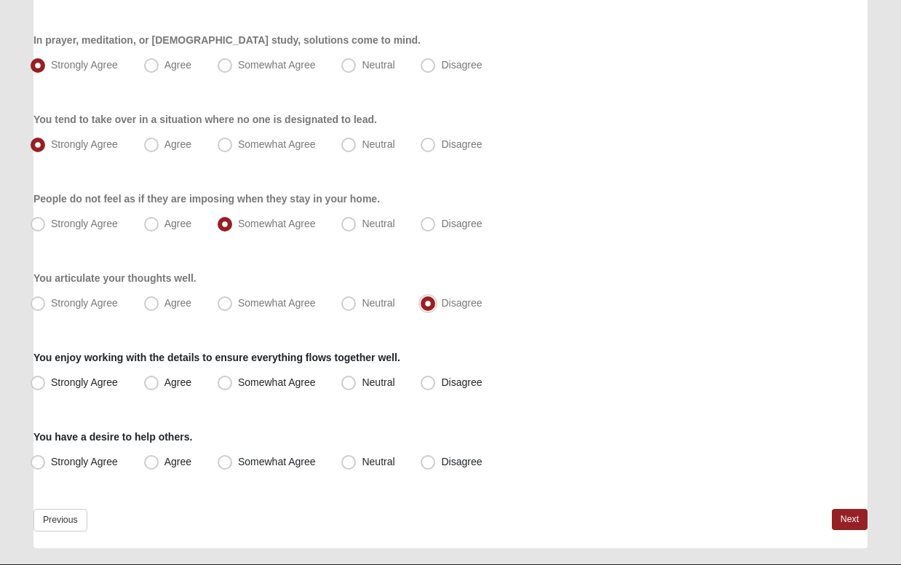
scroll to position [1040, 0]
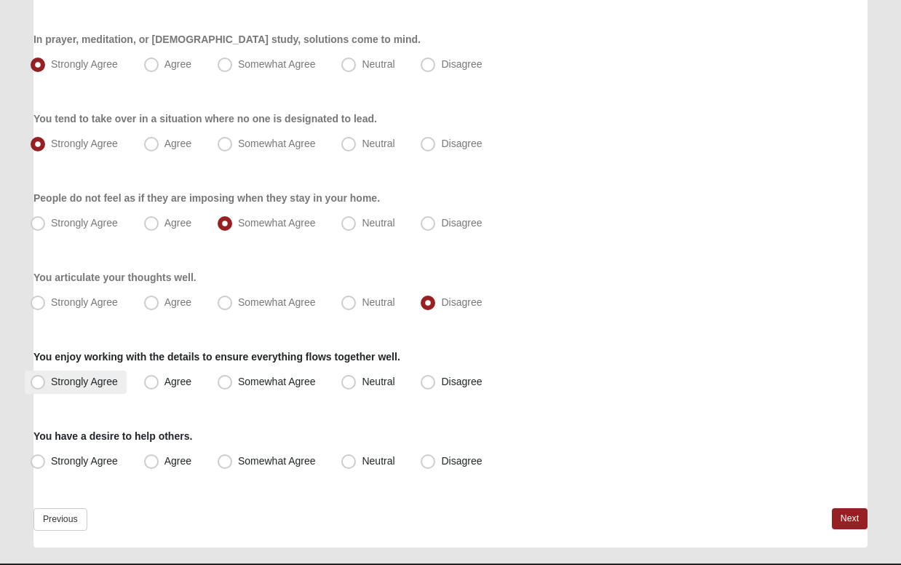
click at [51, 379] on span "Strongly Agree" at bounding box center [84, 381] width 67 height 12
click at [39, 379] on input "Strongly Agree" at bounding box center [40, 381] width 9 height 9
radio input "true"
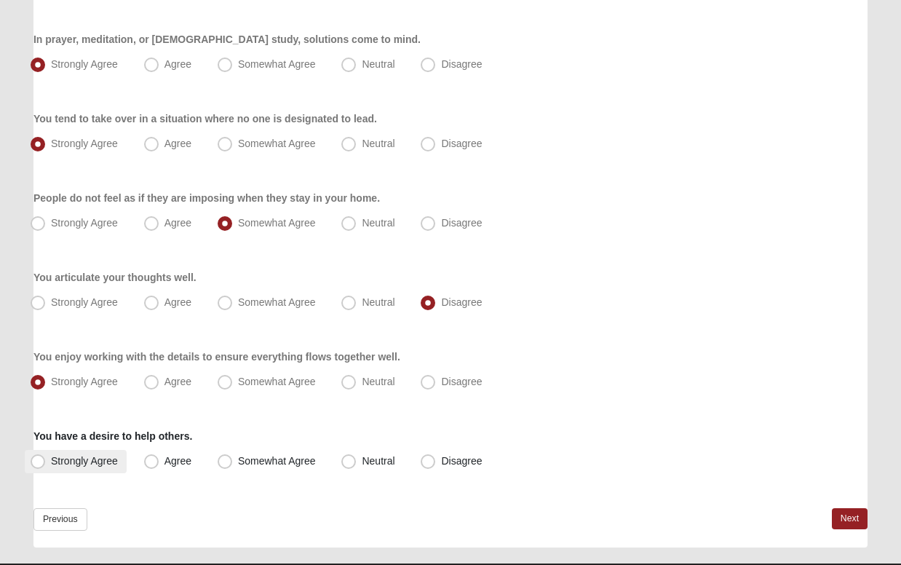
click at [51, 458] on span "Strongly Agree" at bounding box center [84, 461] width 67 height 12
click at [44, 458] on input "Strongly Agree" at bounding box center [40, 460] width 9 height 9
radio input "true"
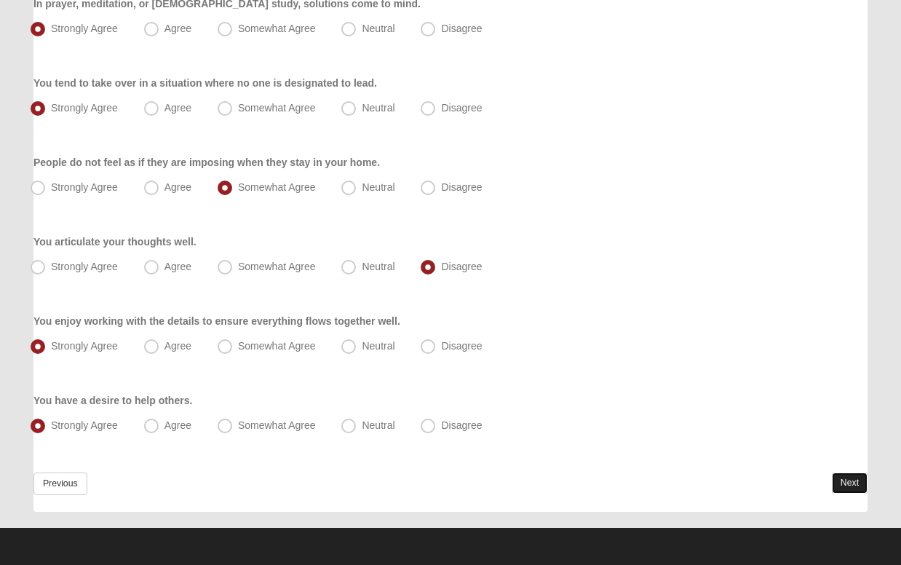
click at [843, 477] on link "Next" at bounding box center [850, 482] width 36 height 21
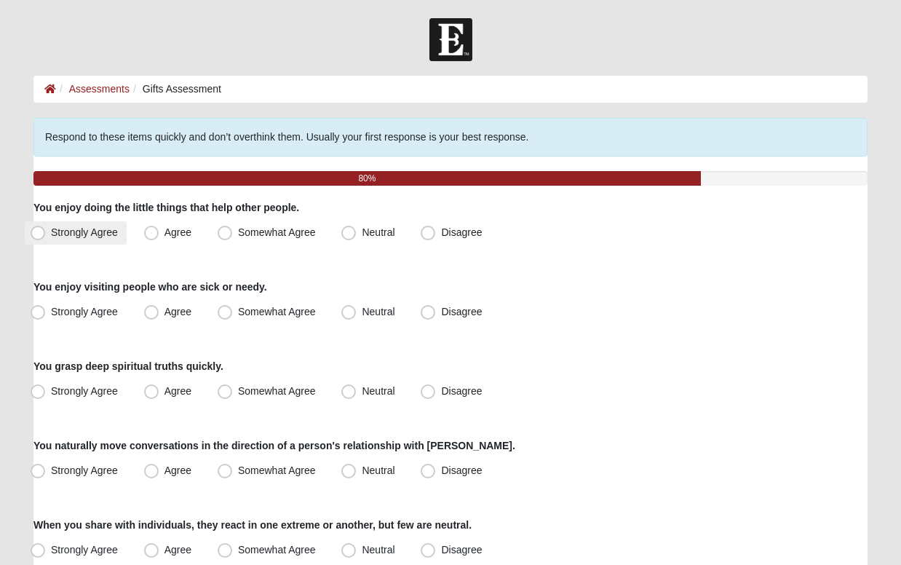
click at [51, 234] on span "Strongly Agree" at bounding box center [84, 232] width 67 height 12
click at [44, 234] on input "Strongly Agree" at bounding box center [40, 232] width 9 height 9
radio input "true"
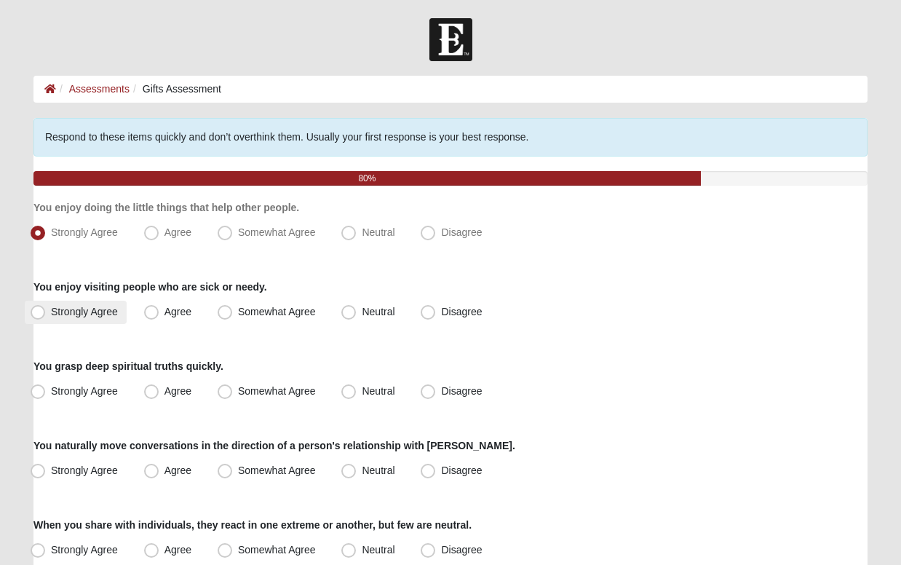
click at [57, 307] on span "Strongly Agree" at bounding box center [84, 312] width 67 height 12
click at [46, 307] on input "Strongly Agree" at bounding box center [40, 311] width 9 height 9
radio input "true"
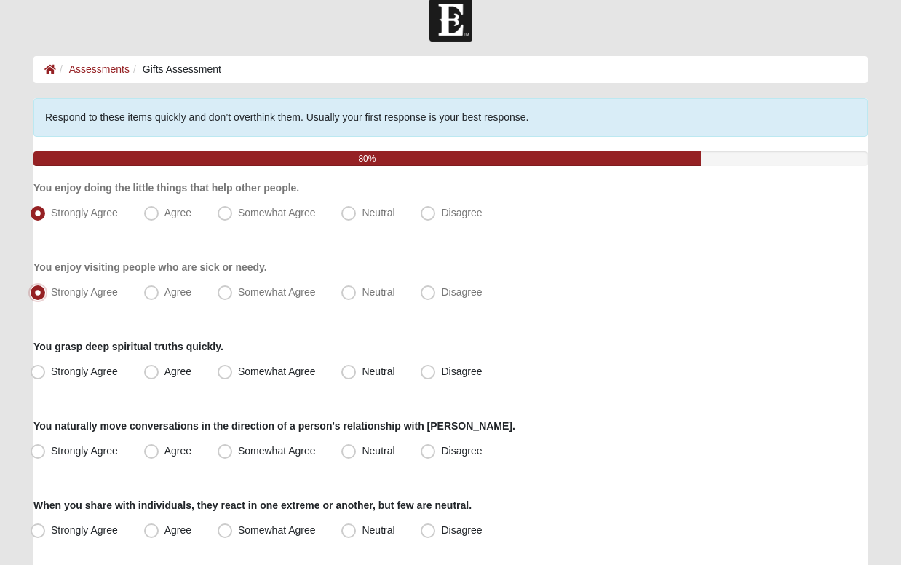
scroll to position [21, 0]
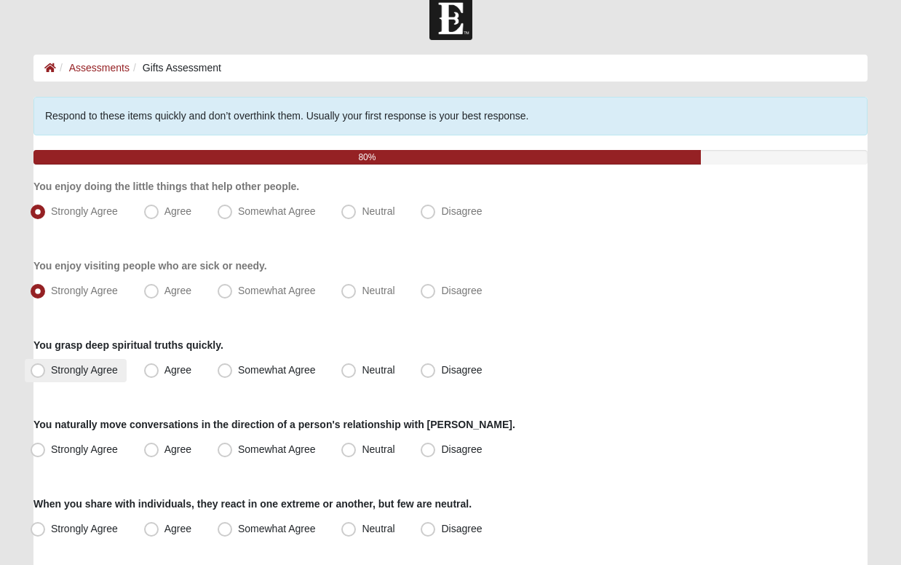
click at [87, 369] on span "Strongly Agree" at bounding box center [84, 370] width 67 height 12
click at [46, 369] on input "Strongly Agree" at bounding box center [40, 369] width 9 height 9
radio input "true"
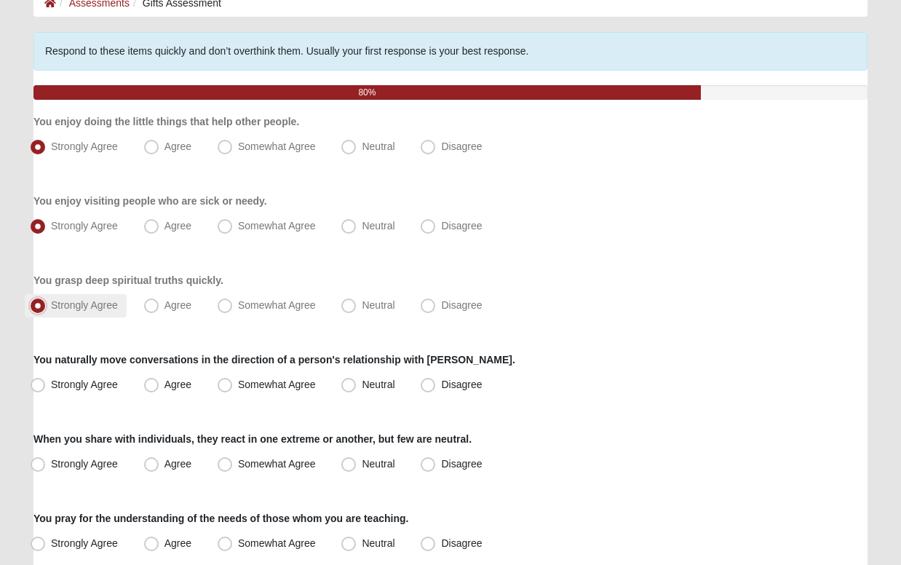
scroll to position [88, 0]
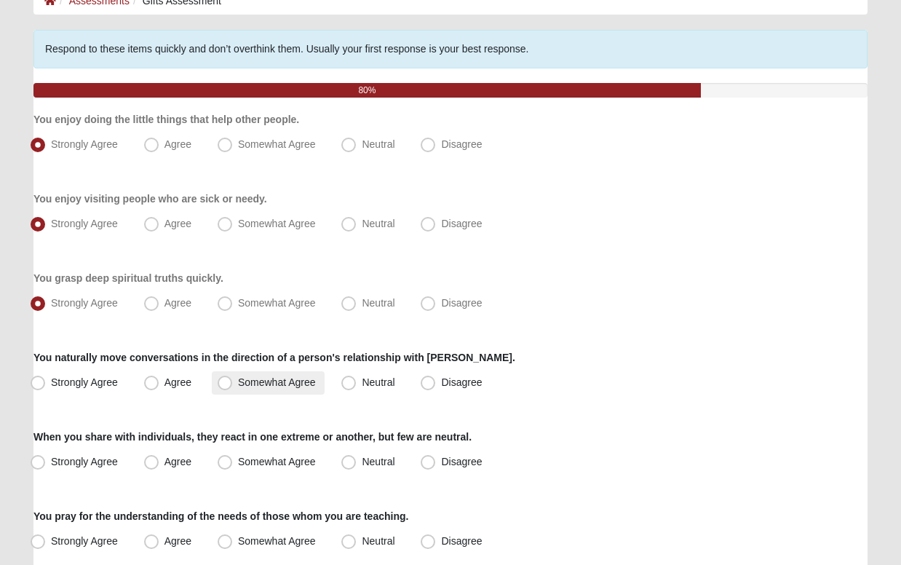
click at [238, 381] on span "Somewhat Agree" at bounding box center [277, 382] width 78 height 12
click at [228, 381] on input "Somewhat Agree" at bounding box center [227, 382] width 9 height 9
radio input "true"
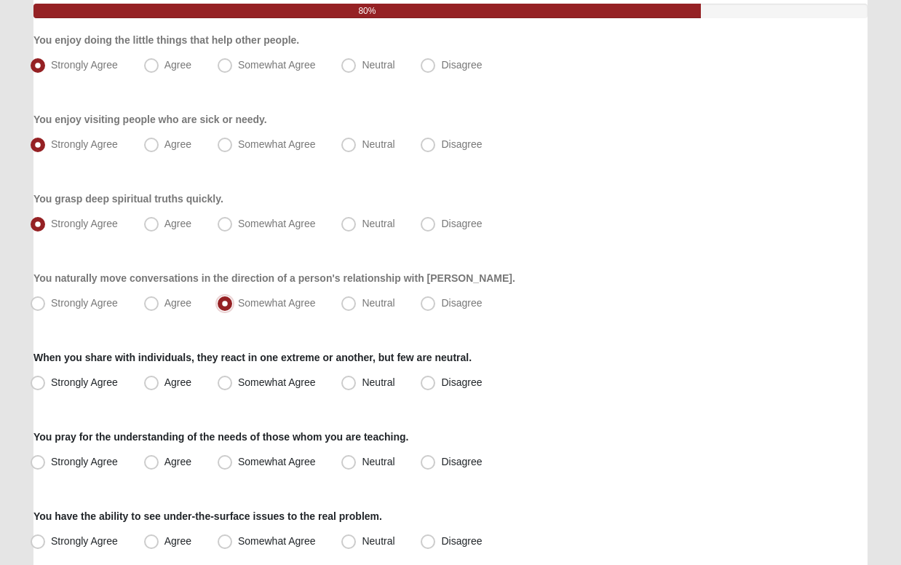
scroll to position [169, 0]
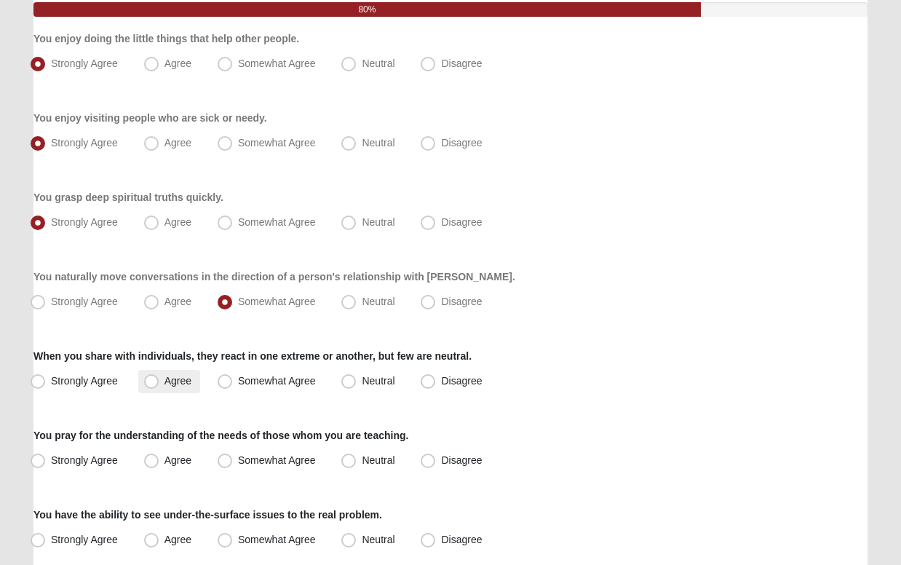
click at [164, 379] on span "Agree" at bounding box center [177, 381] width 27 height 12
click at [150, 379] on input "Agree" at bounding box center [154, 380] width 9 height 9
radio input "true"
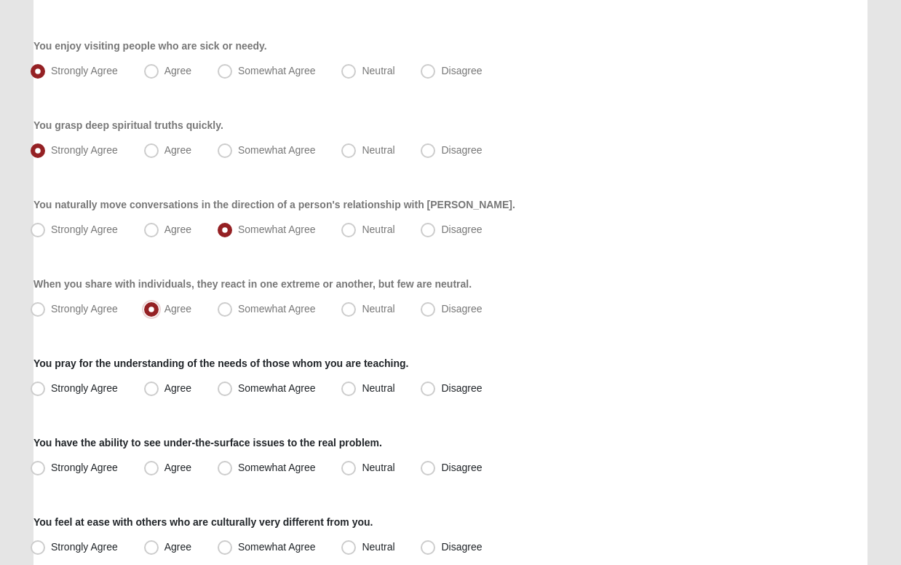
scroll to position [242, 0]
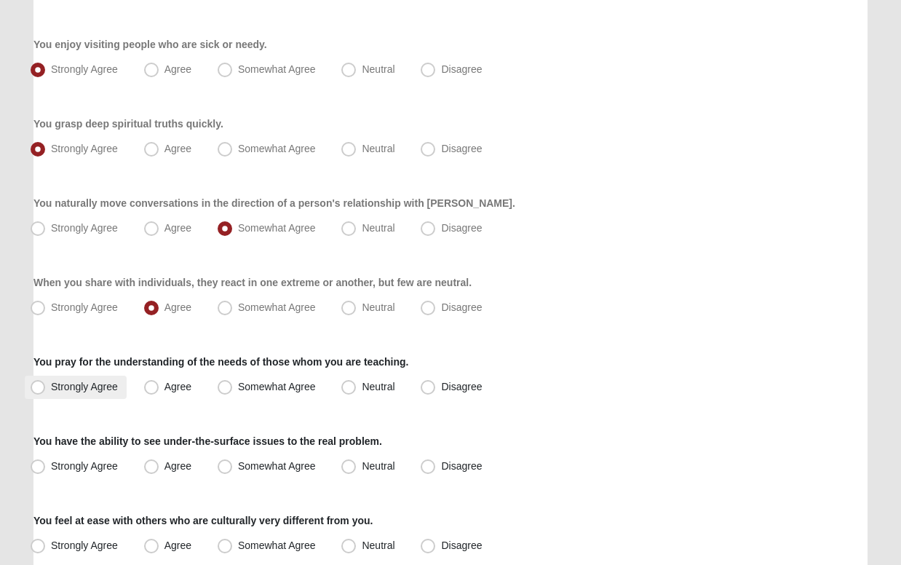
click at [51, 386] on span "Strongly Agree" at bounding box center [84, 387] width 67 height 12
click at [41, 386] on input "Strongly Agree" at bounding box center [40, 386] width 9 height 9
radio input "true"
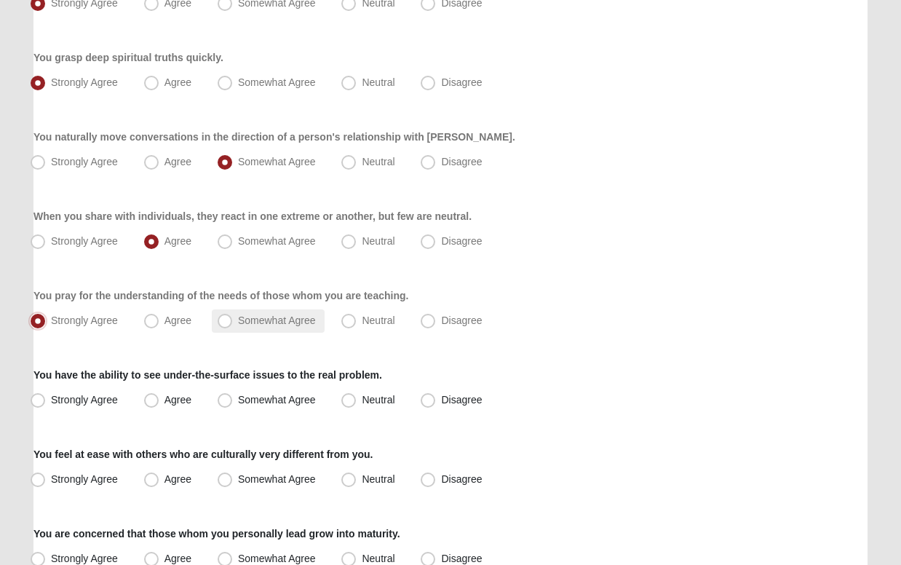
scroll to position [311, 0]
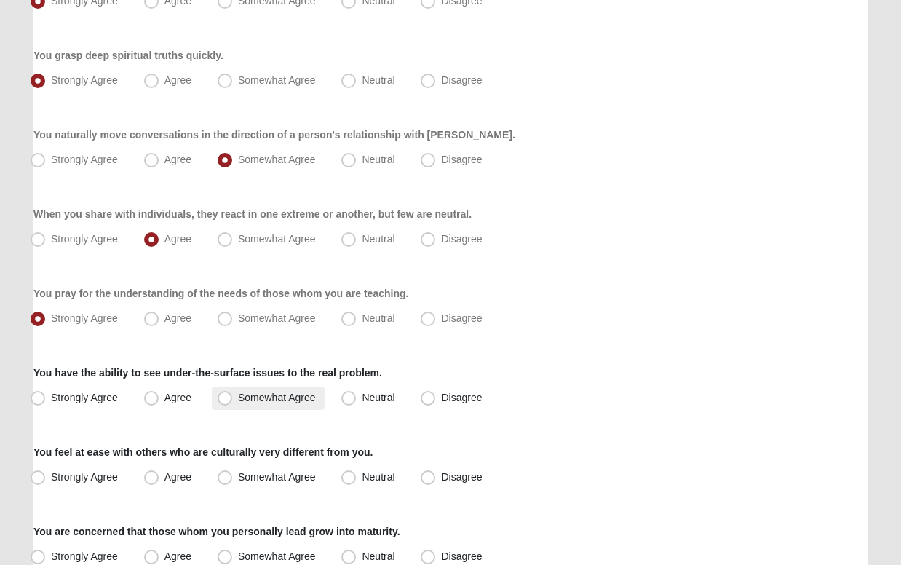
click at [238, 398] on span "Somewhat Agree" at bounding box center [277, 397] width 78 height 12
click at [230, 398] on input "Somewhat Agree" at bounding box center [227, 397] width 9 height 9
radio input "true"
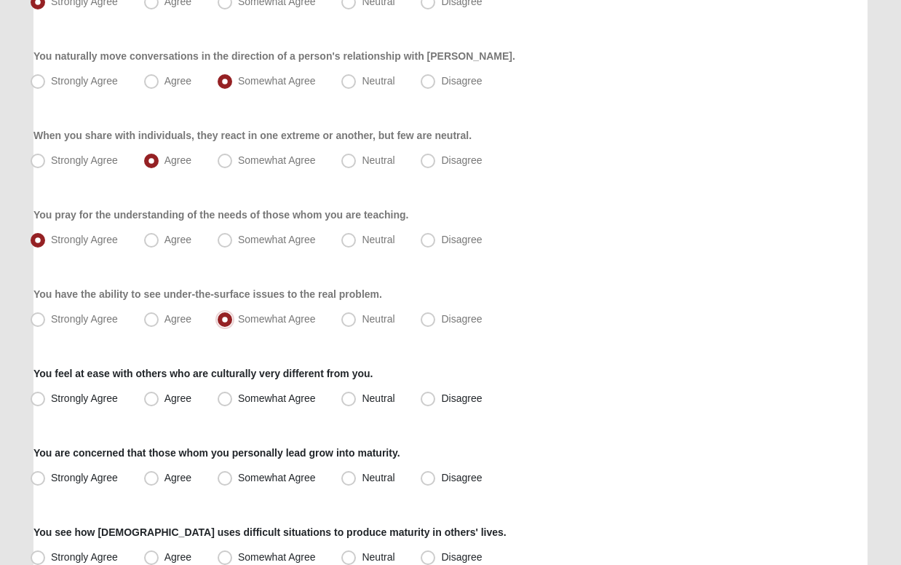
scroll to position [391, 0]
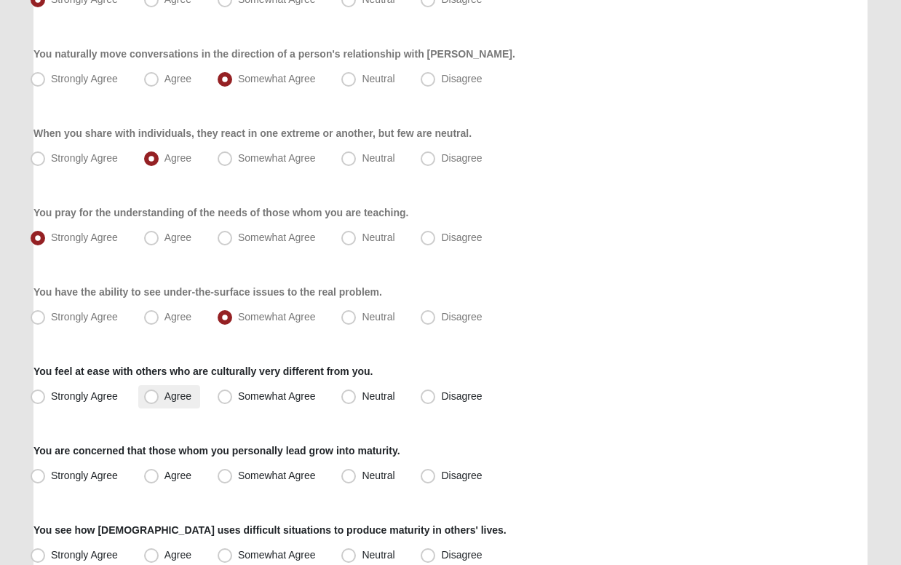
click at [164, 398] on span "Agree" at bounding box center [177, 396] width 27 height 12
click at [152, 398] on input "Agree" at bounding box center [154, 395] width 9 height 9
radio input "true"
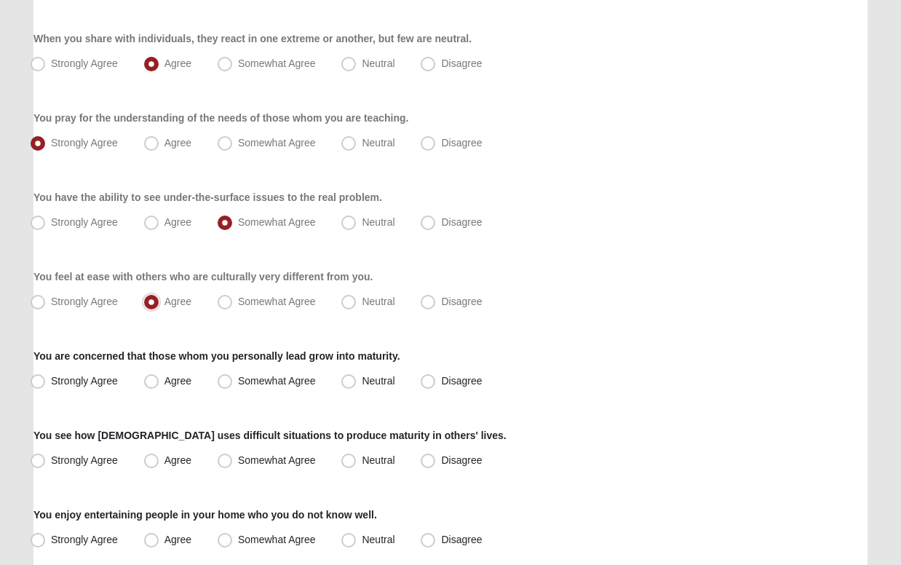
scroll to position [490, 0]
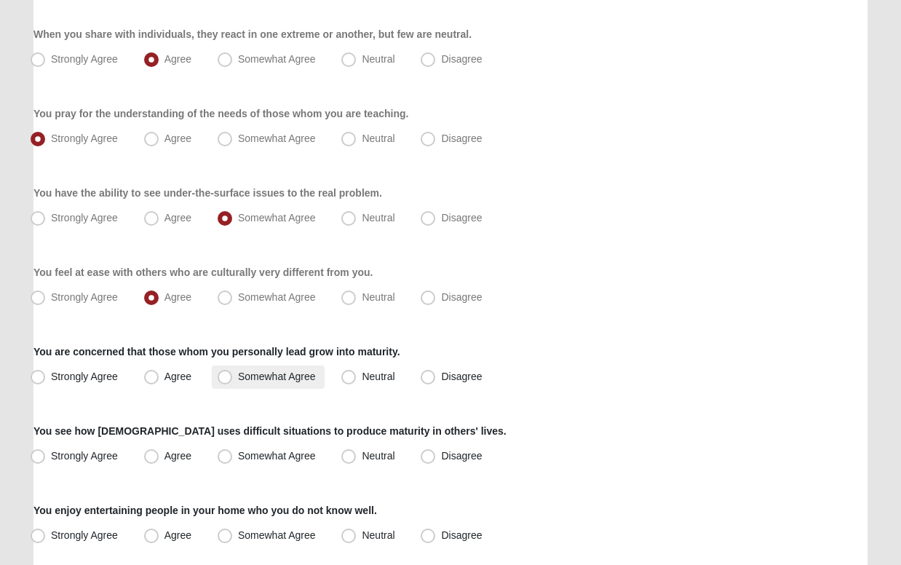
click at [238, 373] on span "Somewhat Agree" at bounding box center [277, 376] width 78 height 12
click at [226, 373] on input "Somewhat Agree" at bounding box center [227, 376] width 9 height 9
radio input "true"
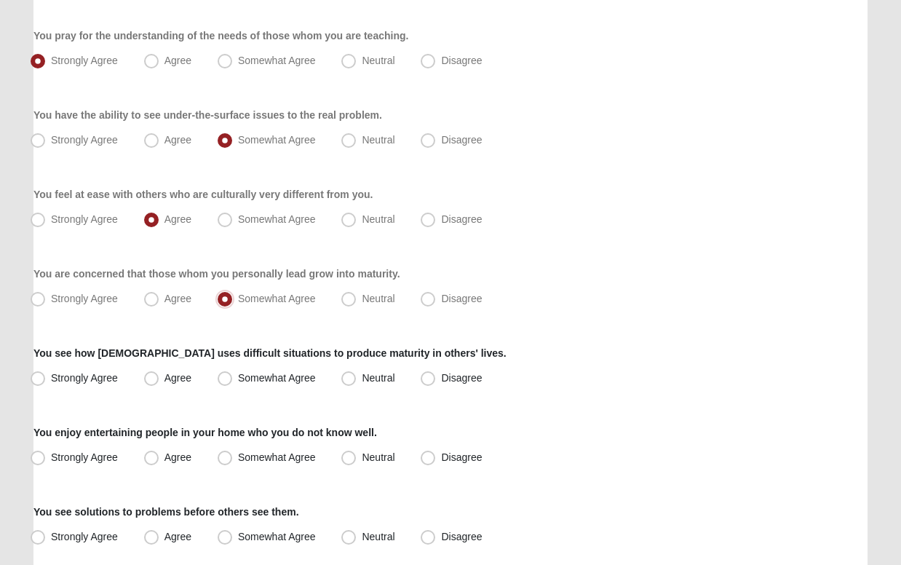
scroll to position [576, 0]
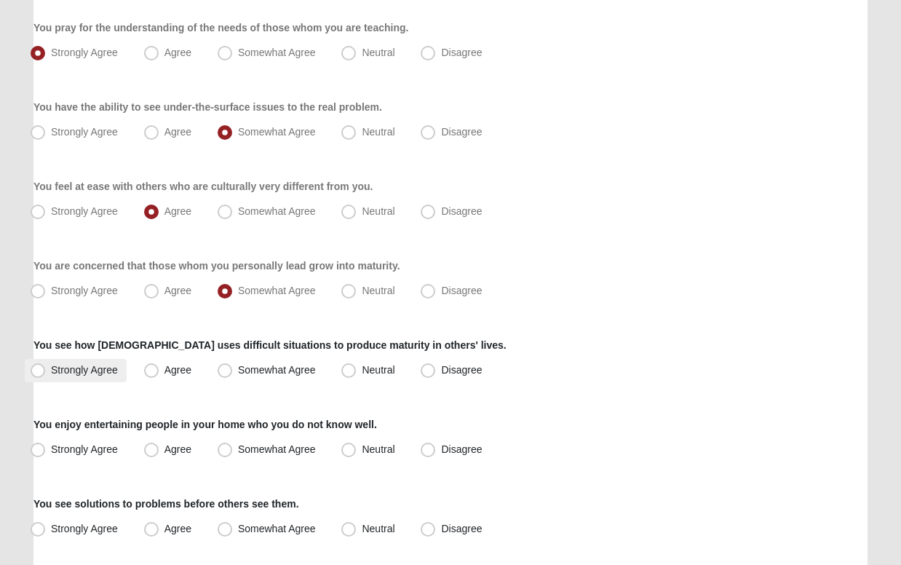
click at [51, 365] on span "Strongly Agree" at bounding box center [84, 370] width 67 height 12
click at [36, 365] on input "Strongly Agree" at bounding box center [40, 369] width 9 height 9
radio input "true"
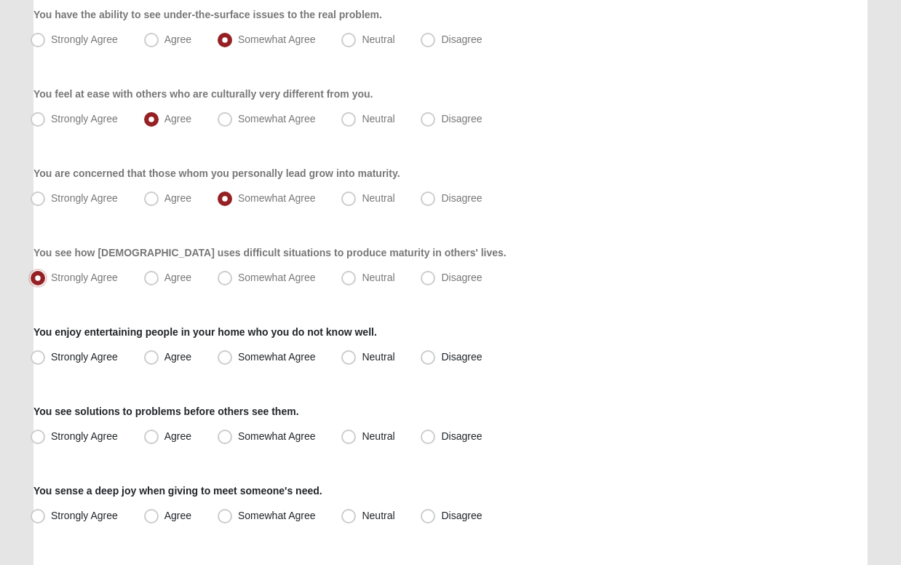
scroll to position [673, 0]
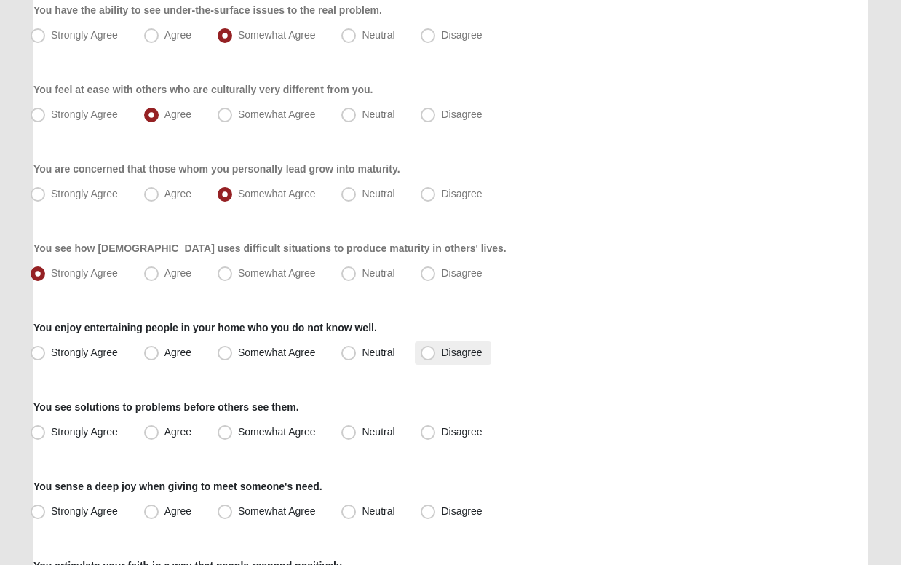
click at [441, 354] on span "Disagree" at bounding box center [461, 352] width 41 height 12
click at [426, 354] on input "Disagree" at bounding box center [430, 352] width 9 height 9
radio input "true"
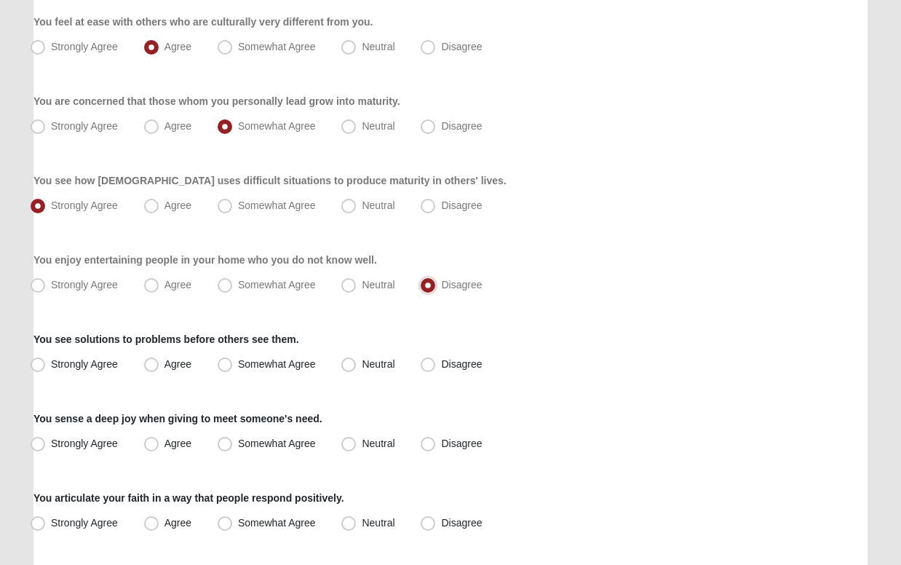
scroll to position [745, 0]
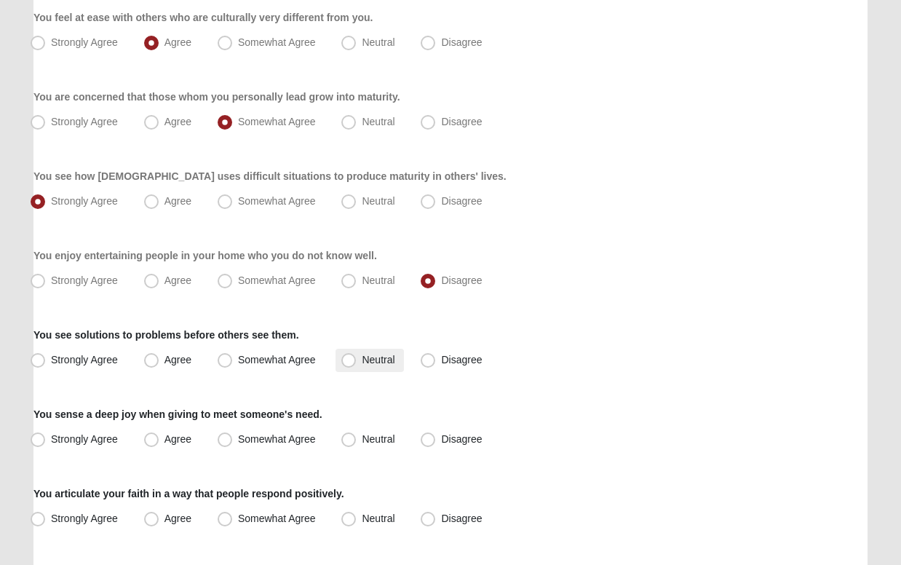
click at [362, 358] on span "Neutral" at bounding box center [378, 360] width 33 height 12
click at [347, 358] on input "Neutral" at bounding box center [351, 359] width 9 height 9
radio input "true"
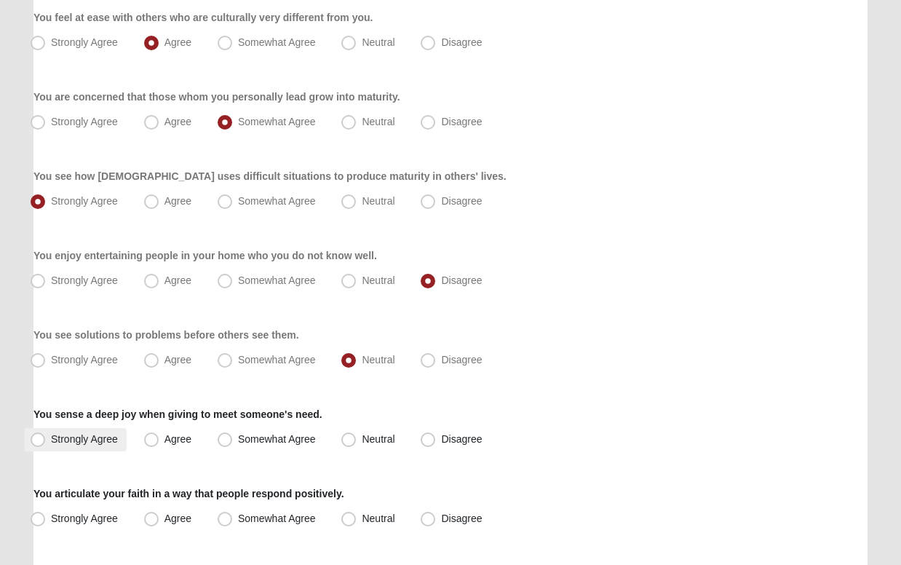
click at [51, 439] on span "Strongly Agree" at bounding box center [84, 439] width 67 height 12
click at [36, 439] on input "Strongly Agree" at bounding box center [40, 438] width 9 height 9
radio input "true"
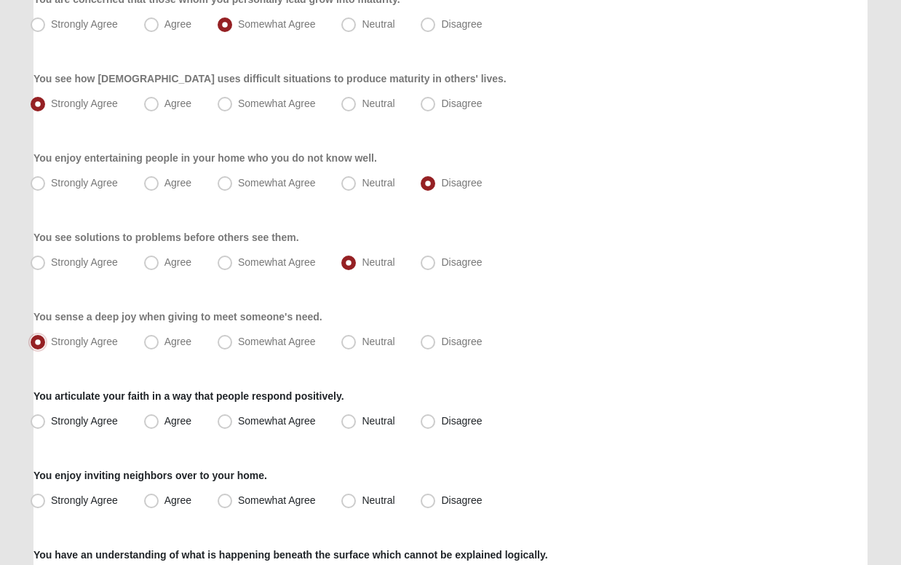
scroll to position [843, 0]
click at [238, 421] on span "Somewhat Agree" at bounding box center [277, 420] width 78 height 12
click at [224, 421] on input "Somewhat Agree" at bounding box center [227, 419] width 9 height 9
radio input "true"
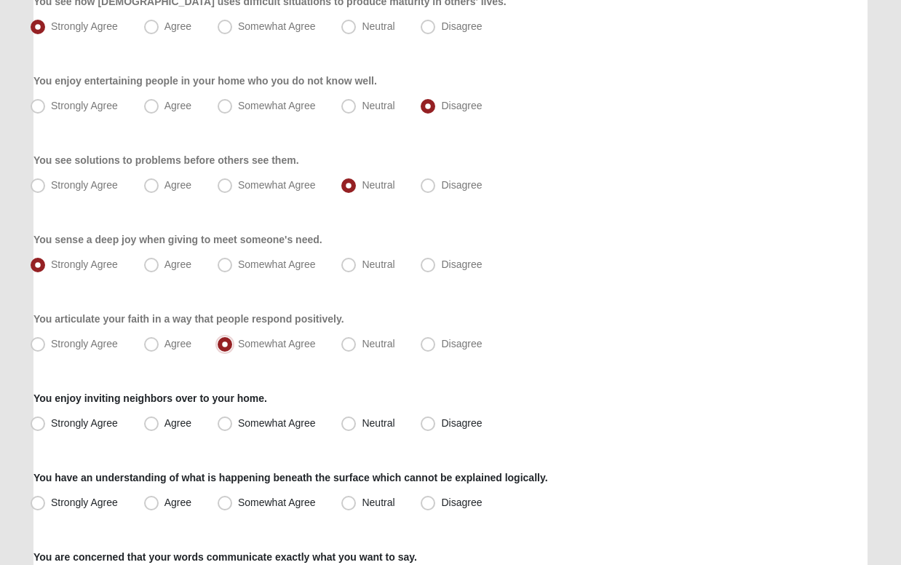
scroll to position [923, 0]
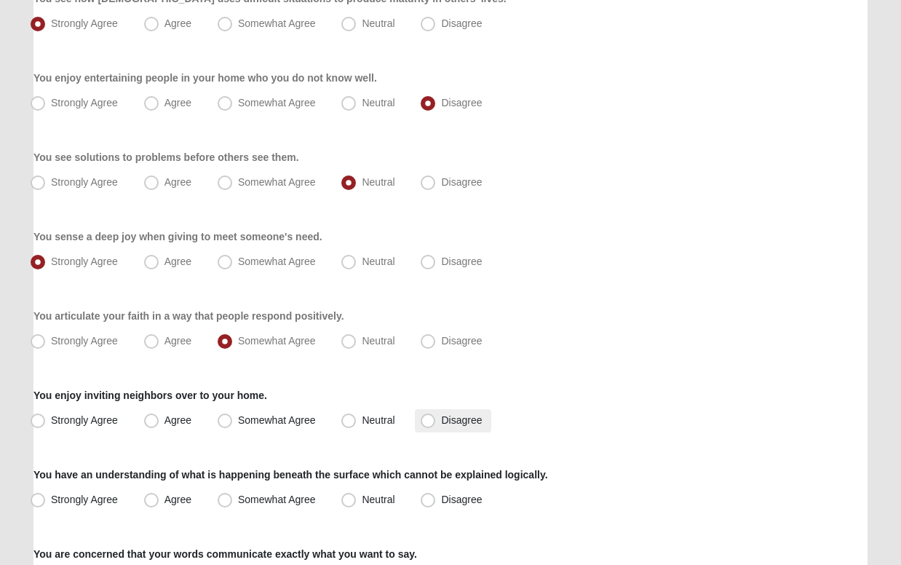
click at [441, 420] on span "Disagree" at bounding box center [461, 420] width 41 height 12
click at [426, 420] on input "Disagree" at bounding box center [430, 419] width 9 height 9
radio input "true"
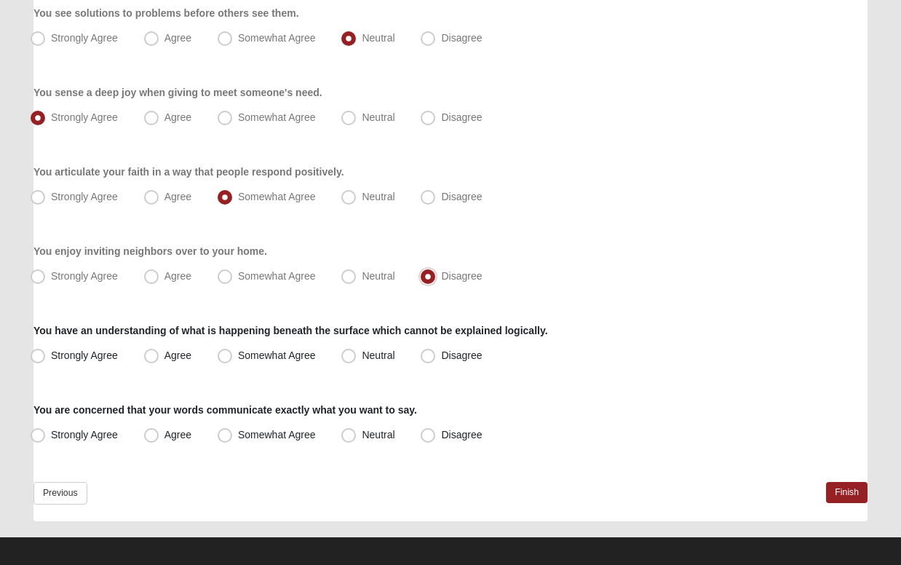
scroll to position [1068, 0]
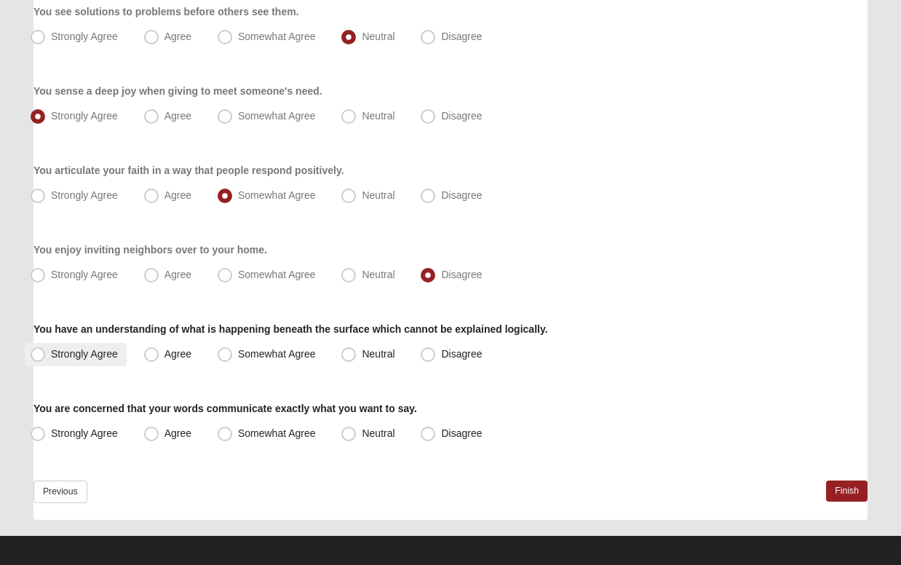
click at [51, 354] on span "Strongly Agree" at bounding box center [84, 354] width 67 height 12
click at [36, 354] on input "Strongly Agree" at bounding box center [40, 353] width 9 height 9
radio input "true"
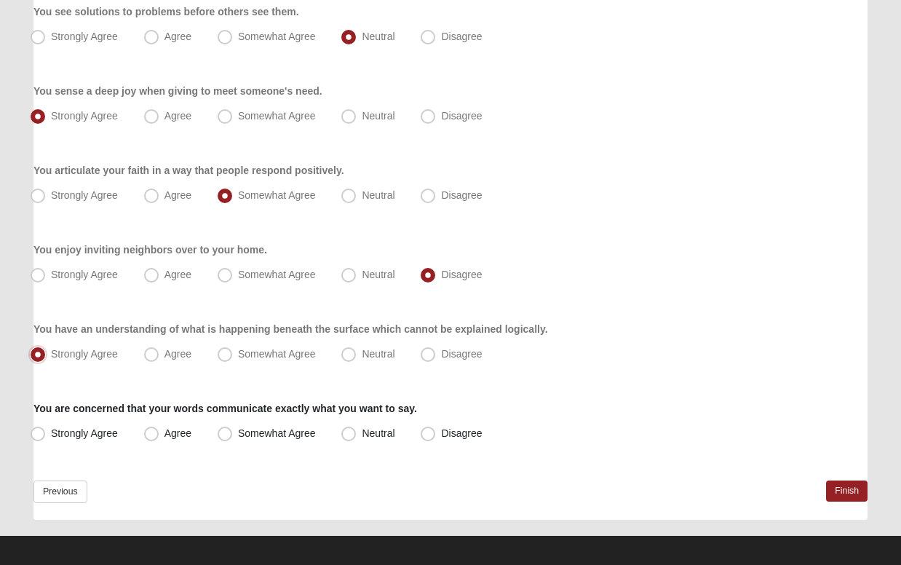
scroll to position [1076, 0]
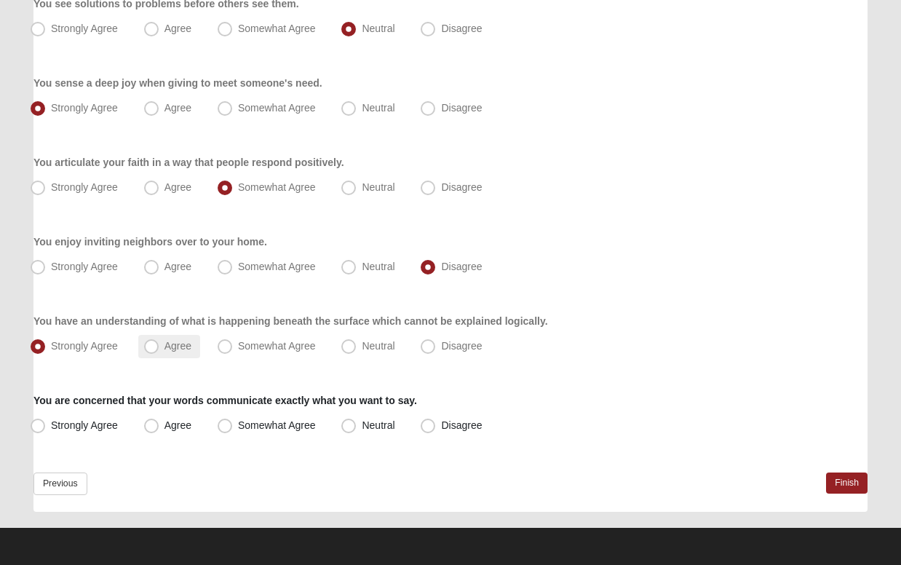
click at [164, 343] on span "Agree" at bounding box center [177, 346] width 27 height 12
click at [150, 343] on input "Agree" at bounding box center [154, 345] width 9 height 9
radio input "true"
click at [51, 426] on span "Strongly Agree" at bounding box center [84, 425] width 67 height 12
click at [37, 426] on input "Strongly Agree" at bounding box center [40, 425] width 9 height 9
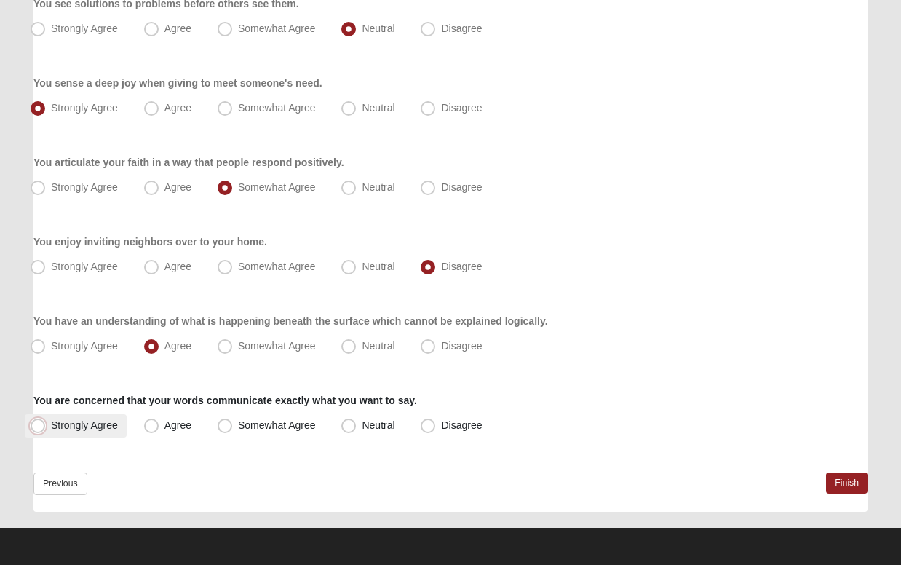
radio input "true"
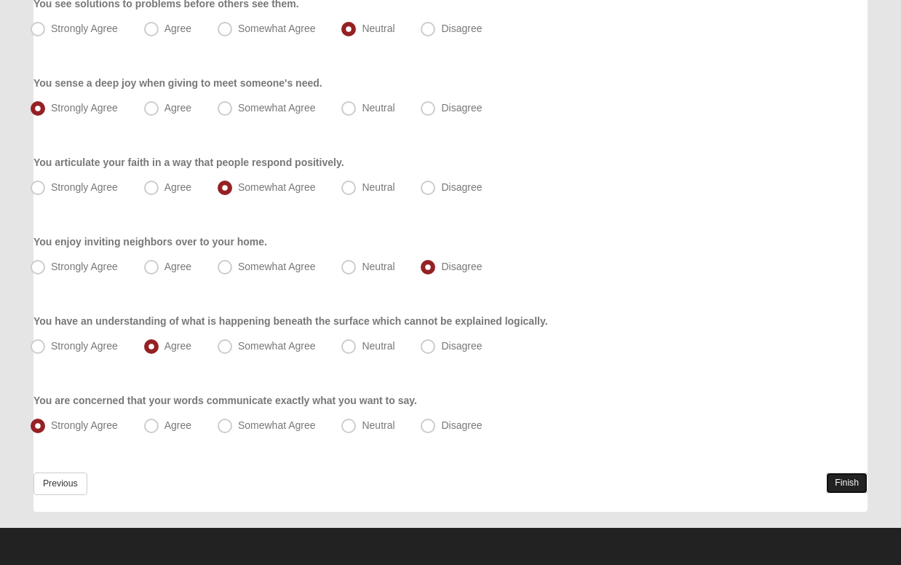
click at [845, 479] on link "Finish" at bounding box center [846, 482] width 41 height 21
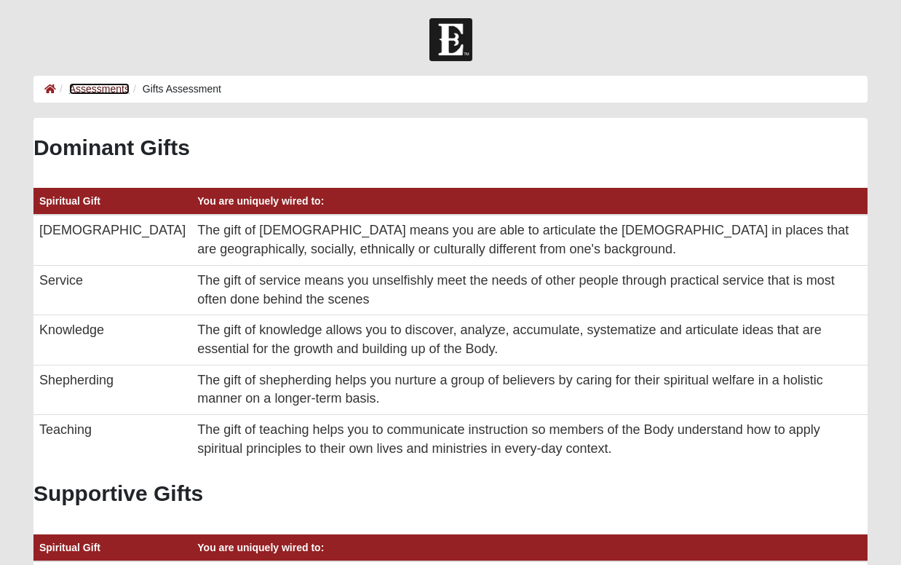
click at [108, 87] on link "Assessments" at bounding box center [99, 89] width 60 height 12
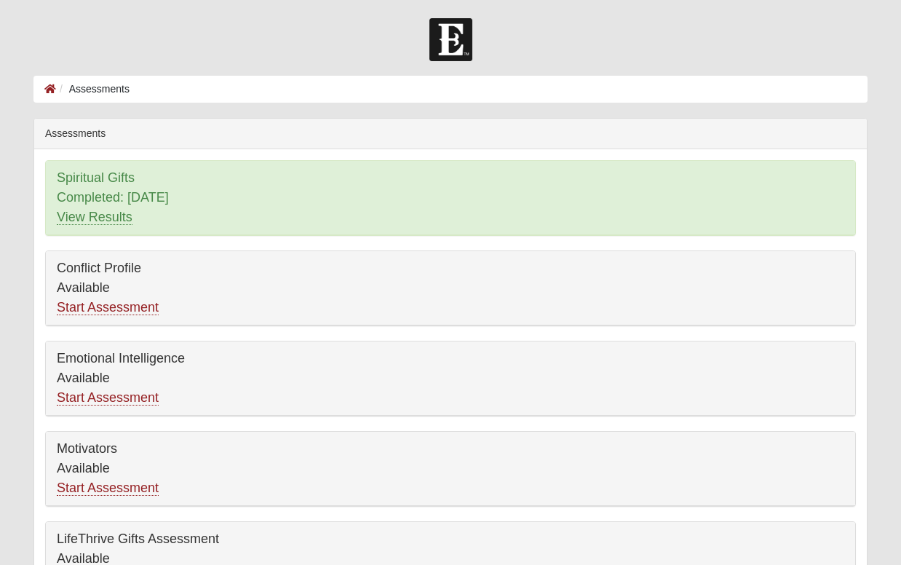
click at [450, 35] on img at bounding box center [450, 39] width 43 height 43
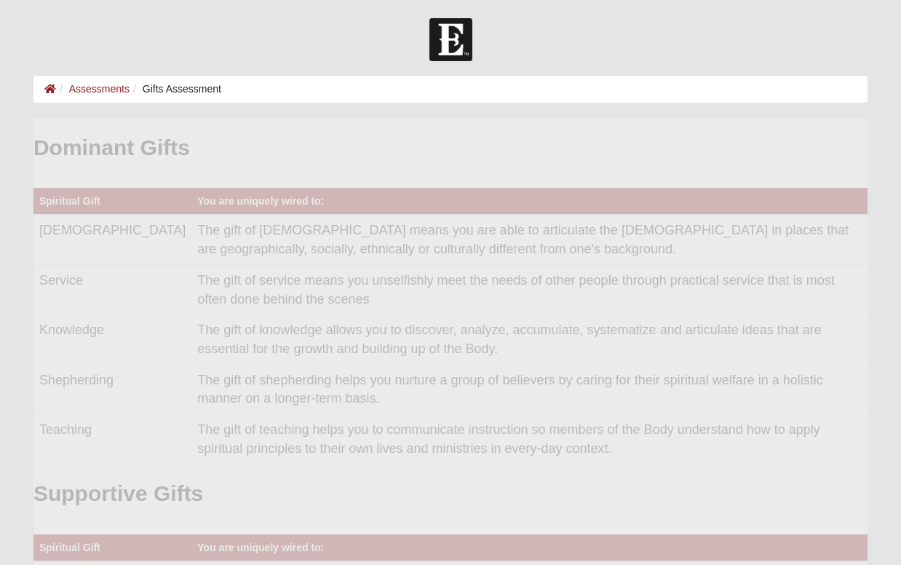
scroll to position [291, 810]
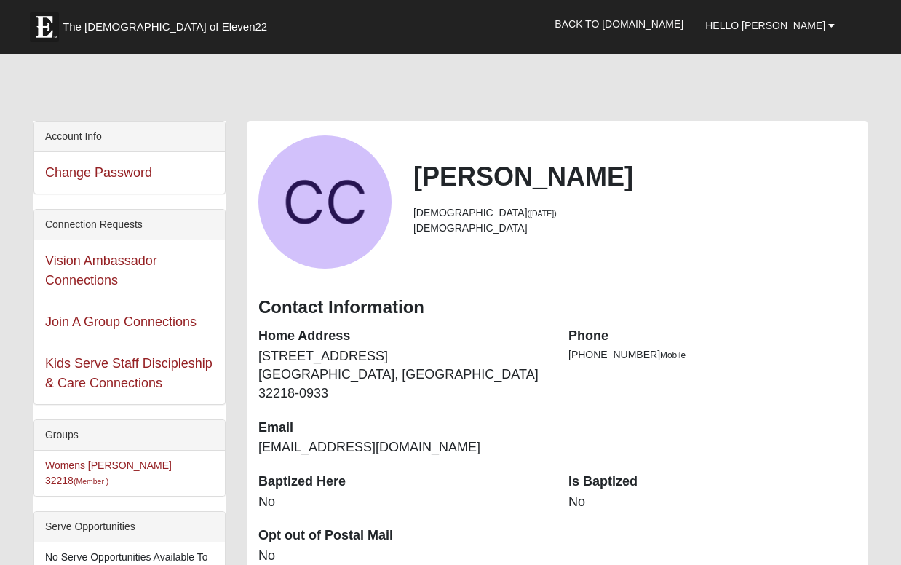
scroll to position [525, 0]
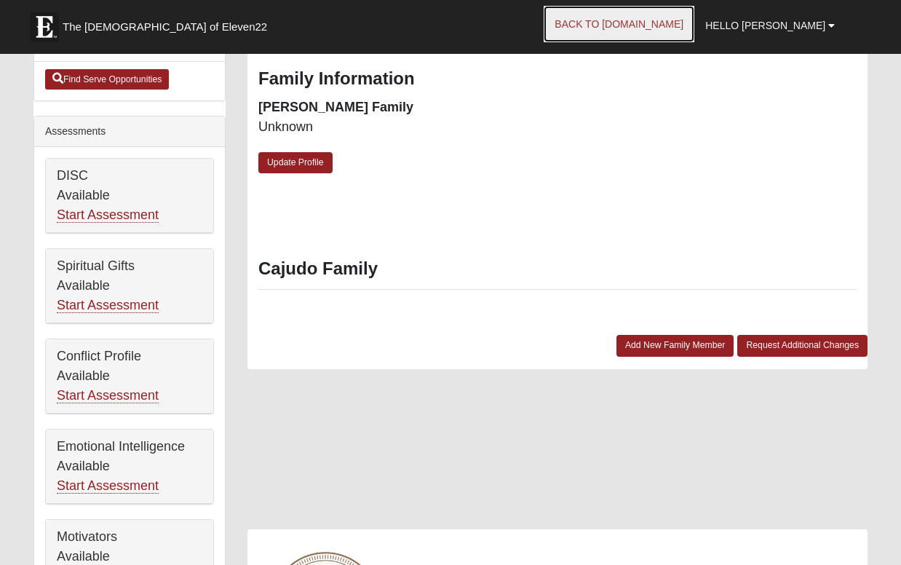
click at [657, 22] on link "Back to [DOMAIN_NAME]" at bounding box center [618, 24] width 151 height 36
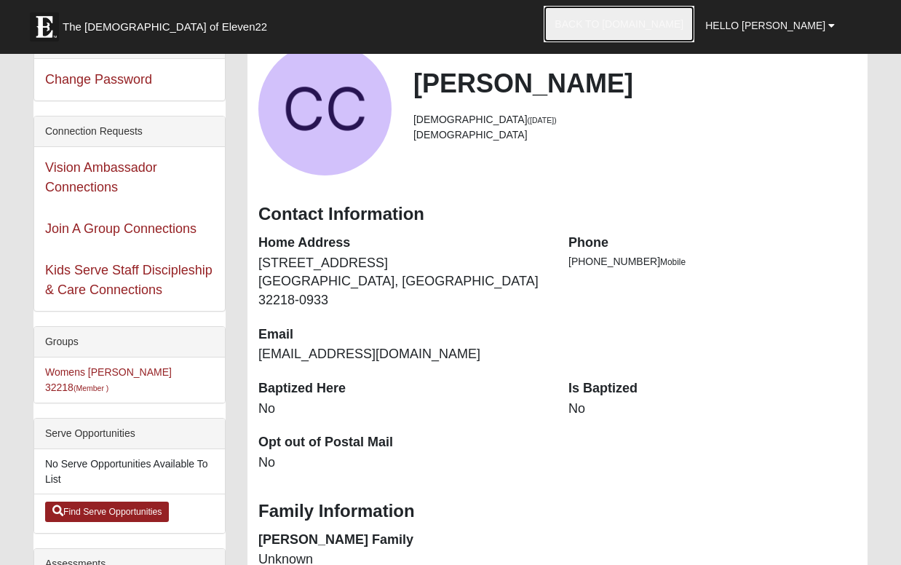
scroll to position [0, 0]
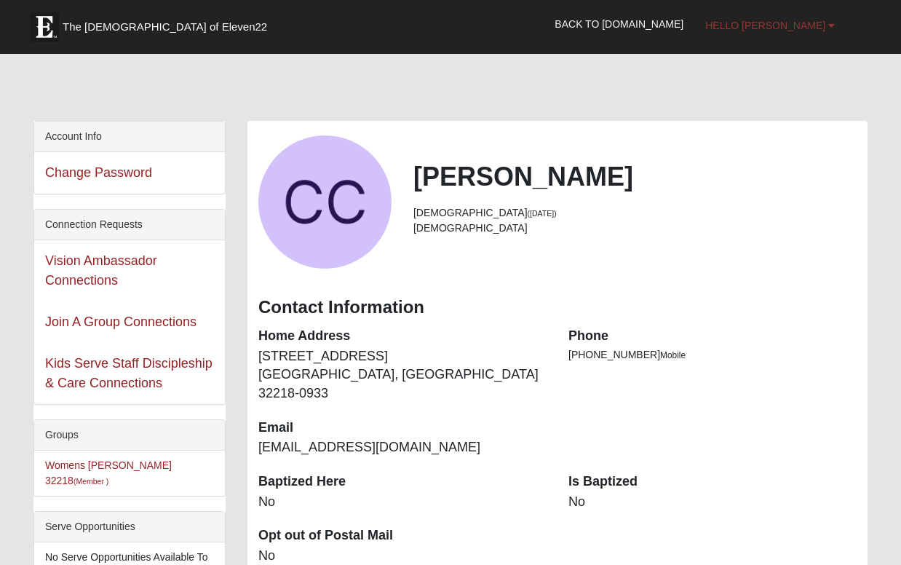
click at [789, 29] on span "Hello [PERSON_NAME]" at bounding box center [765, 26] width 120 height 12
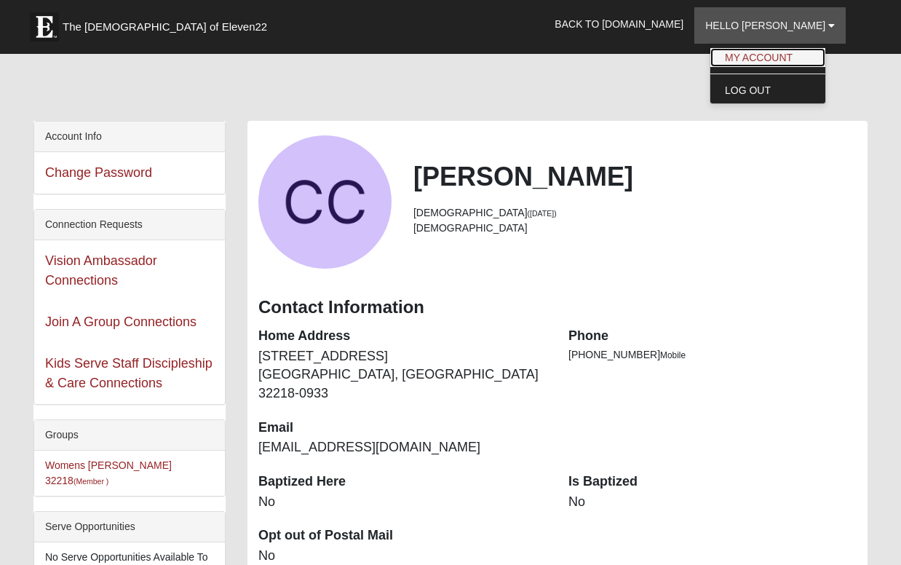
click at [777, 56] on link "My Account" at bounding box center [767, 57] width 115 height 19
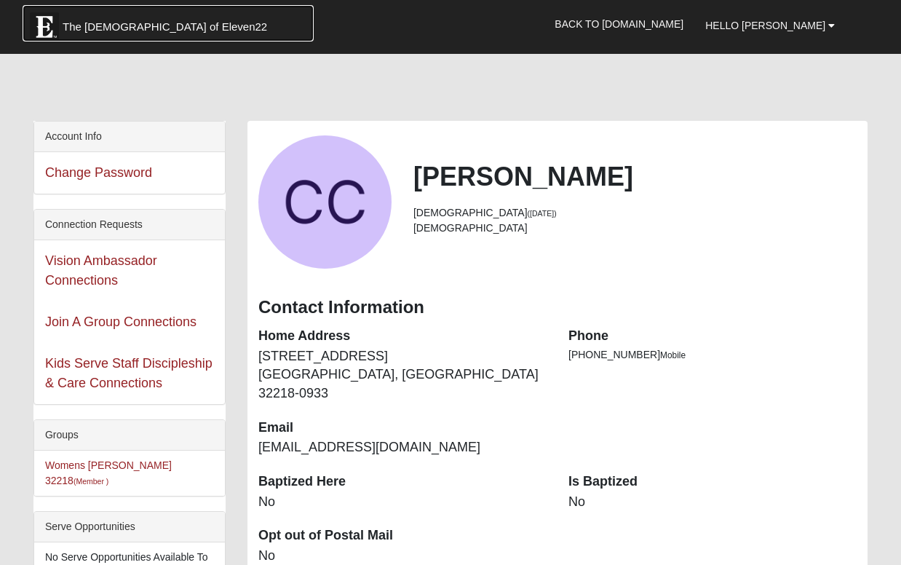
click at [100, 23] on span "The [DEMOGRAPHIC_DATA] of Eleven22" at bounding box center [165, 27] width 204 height 15
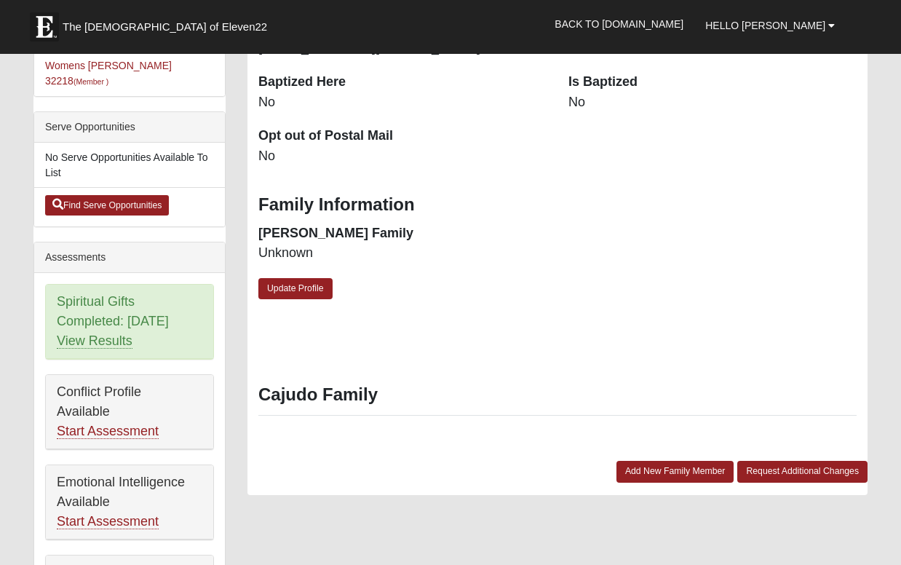
scroll to position [400, 0]
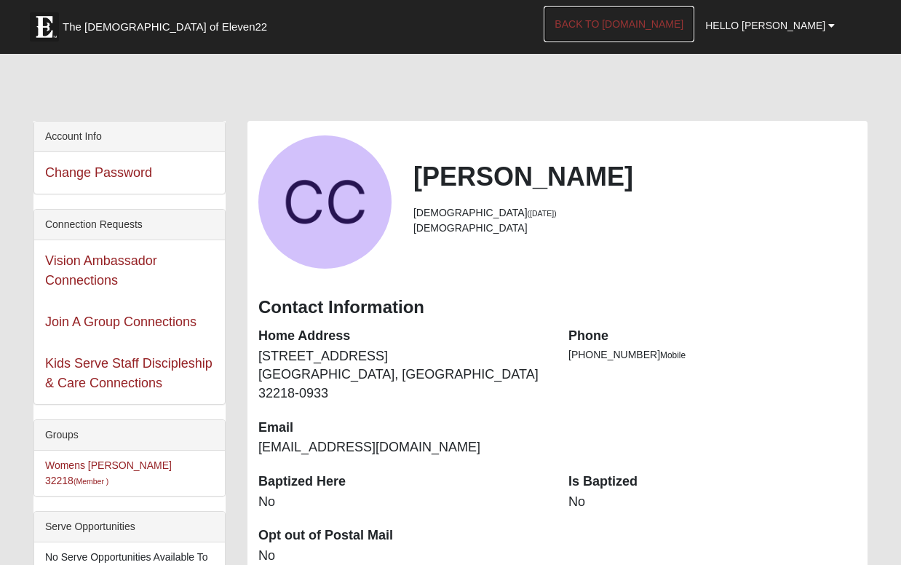
click at [676, 32] on link "Back to [DOMAIN_NAME]" at bounding box center [618, 24] width 151 height 36
